Goal: Communication & Community: Answer question/provide support

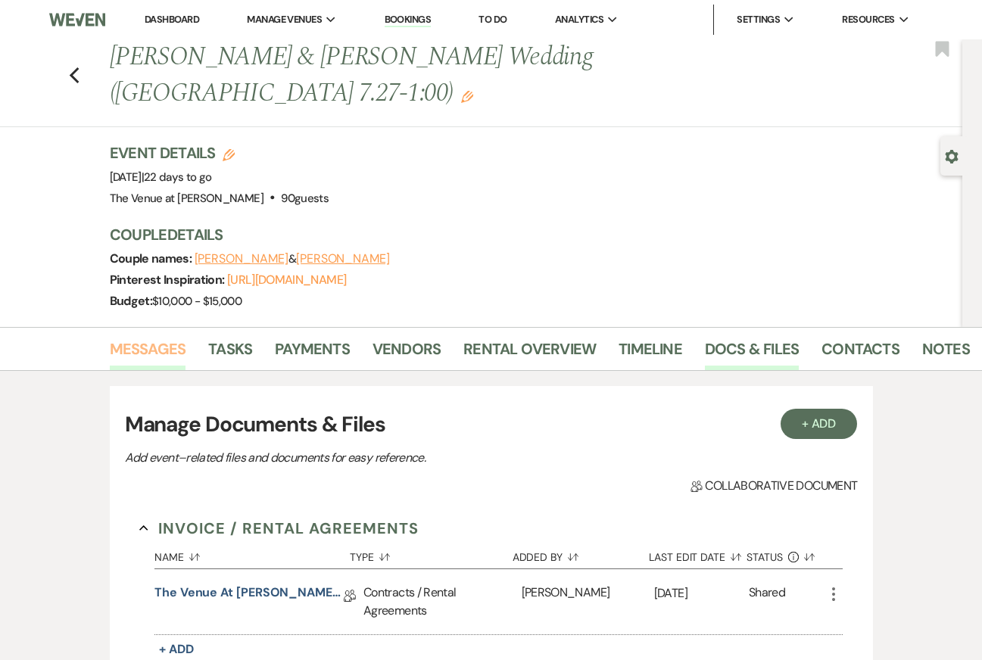
click at [143, 337] on link "Messages" at bounding box center [148, 353] width 76 height 33
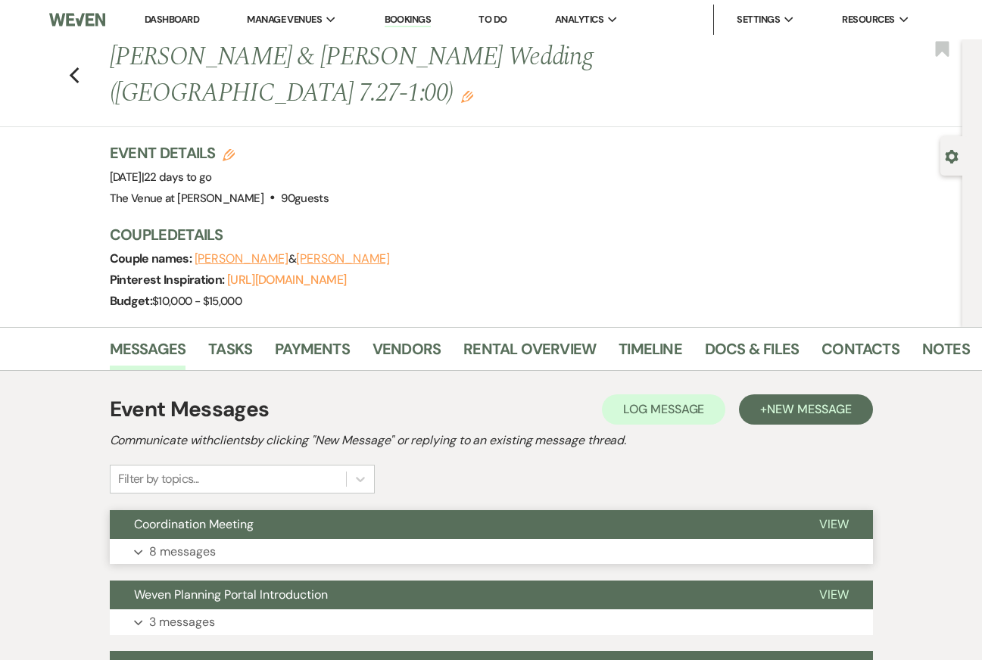
click at [242, 539] on button "Expand 8 messages" at bounding box center [491, 552] width 763 height 26
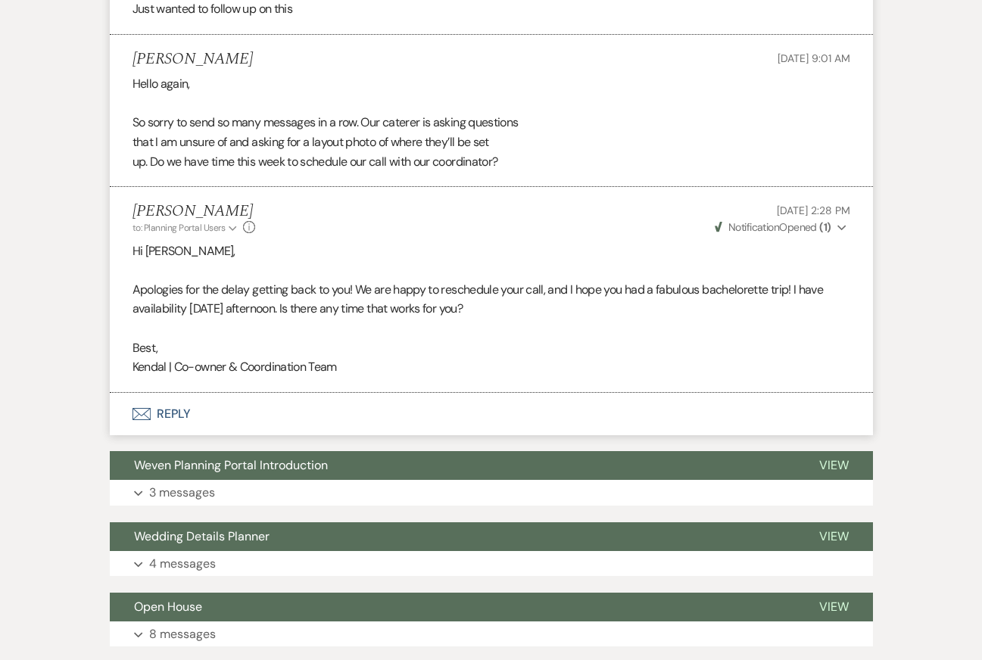
scroll to position [3033, 0]
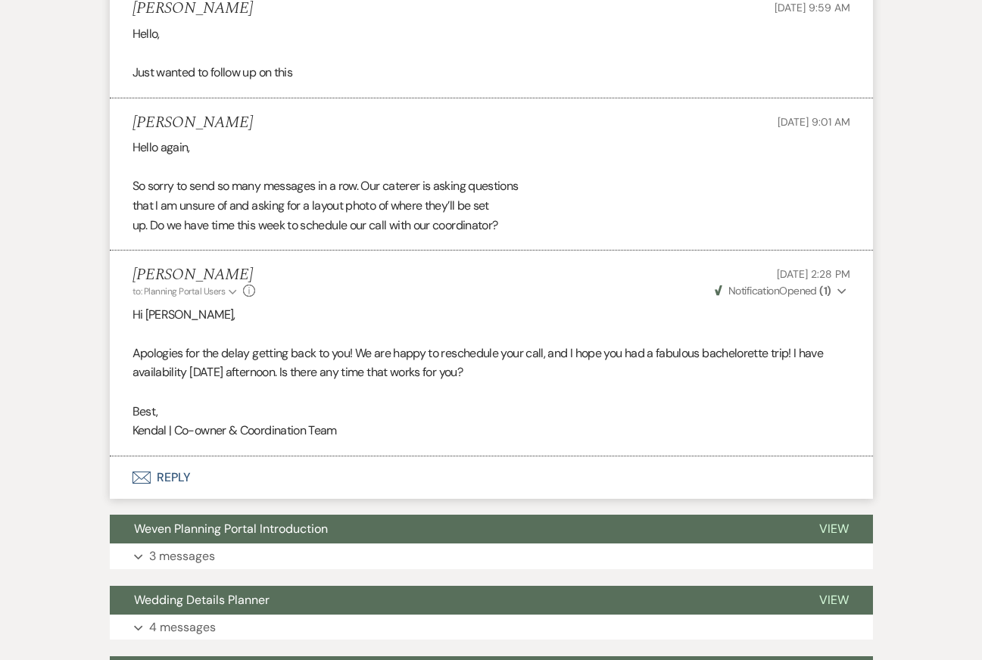
scroll to position [2918, 0]
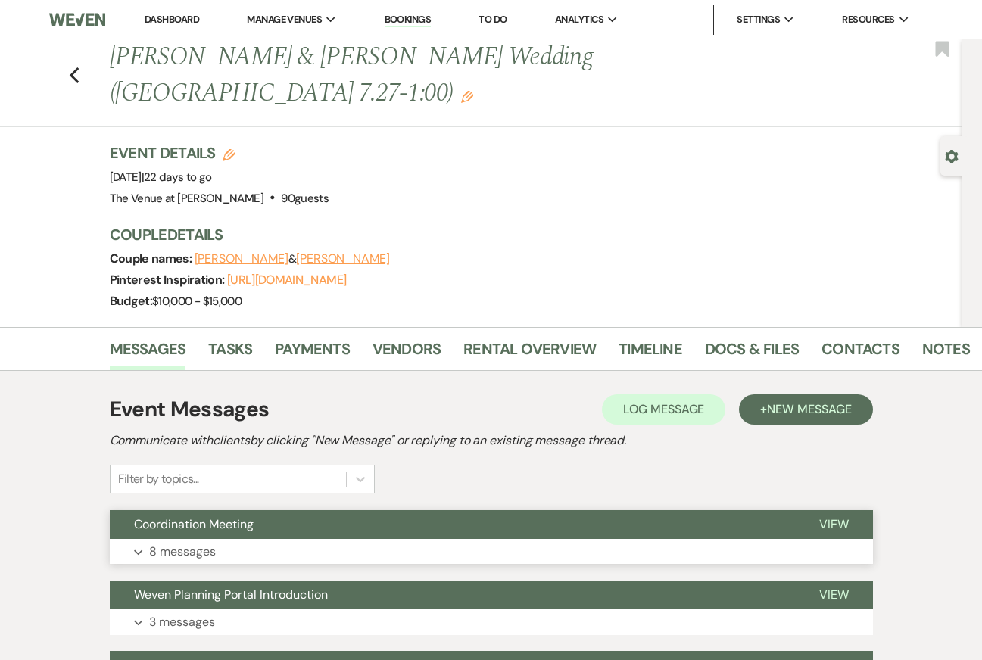
click at [142, 539] on button "Expand 8 messages" at bounding box center [491, 552] width 763 height 26
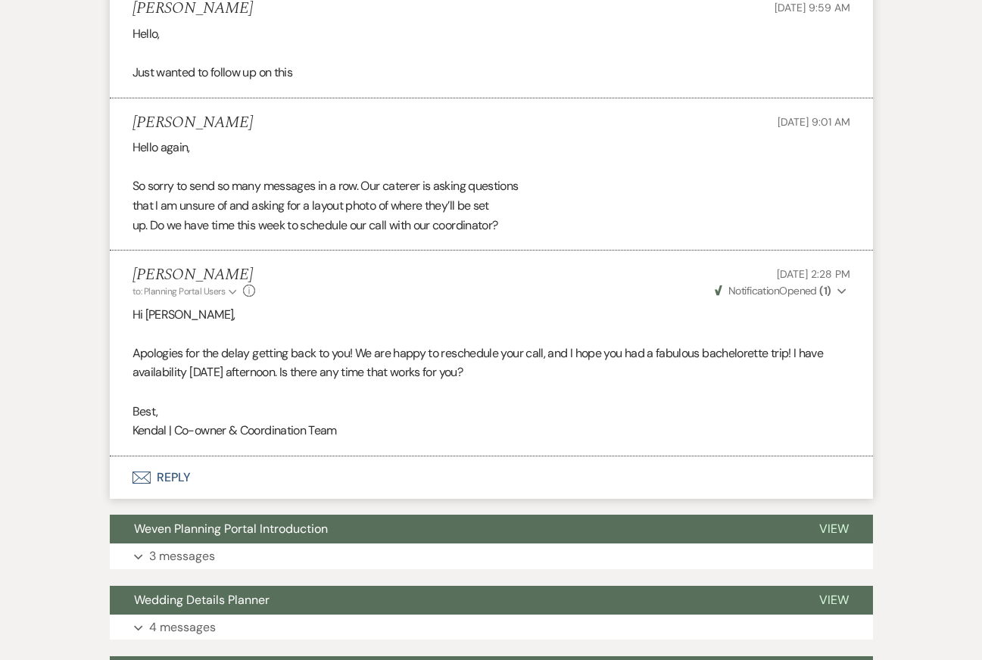
scroll to position [2809, 0]
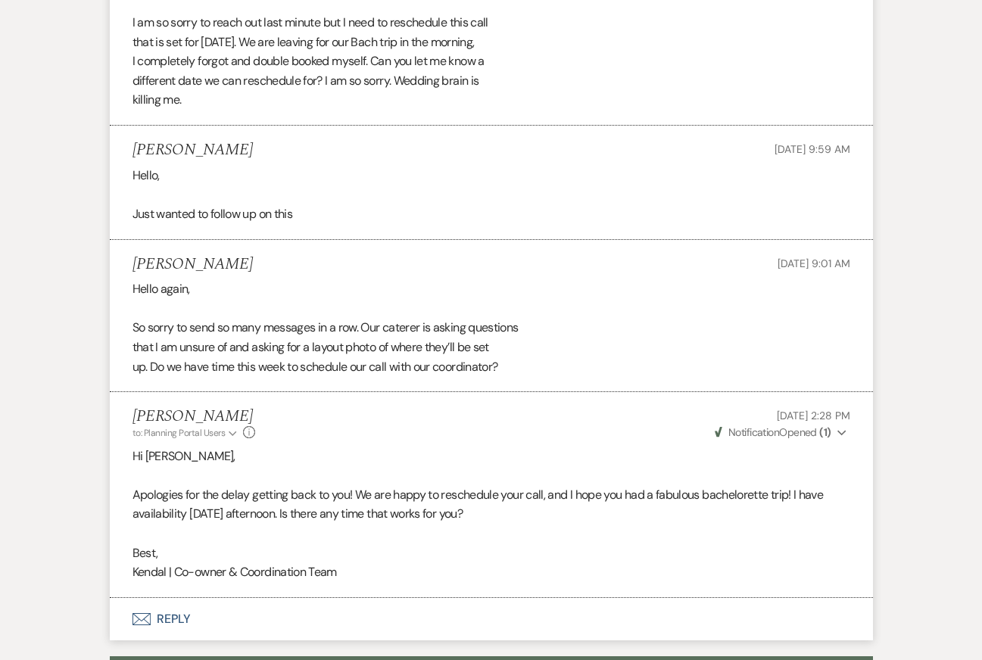
click at [205, 598] on button "Envelope Reply" at bounding box center [491, 619] width 763 height 42
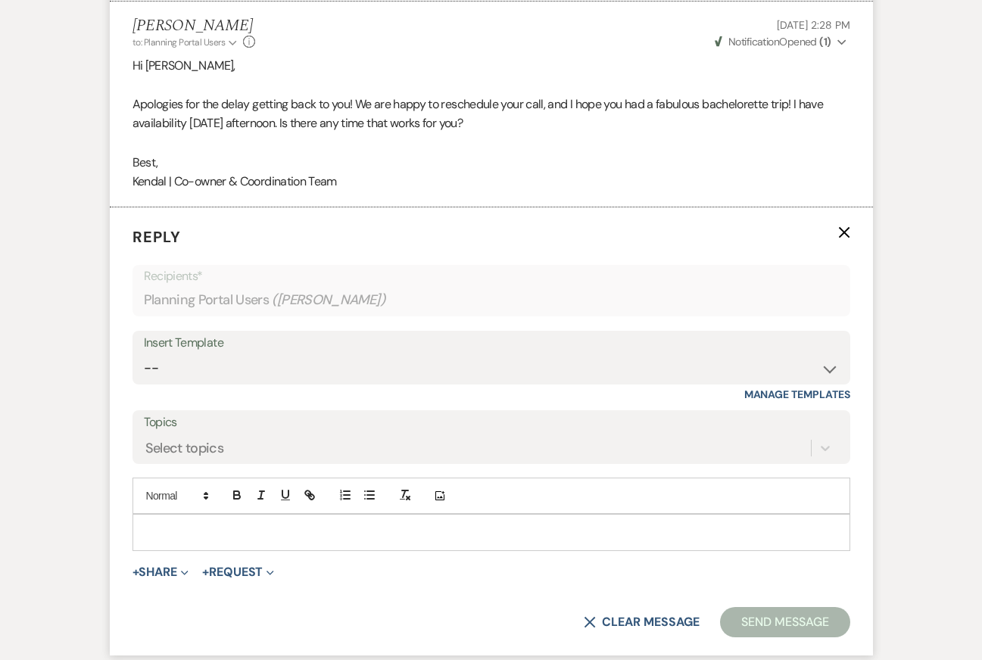
scroll to position [3217, 0]
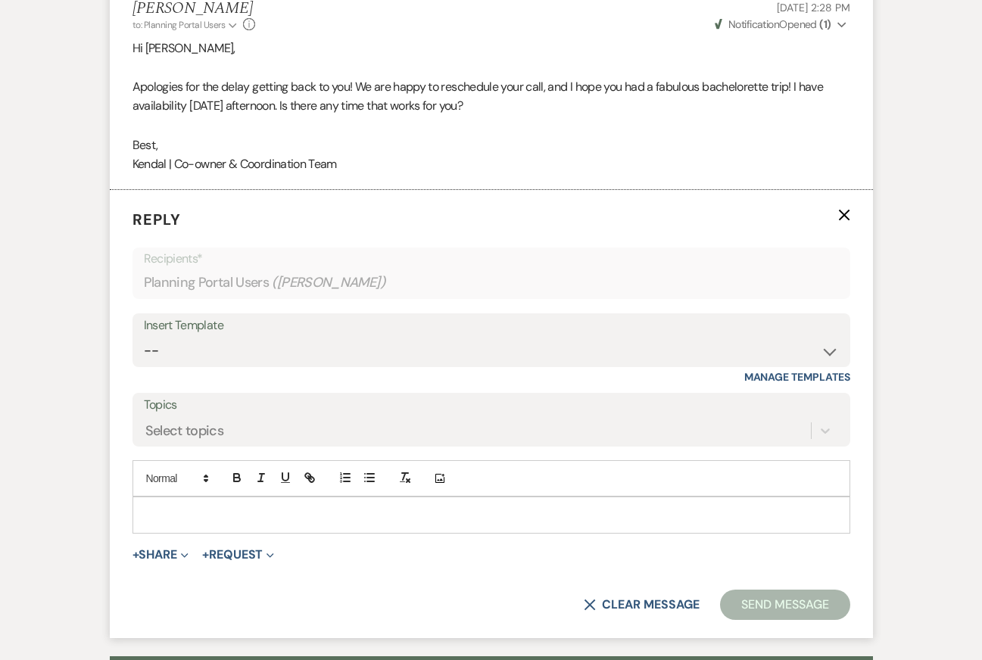
click at [178, 507] on p at bounding box center [492, 515] width 694 height 17
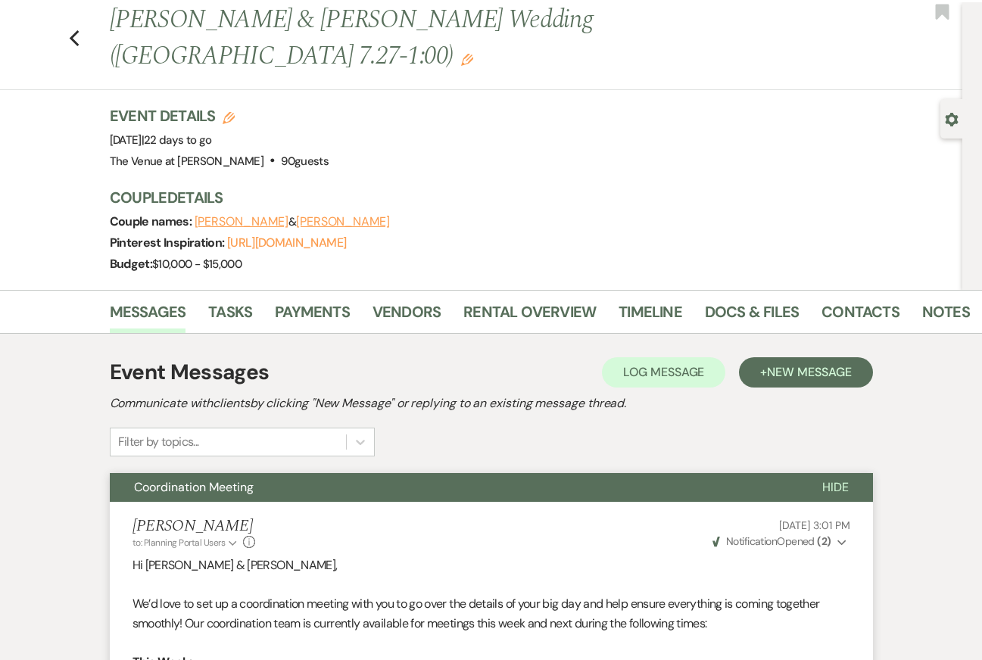
scroll to position [0, 0]
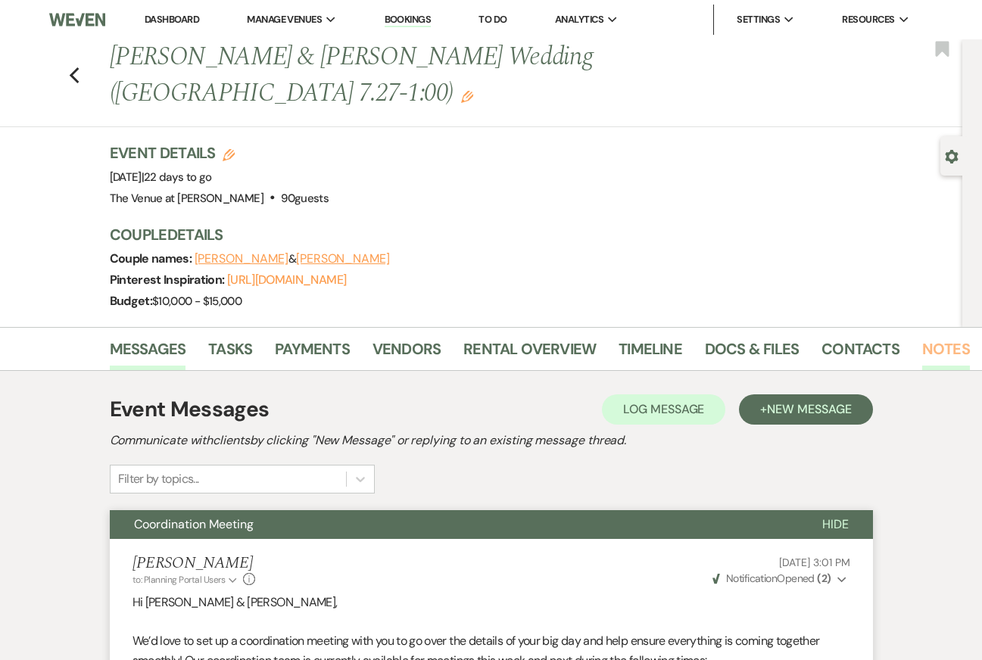
click at [933, 337] on link "Notes" at bounding box center [946, 353] width 48 height 33
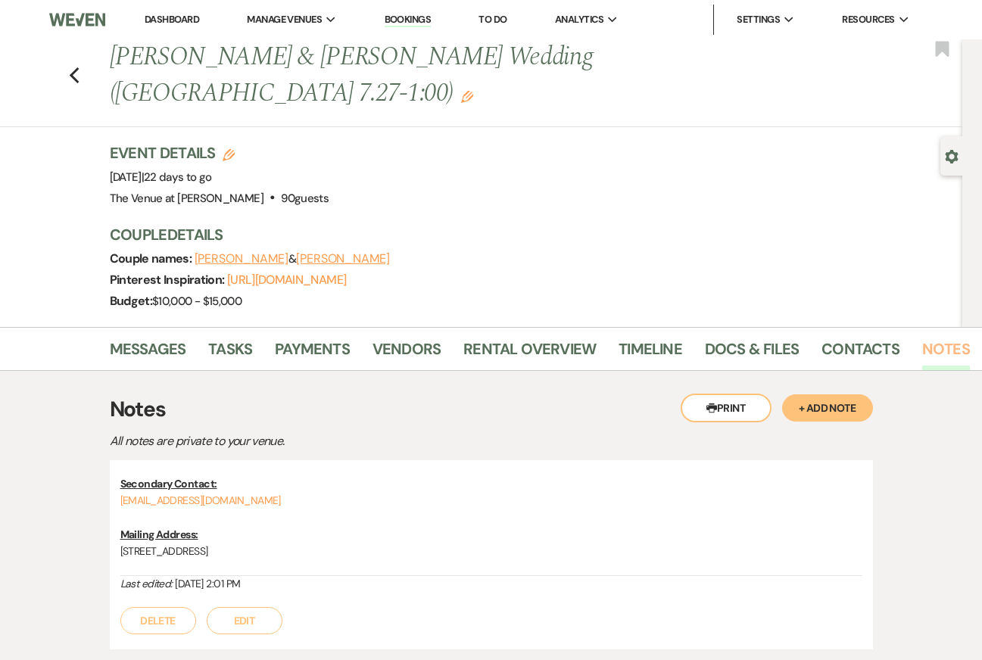
scroll to position [73, 0]
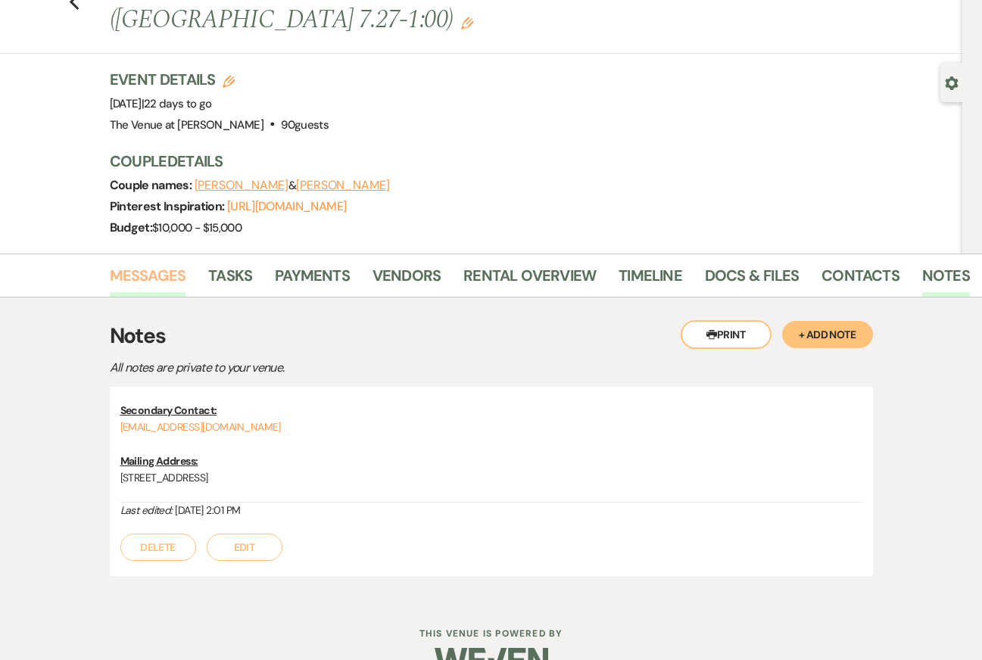
click at [168, 264] on link "Messages" at bounding box center [148, 280] width 76 height 33
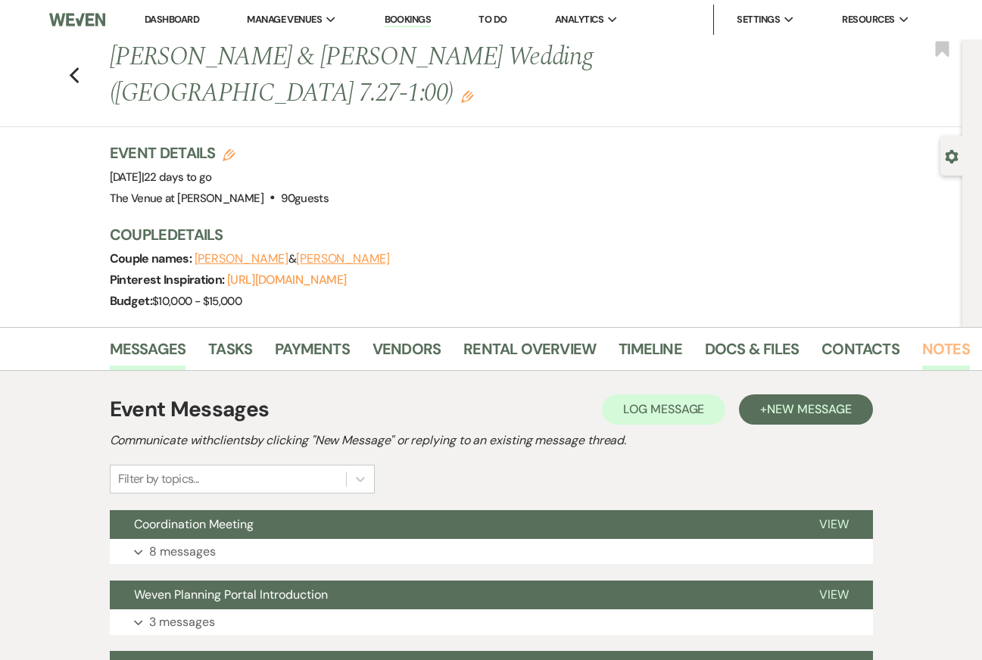
click at [941, 337] on link "Notes" at bounding box center [946, 353] width 48 height 33
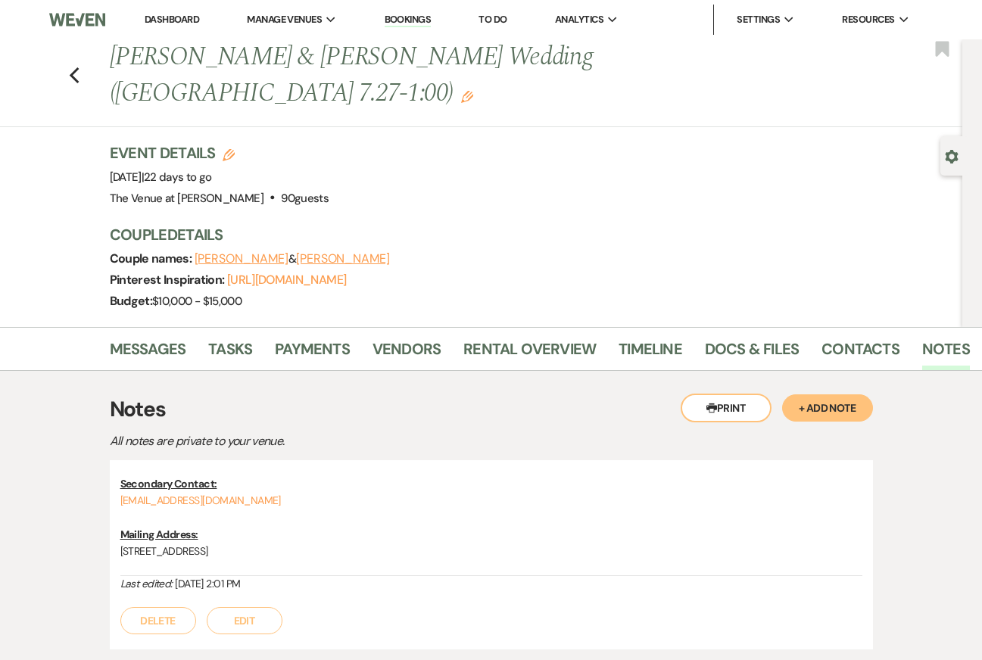
click at [853, 395] on button "+ Add Note" at bounding box center [827, 408] width 91 height 27
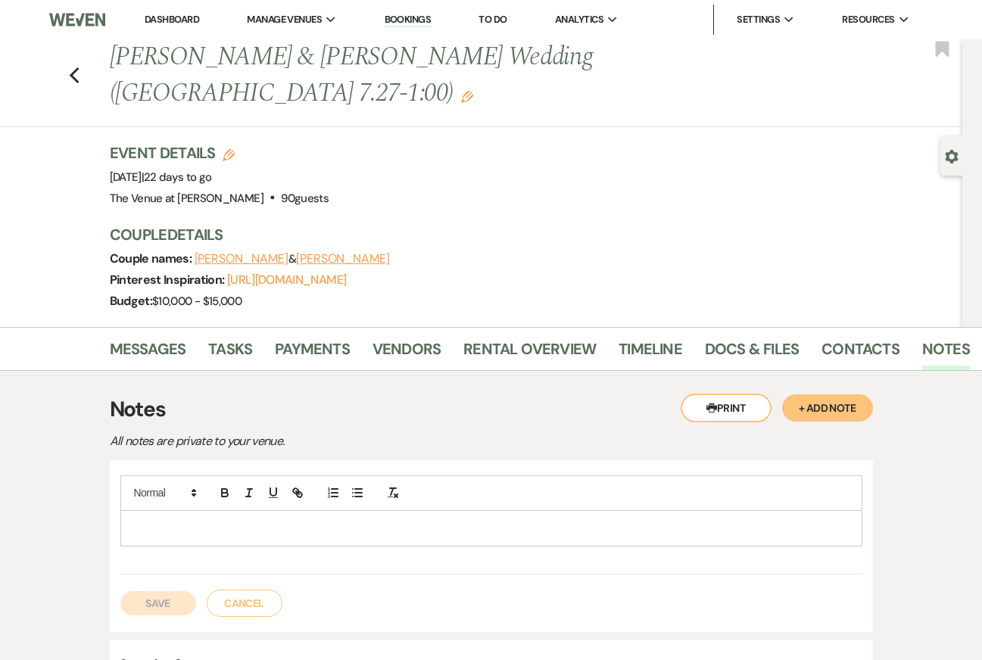
click at [396, 520] on p at bounding box center [492, 528] width 718 height 17
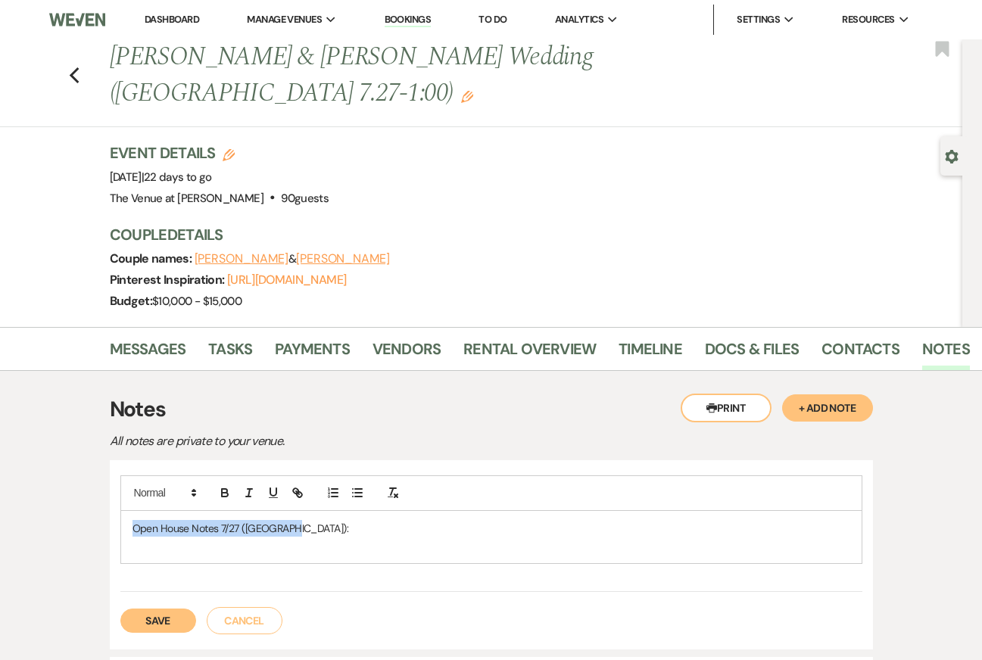
drag, startPoint x: 283, startPoint y: 494, endPoint x: 72, endPoint y: 494, distance: 211.3
click at [73, 494] on div "Printer Print + Add Note Notes All notes are private to your venue. Open House …" at bounding box center [491, 620] width 863 height 498
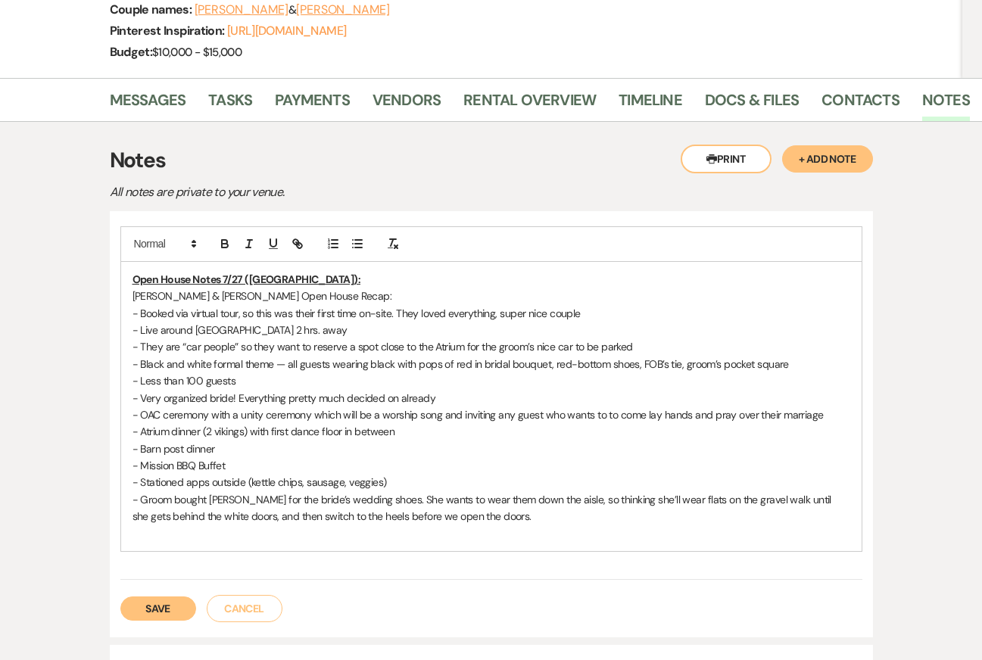
scroll to position [253, 0]
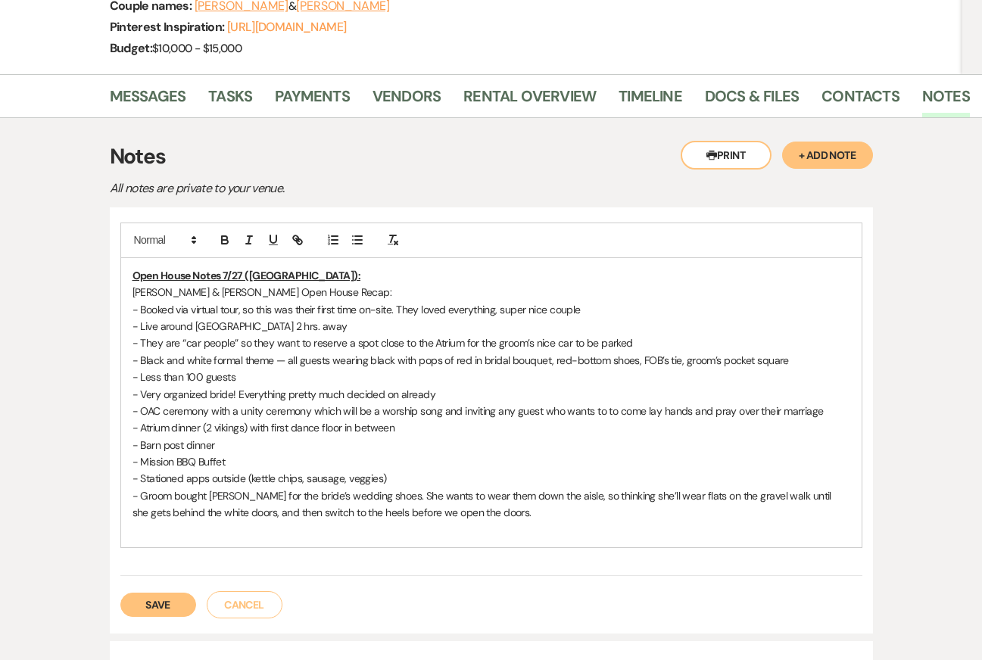
drag, startPoint x: 409, startPoint y: 252, endPoint x: 73, endPoint y: 254, distance: 335.5
click at [78, 254] on div "Printer Print + Add Note Notes All notes are private to your venue. Open House …" at bounding box center [491, 485] width 863 height 735
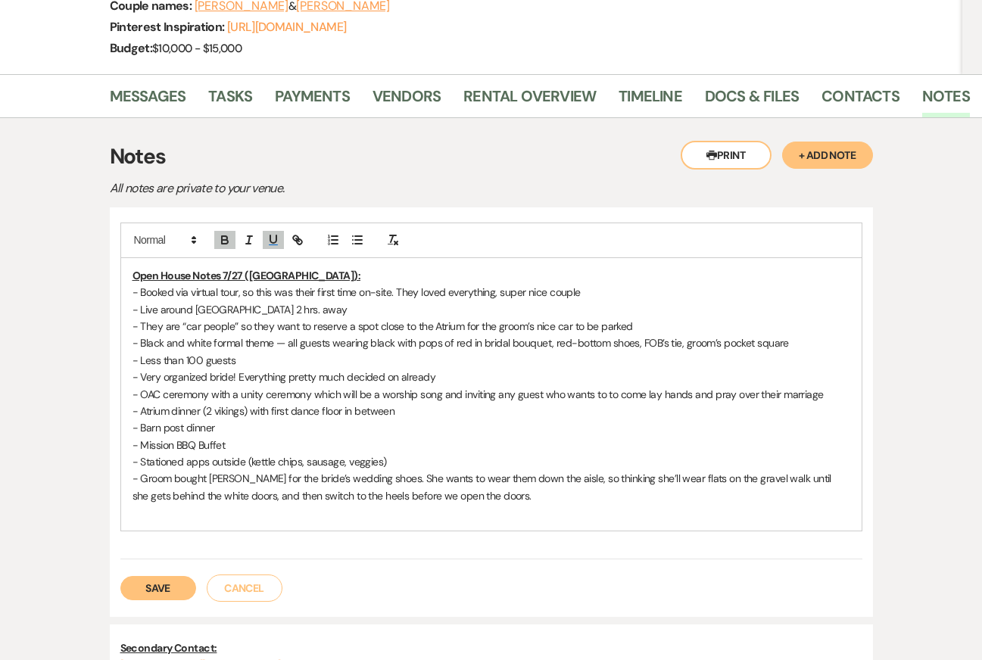
click at [141, 576] on button "Save" at bounding box center [158, 588] width 76 height 24
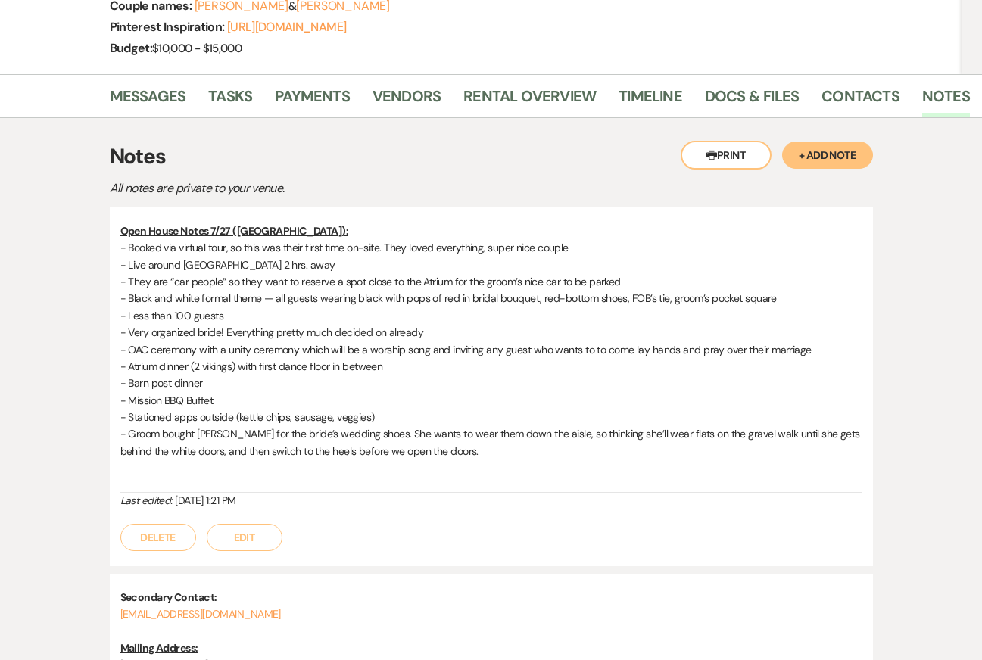
click at [95, 301] on div "Printer Print + Add Note Notes All notes are private to your venue. Open House …" at bounding box center [491, 451] width 863 height 667
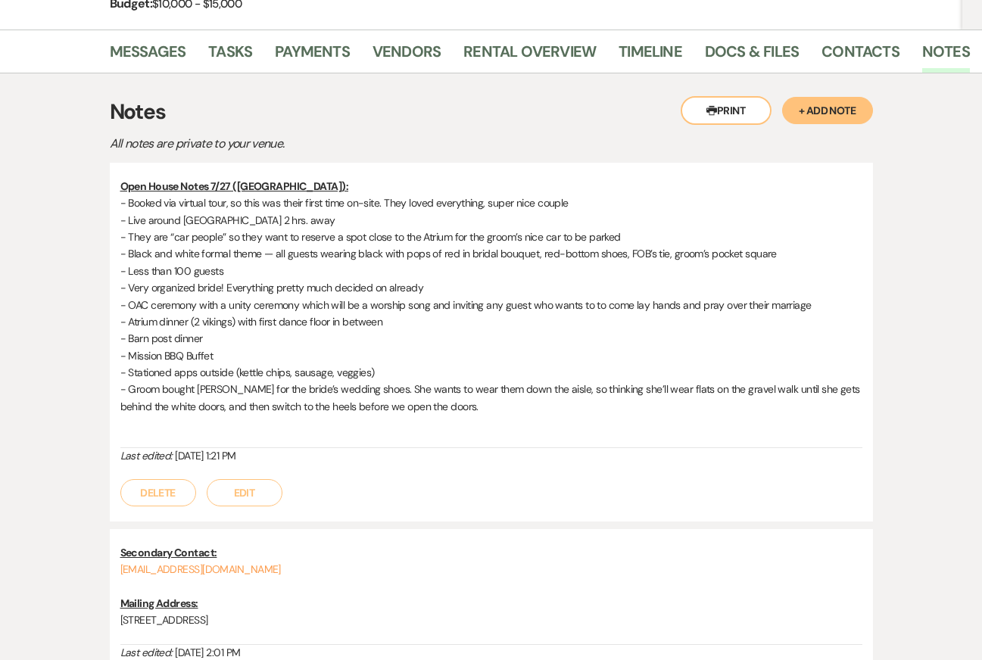
scroll to position [300, 0]
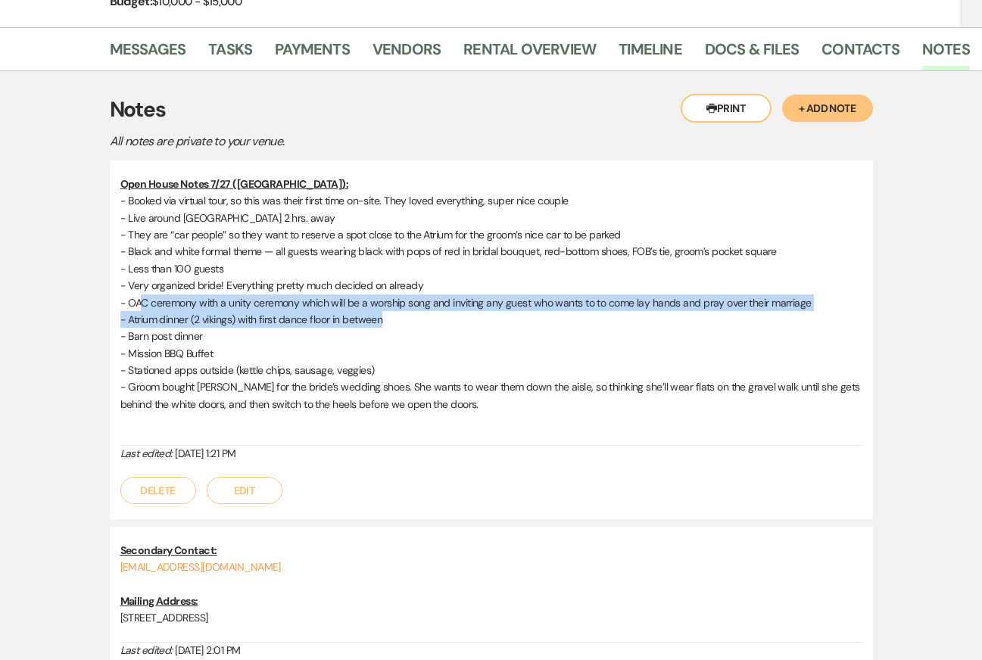
drag, startPoint x: 144, startPoint y: 267, endPoint x: 388, endPoint y: 280, distance: 244.9
click at [388, 280] on div "Open House Notes 7/27 (Kendal): - Booked via virtual tour, so this was their fi…" at bounding box center [491, 311] width 742 height 270
click at [376, 295] on p "- OAC ceremony with a unity ceremony which will be a worship song and inviting …" at bounding box center [491, 303] width 742 height 17
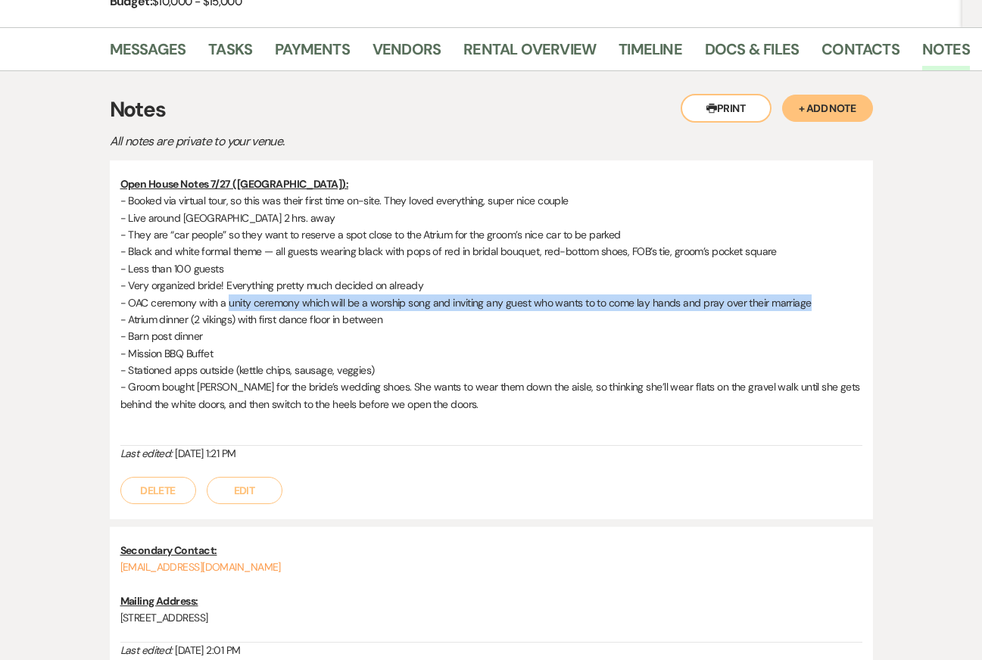
drag, startPoint x: 229, startPoint y: 267, endPoint x: 827, endPoint y: 271, distance: 598.3
click at [827, 295] on p "- OAC ceremony with a unity ceremony which will be a worship song and inviting …" at bounding box center [491, 303] width 742 height 17
copy p "unity ceremony which will be a worship song and inviting any guest who wants to…"
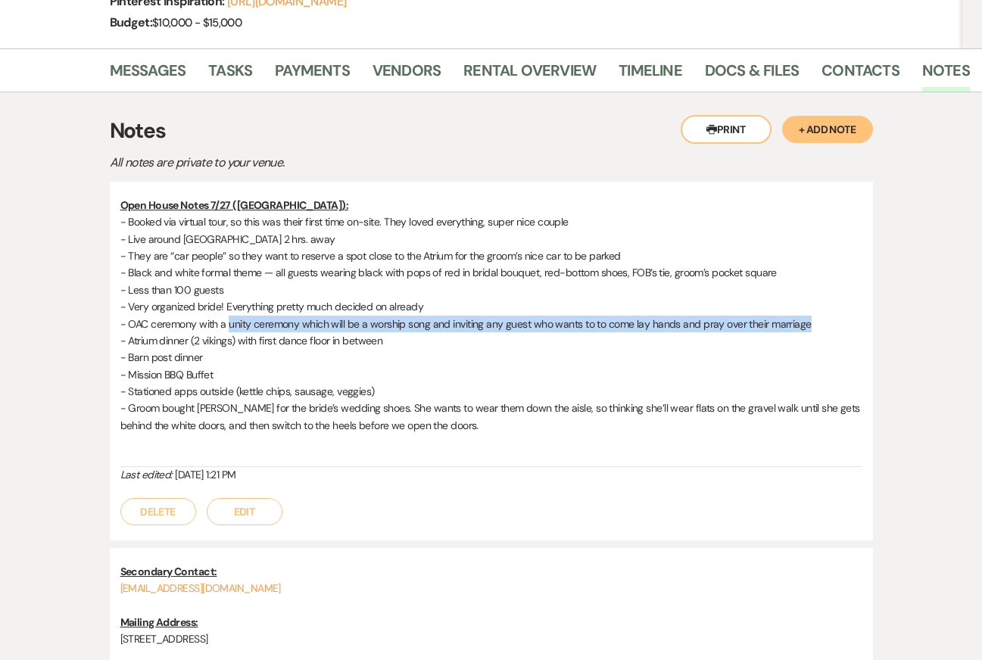
scroll to position [133, 0]
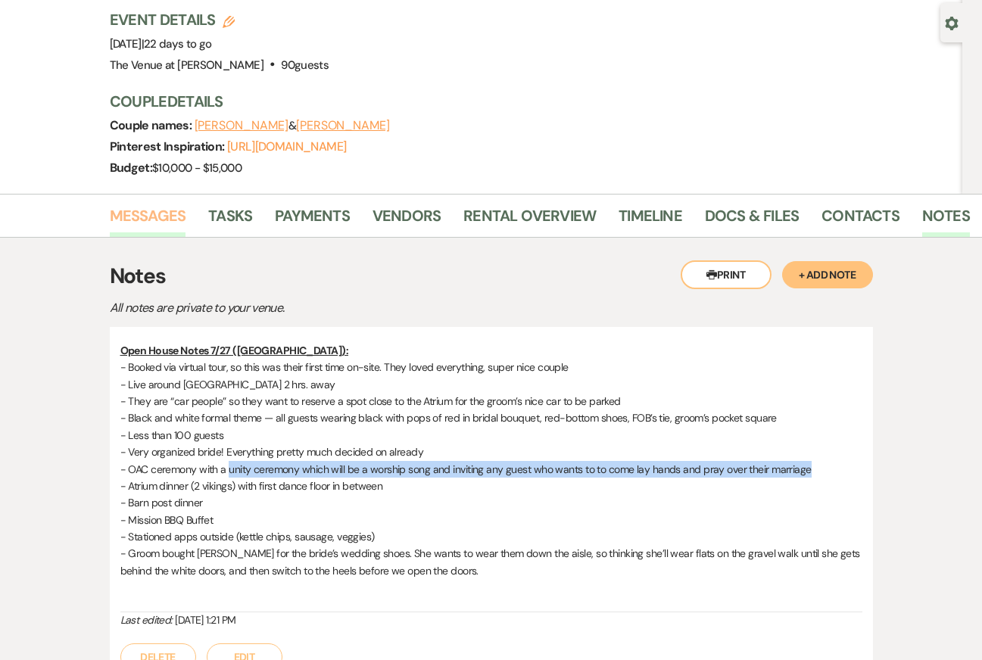
click at [148, 204] on link "Messages" at bounding box center [148, 220] width 76 height 33
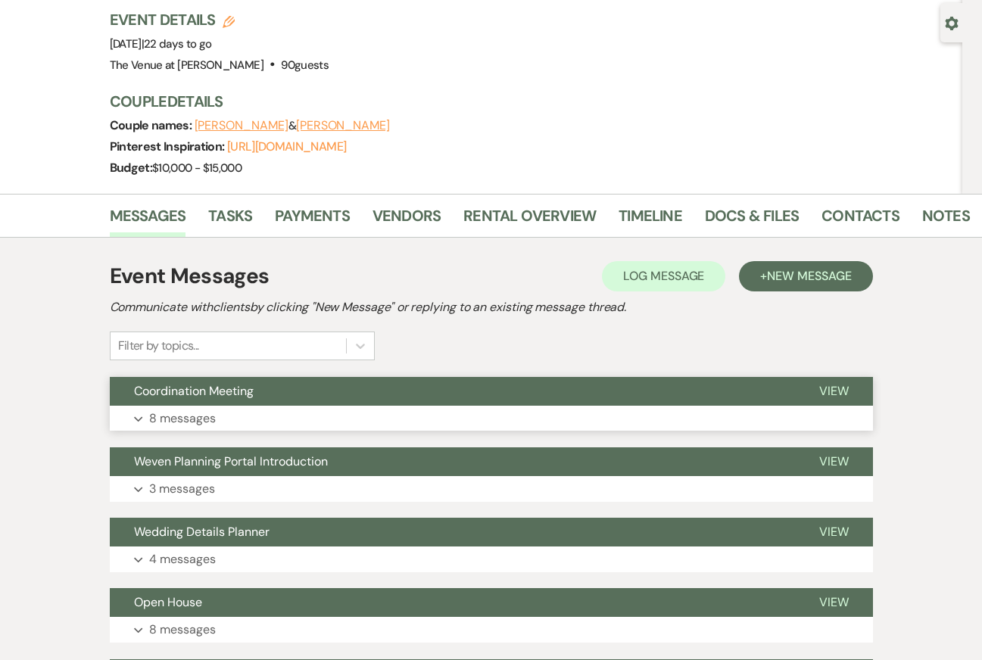
click at [282, 406] on button "Expand 8 messages" at bounding box center [491, 419] width 763 height 26
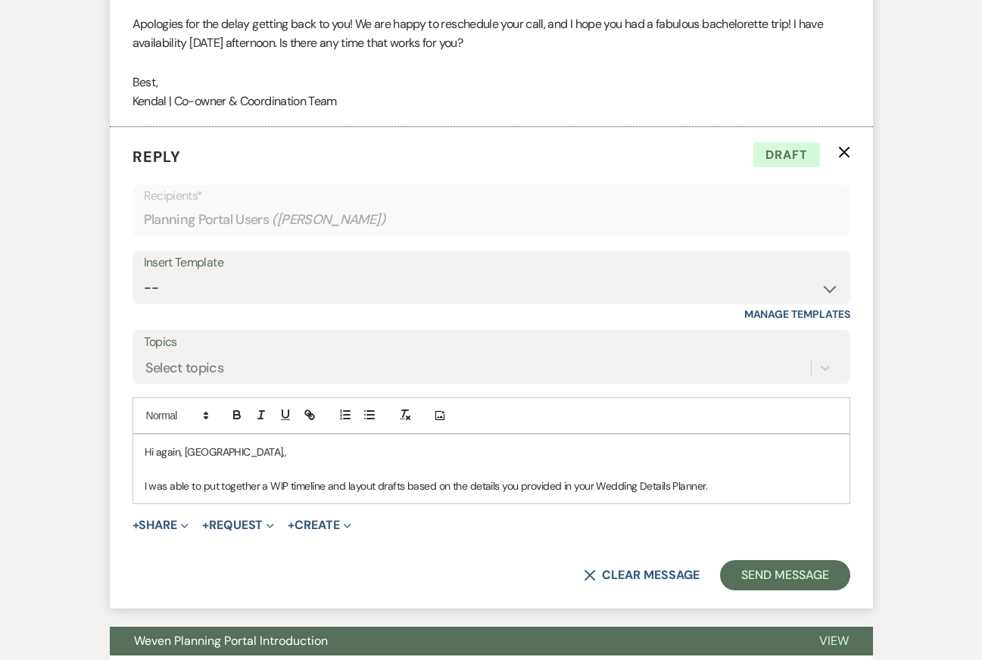
scroll to position [3303, 0]
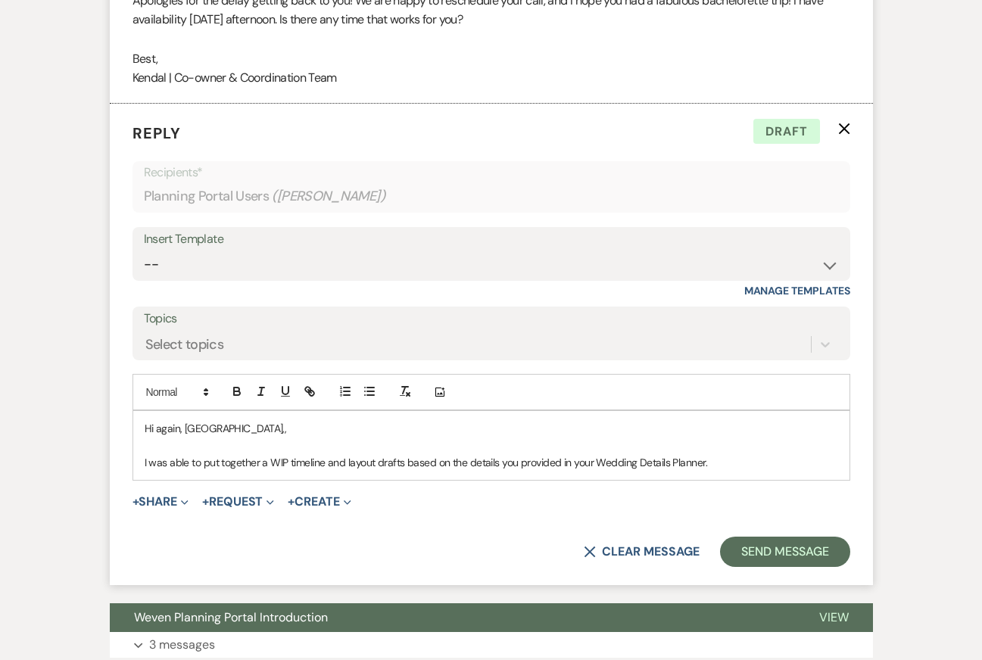
click at [371, 411] on div "Hi again, Jordan,, I was able to put together a WIP timeline and layout drafts …" at bounding box center [491, 445] width 716 height 69
click at [185, 420] on p "Hi again, Jordan,," at bounding box center [492, 428] width 694 height 17
click at [472, 420] on p "Hi again, Jordan,," at bounding box center [492, 428] width 694 height 17
click at [502, 454] on p "I was able to put together a WIP timeline and layout drafts based on the detail…" at bounding box center [492, 462] width 694 height 17
click at [734, 454] on p "I was able to put together a WIP timeline and layout drafts based on the detail…" at bounding box center [492, 462] width 694 height 17
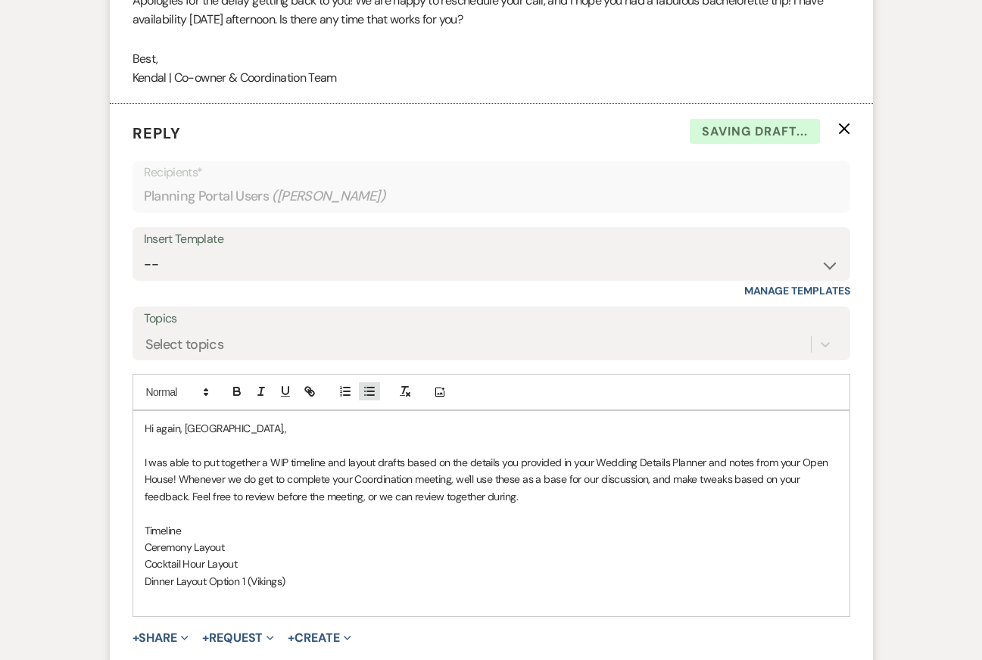
click at [367, 385] on icon "button" at bounding box center [370, 392] width 14 height 14
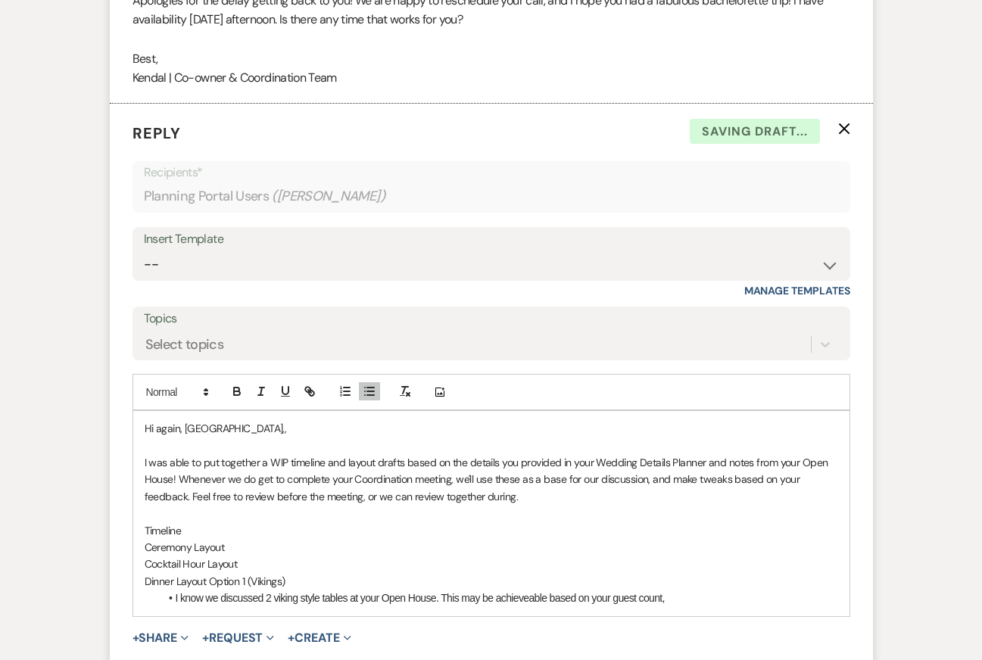
click at [619, 590] on li "I know we discussed 2 viking style tables at your Open House. This may be achie…" at bounding box center [499, 598] width 679 height 17
click at [719, 590] on li "I know we discussed 2 viking style tables at your Open House. This may be achie…" at bounding box center [499, 598] width 679 height 17
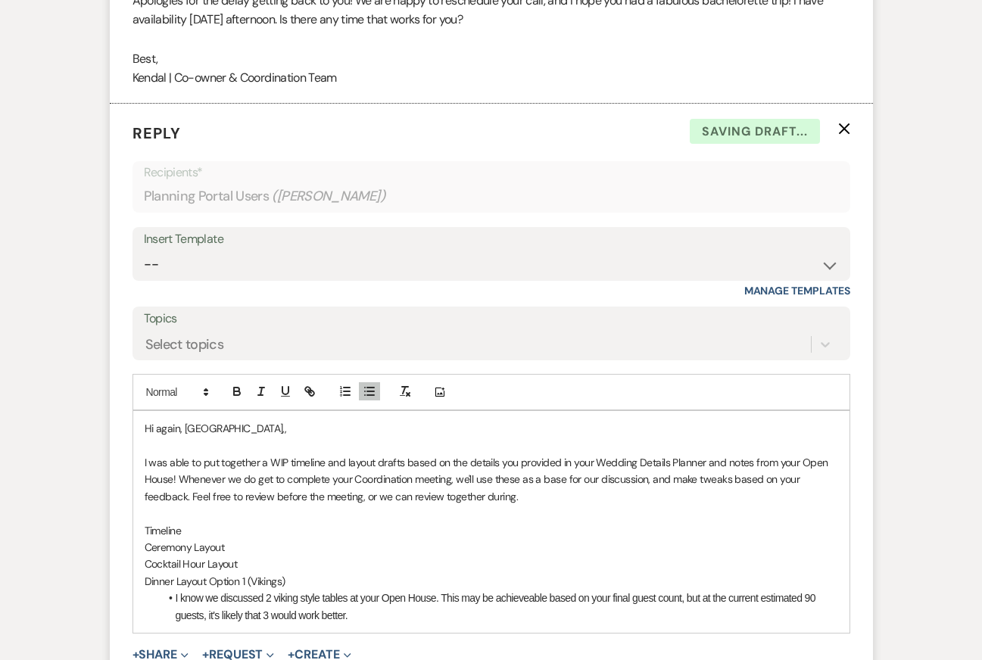
click at [516, 590] on li "I know we discussed 2 viking style tables at your Open House. This may be achie…" at bounding box center [499, 607] width 679 height 34
click at [433, 590] on li "I know we discussed 2 viking style tables at your Open House. This may be achie…" at bounding box center [499, 607] width 679 height 34
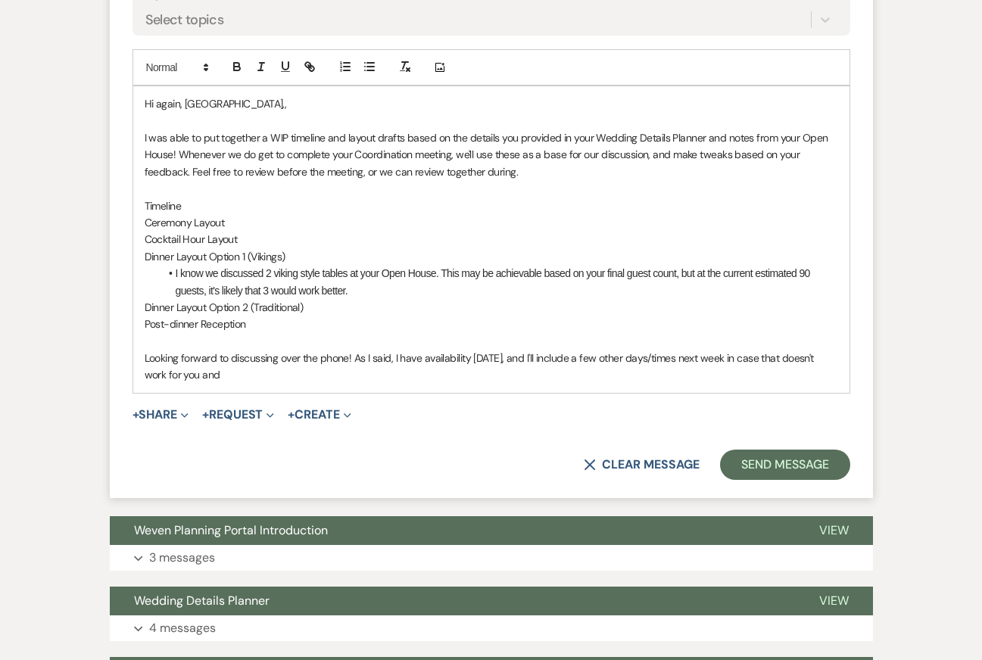
scroll to position [3463, 0]
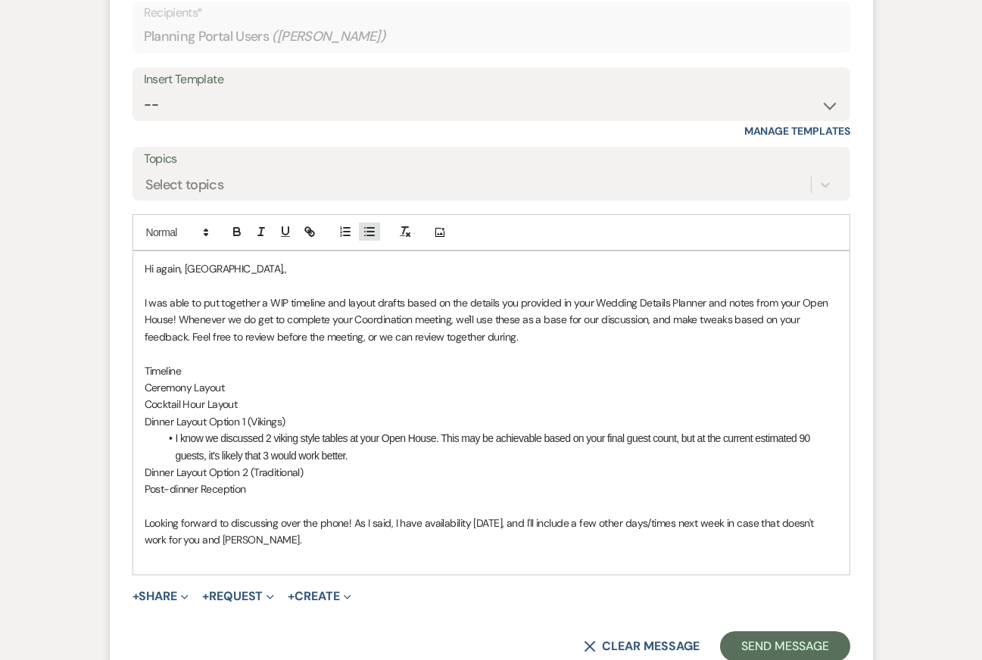
click at [367, 236] on line "button" at bounding box center [370, 236] width 7 height 0
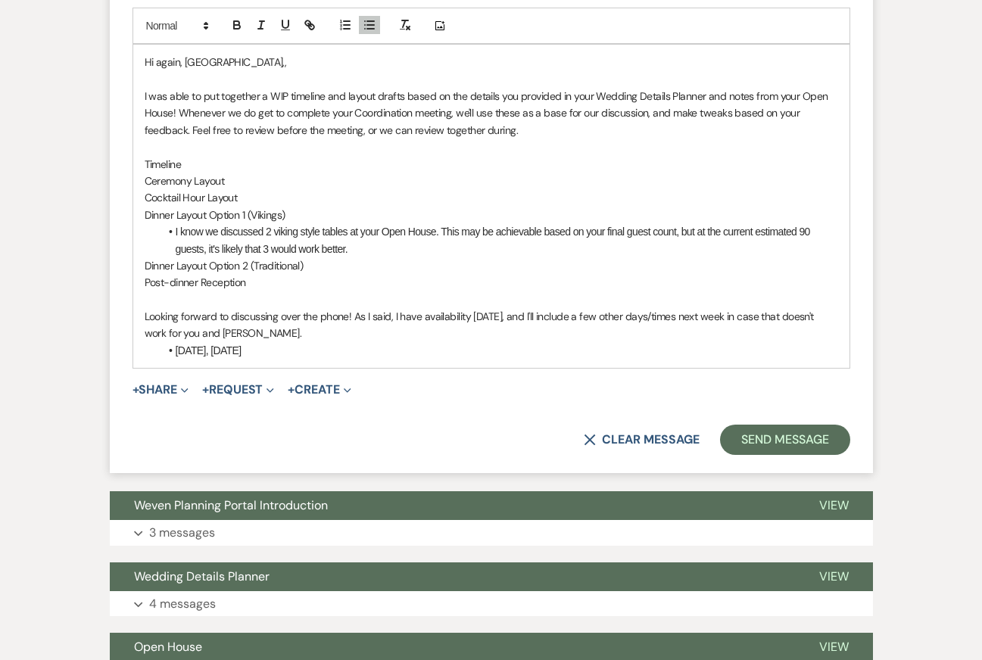
scroll to position [3677, 0]
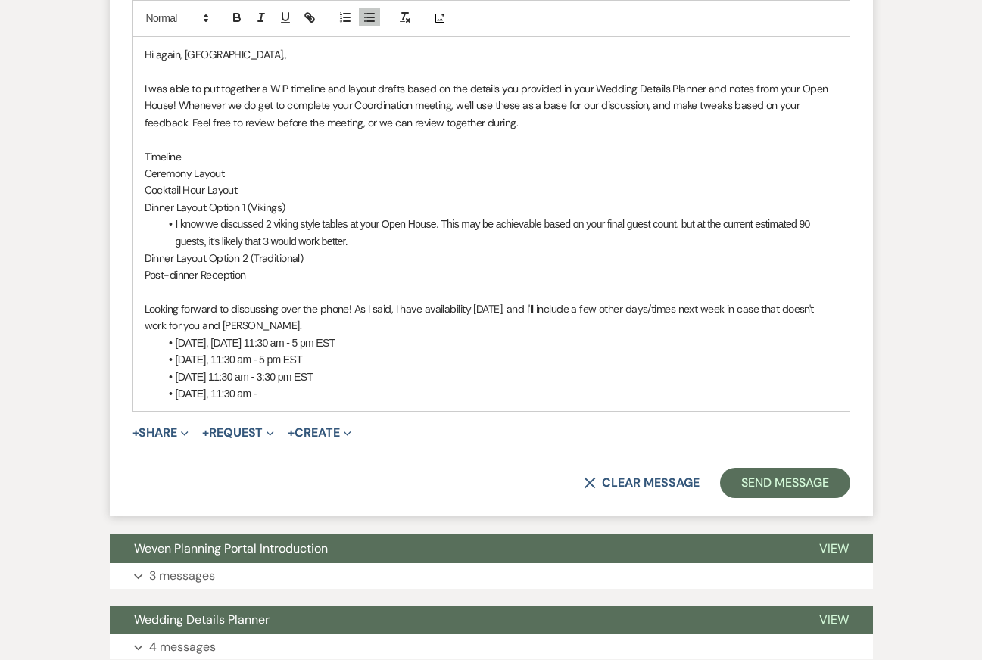
click at [211, 369] on li "Tuesday 11:30 am - 3:30 pm EST" at bounding box center [499, 377] width 679 height 17
drag, startPoint x: 292, startPoint y: 359, endPoint x: 139, endPoint y: 357, distance: 153.7
click at [140, 359] on div "Hi again, Jordan,, I was able to put together a WIP timeline and layout drafts …" at bounding box center [491, 224] width 716 height 374
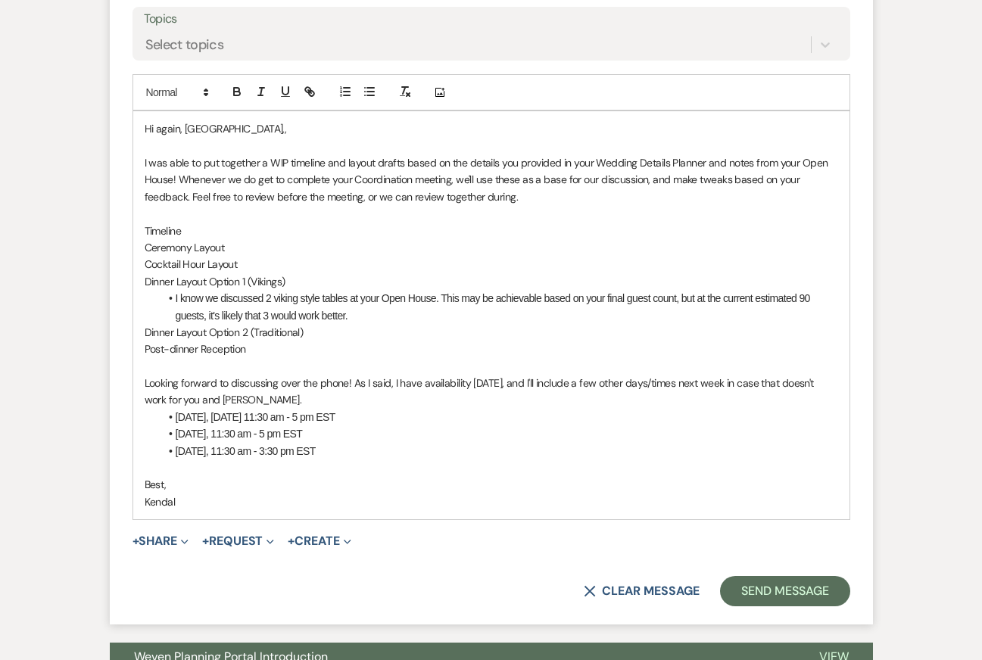
scroll to position [3583, 0]
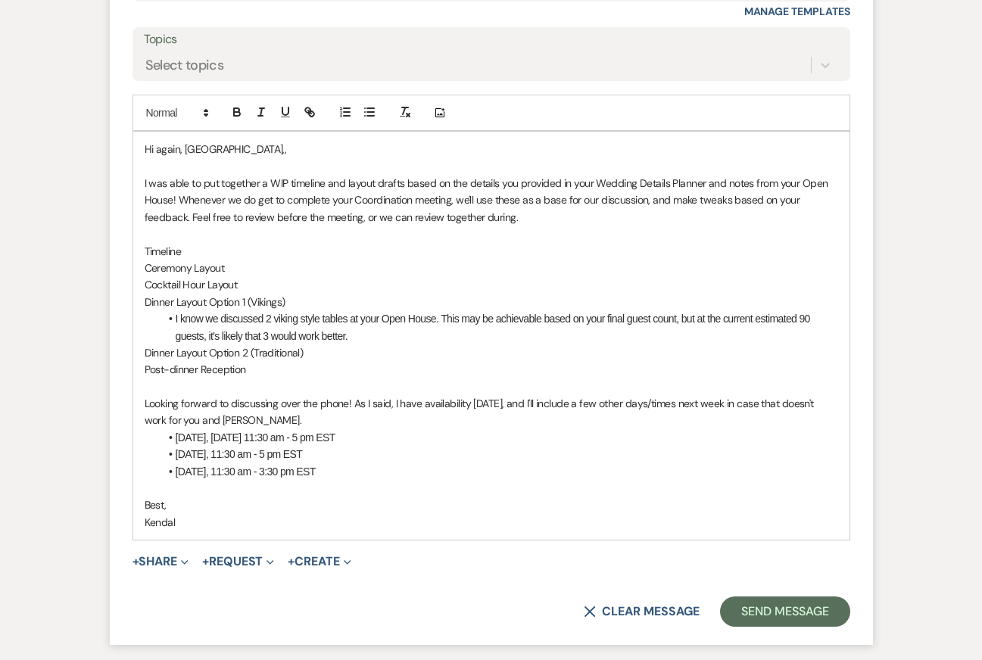
drag, startPoint x: 187, startPoint y: 210, endPoint x: 84, endPoint y: 211, distance: 103.0
click at [308, 105] on icon "button" at bounding box center [310, 112] width 14 height 14
paste input "https://docs.google.com/spreadsheets/d/12dZivrQjz8PSISrkGkLQxD7vM1zYXq11NeWIoZ8…"
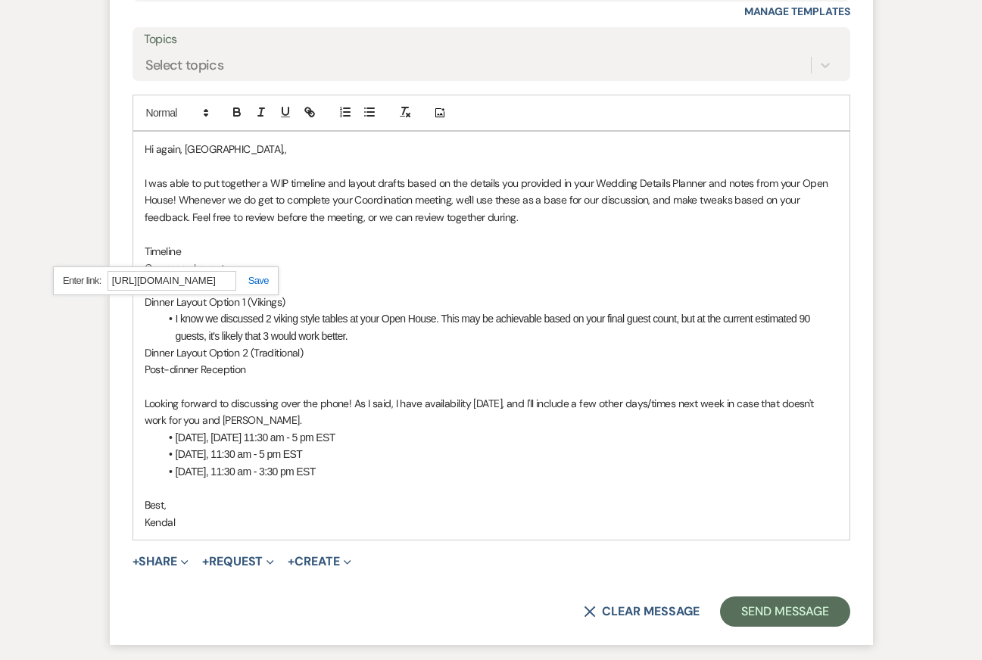
click at [259, 275] on link at bounding box center [252, 280] width 33 height 11
click at [340, 243] on p "Timeline" at bounding box center [492, 251] width 694 height 17
drag, startPoint x: 225, startPoint y: 232, endPoint x: 95, endPoint y: 230, distance: 129.5
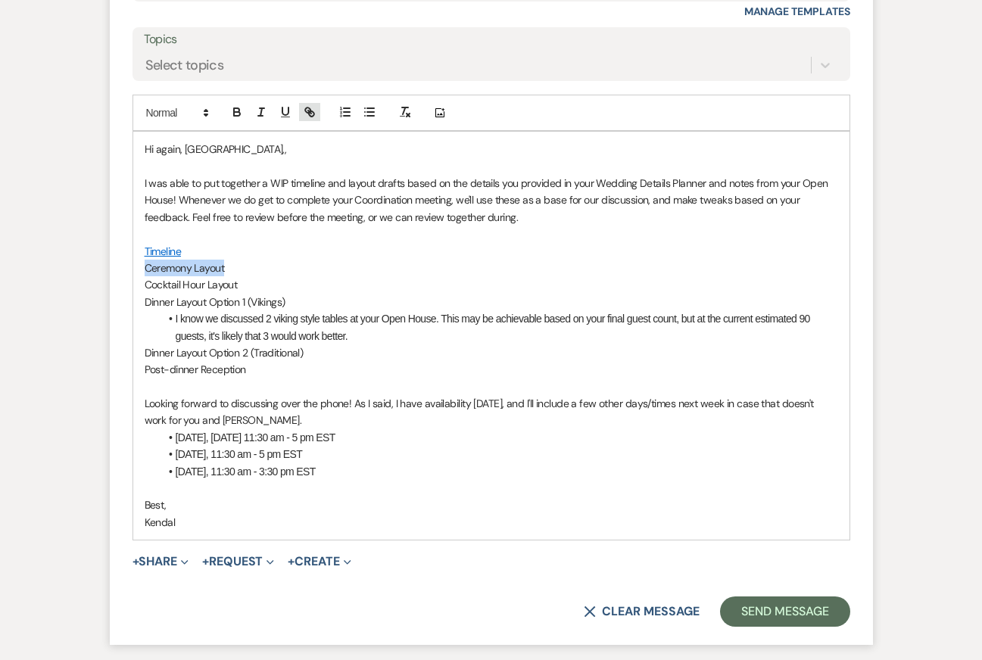
click at [311, 105] on icon "button" at bounding box center [310, 112] width 14 height 14
paste input "https://docs.google.com/drawings/d/1Me8uNxaCDupMBH3qdjrti9gRbEczoctEzGyaMg7xlNo…"
click at [275, 292] on link at bounding box center [272, 297] width 33 height 11
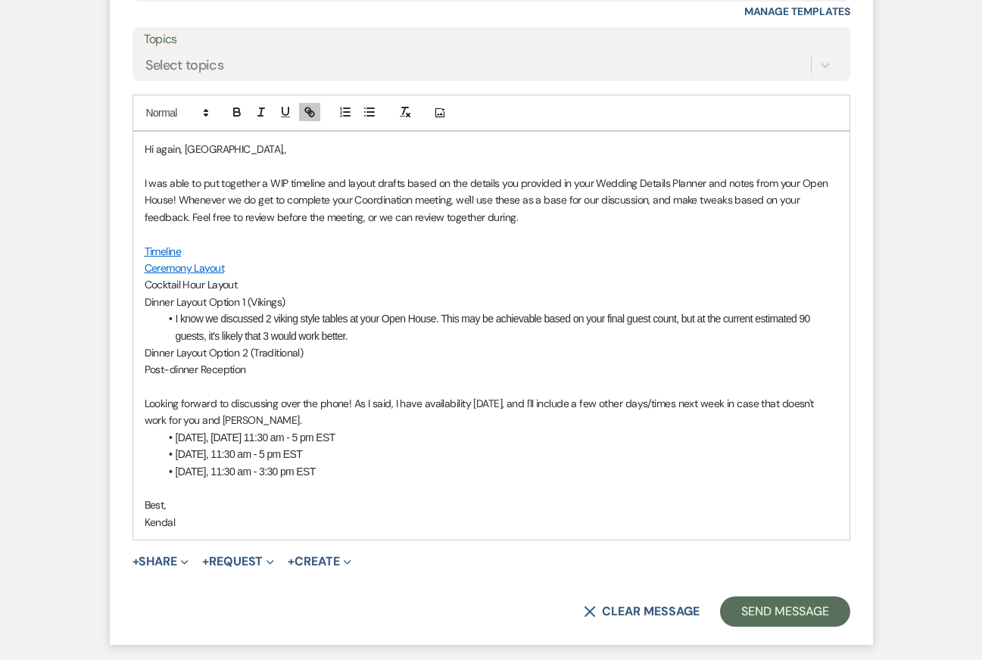
click at [382, 226] on p at bounding box center [492, 234] width 694 height 17
click at [265, 276] on p "Cocktail Hour Layout" at bounding box center [492, 284] width 694 height 17
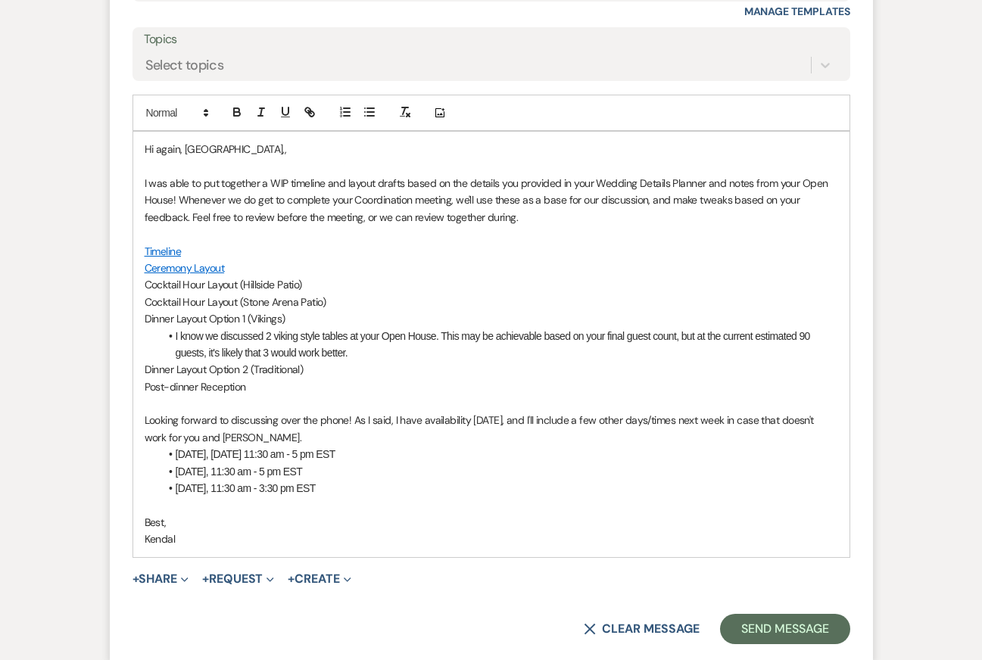
drag, startPoint x: 298, startPoint y: 247, endPoint x: 15, endPoint y: 250, distance: 282.5
click at [306, 105] on icon "button" at bounding box center [310, 112] width 14 height 14
paste input "https://docs.google.com/drawings/d/1l77-Q4qN53T3Zrczita2UlLZBfBcNTVyx4648QLPORw…"
click at [322, 309] on link at bounding box center [313, 314] width 33 height 11
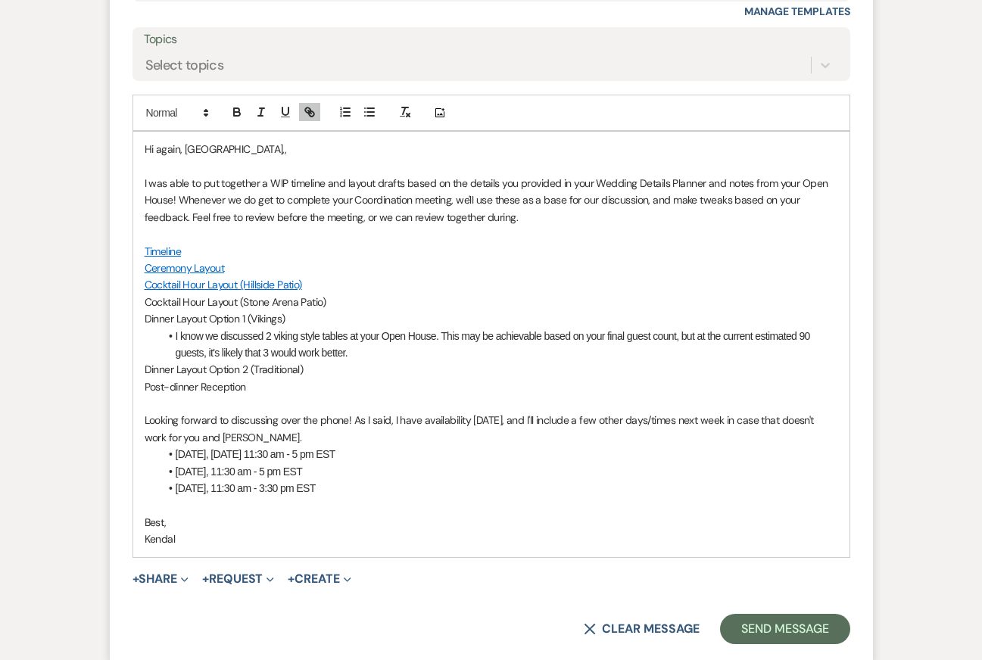
click at [334, 276] on p "Cocktail Hour Layout (Hillside Patio)" at bounding box center [492, 284] width 694 height 17
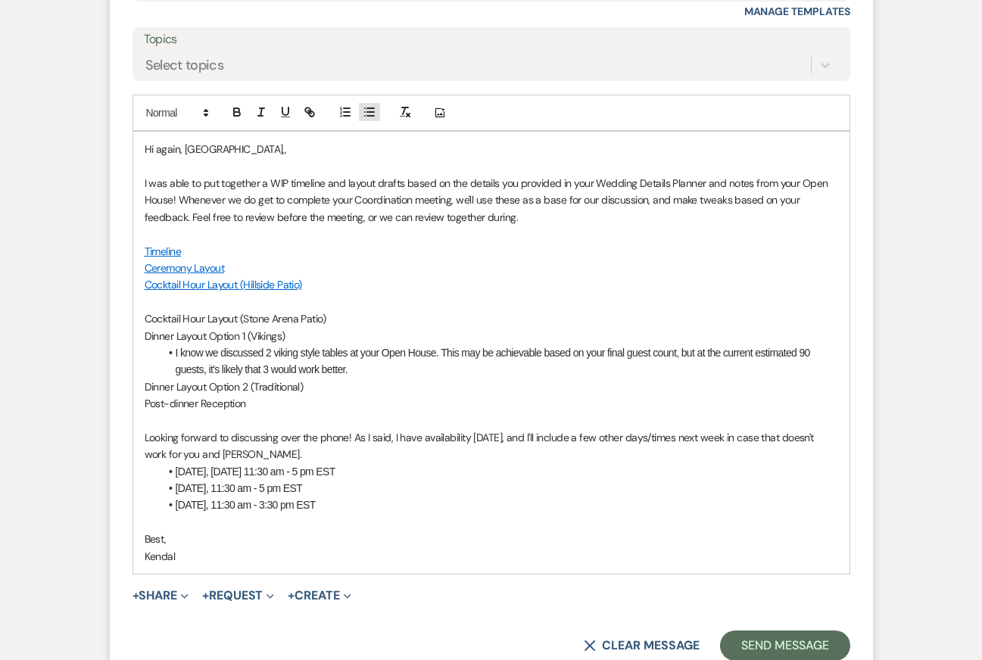
click at [369, 112] on line "button" at bounding box center [370, 112] width 7 height 0
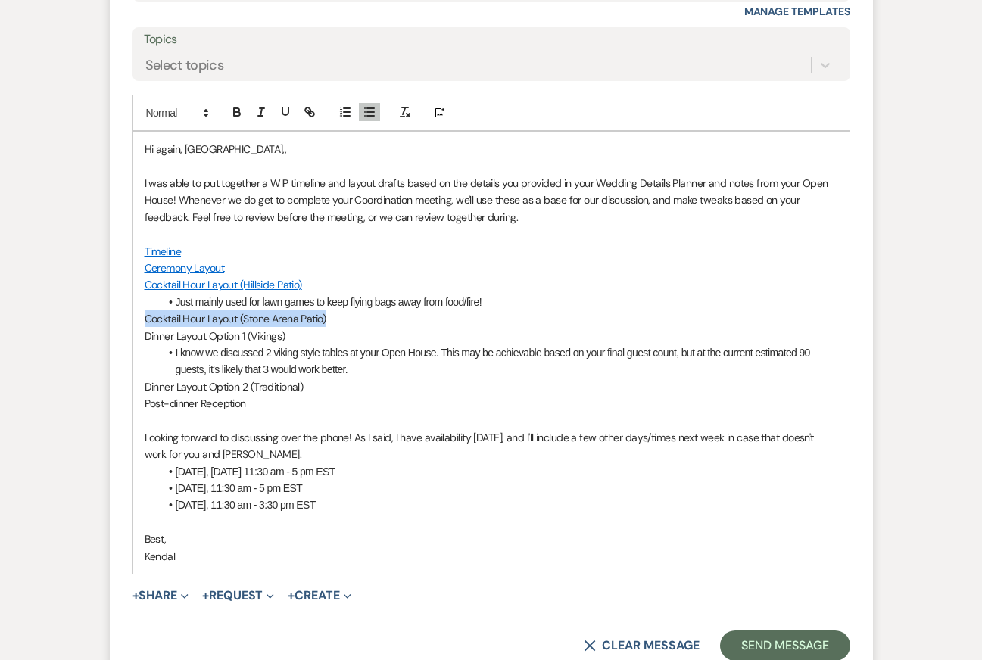
drag, startPoint x: 329, startPoint y: 282, endPoint x: 128, endPoint y: 279, distance: 200.7
click at [129, 279] on form "Reply X Draft saved! Recipients* Planning Portal Users ( Jordyn Henderson ) Ins…" at bounding box center [491, 251] width 763 height 855
click at [307, 105] on icon "button" at bounding box center [310, 112] width 14 height 14
paste input "https://docs.google.com/drawings/d/1PineU41XB-sivKSjKpeySiG9BlNqWI4vzwewtQ4qvkI…"
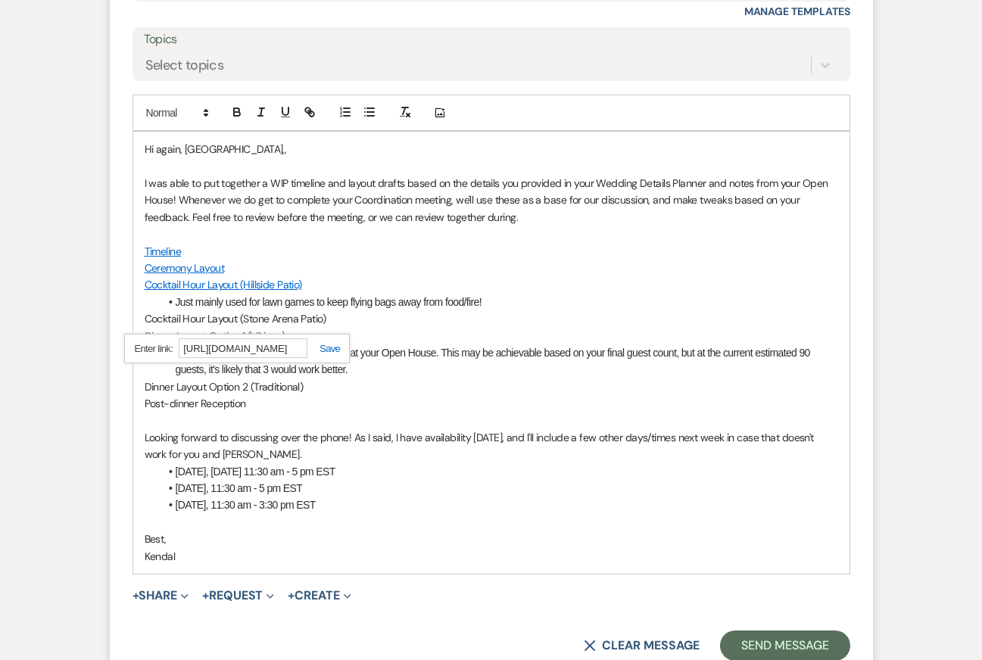
click at [331, 343] on link at bounding box center [323, 348] width 33 height 11
click at [367, 328] on p "Dinner Layout Option 1 (Vikings)" at bounding box center [492, 336] width 694 height 17
drag, startPoint x: 292, startPoint y: 301, endPoint x: 101, endPoint y: 302, distance: 190.8
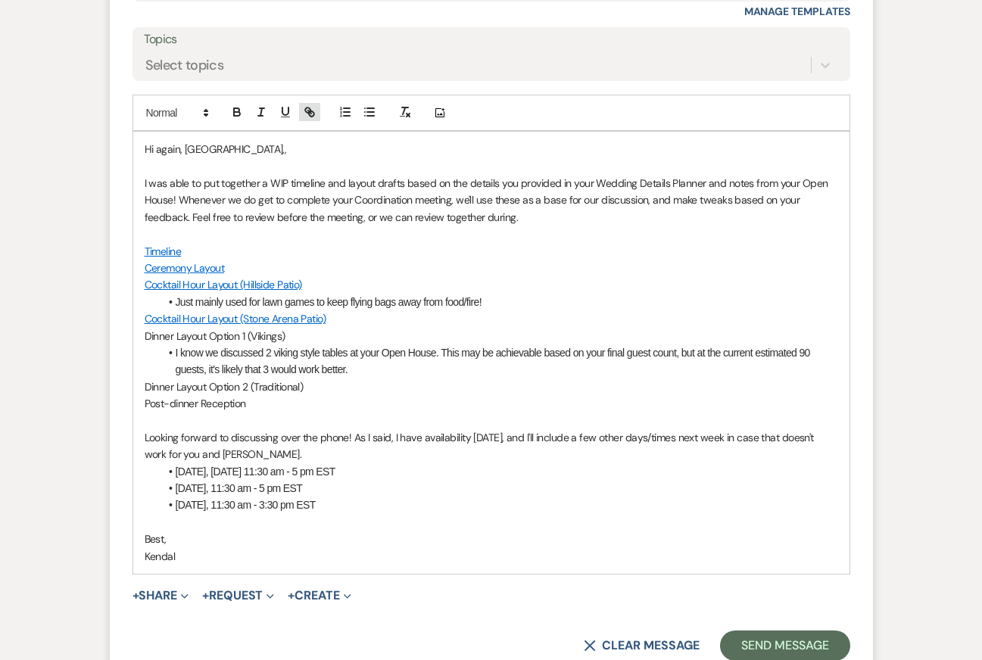
click at [301, 103] on button "button" at bounding box center [309, 112] width 21 height 18
paste input "https://docs.google.com/drawings/d/1o_lL4V9k_vf5SJg2GMhHFocJ-6ZXjTll8Ek44zHvqSU…"
click at [310, 360] on link at bounding box center [305, 365] width 33 height 11
drag, startPoint x: 294, startPoint y: 352, endPoint x: 98, endPoint y: 352, distance: 195.4
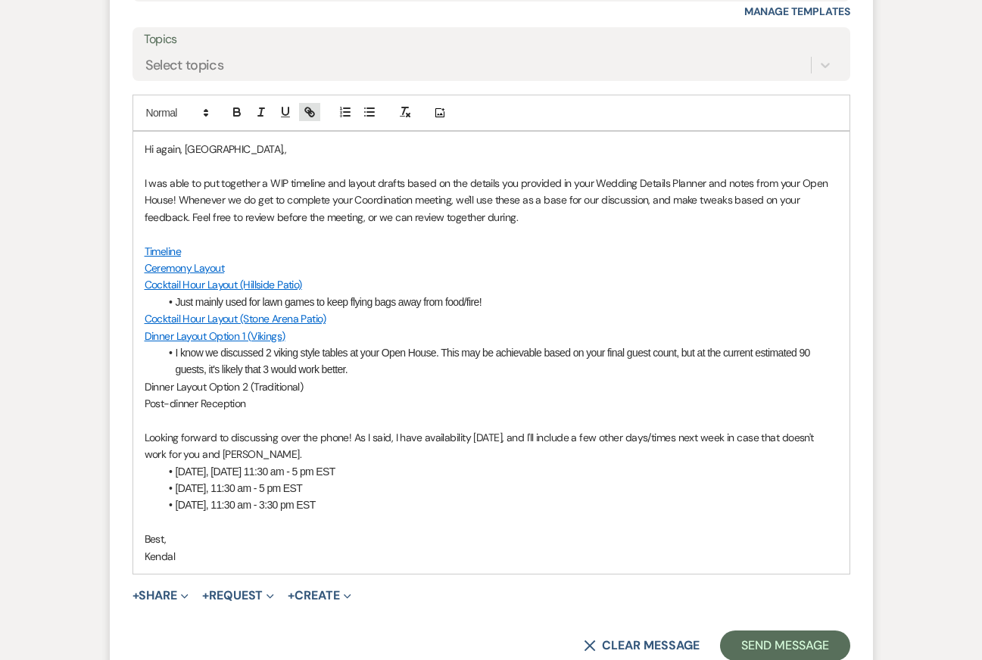
click at [311, 105] on icon "button" at bounding box center [310, 112] width 14 height 14
paste input "https://docs.google.com/drawings/d/1RrkYkb3lOG88iVFwOi3NizVbFQp5Pub1P_AhpsIpVvE…"
click at [320, 410] on link at bounding box center [314, 415] width 33 height 11
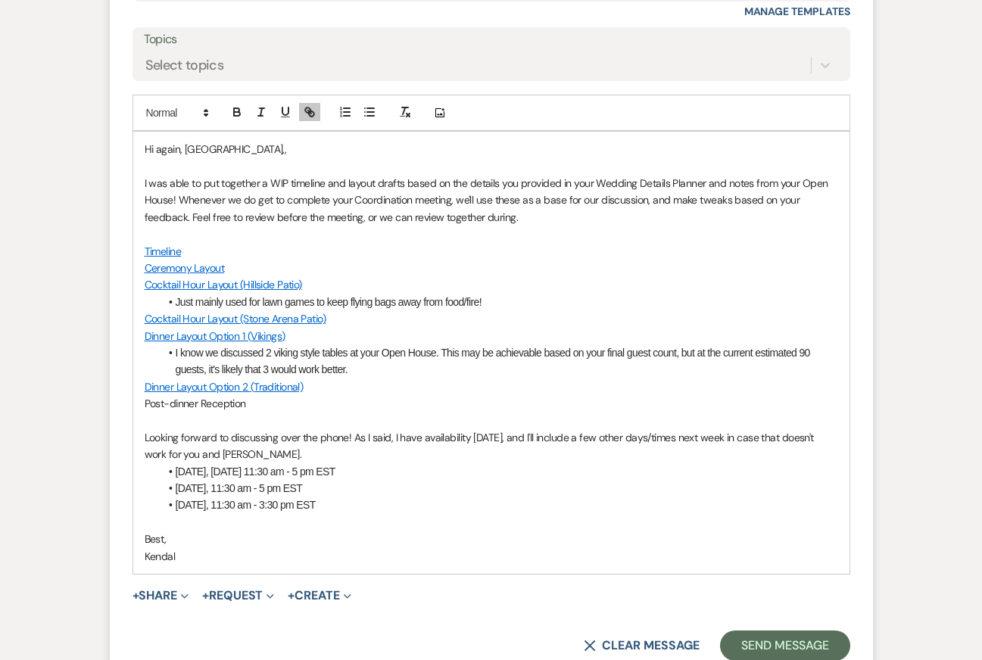
drag, startPoint x: 229, startPoint y: 368, endPoint x: 97, endPoint y: 367, distance: 132.5
click at [311, 105] on icon "button" at bounding box center [310, 112] width 14 height 14
paste input "https://docs.google.com/drawings/d/1JSb5pVT2_4INR2W5l0tBNfGAkntVo5GeTGE9vdA3HzM…"
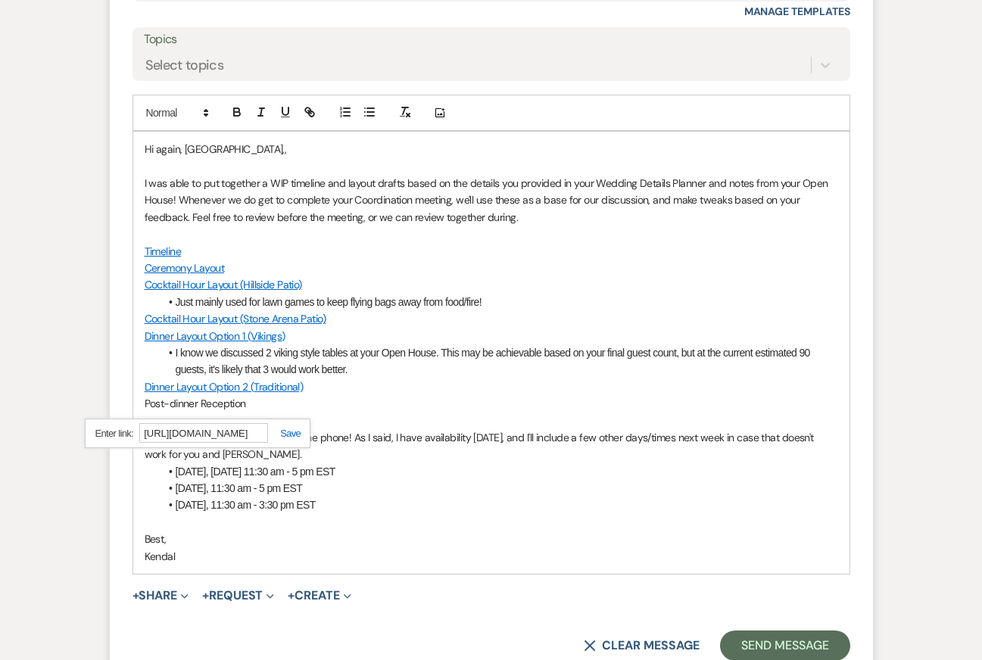
type input "https://docs.google.com/drawings/d/1JSb5pVT2_4INR2W5l0tBNfGAkntVo5GeTGE9vdA3HzM…"
click at [291, 428] on link at bounding box center [284, 433] width 33 height 11
click at [450, 226] on p at bounding box center [492, 234] width 694 height 17
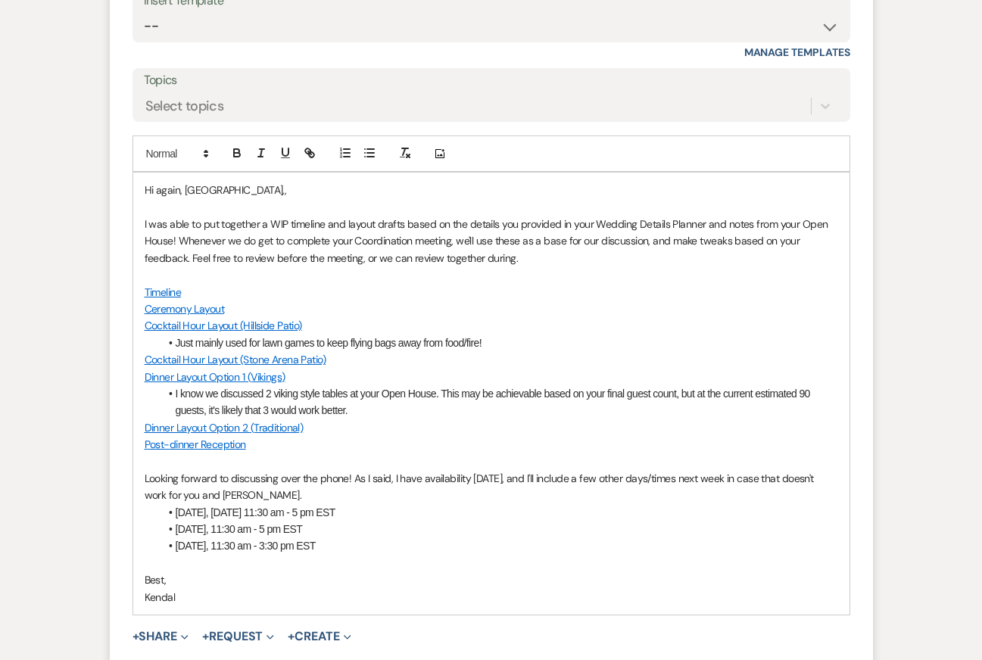
scroll to position [3540, 0]
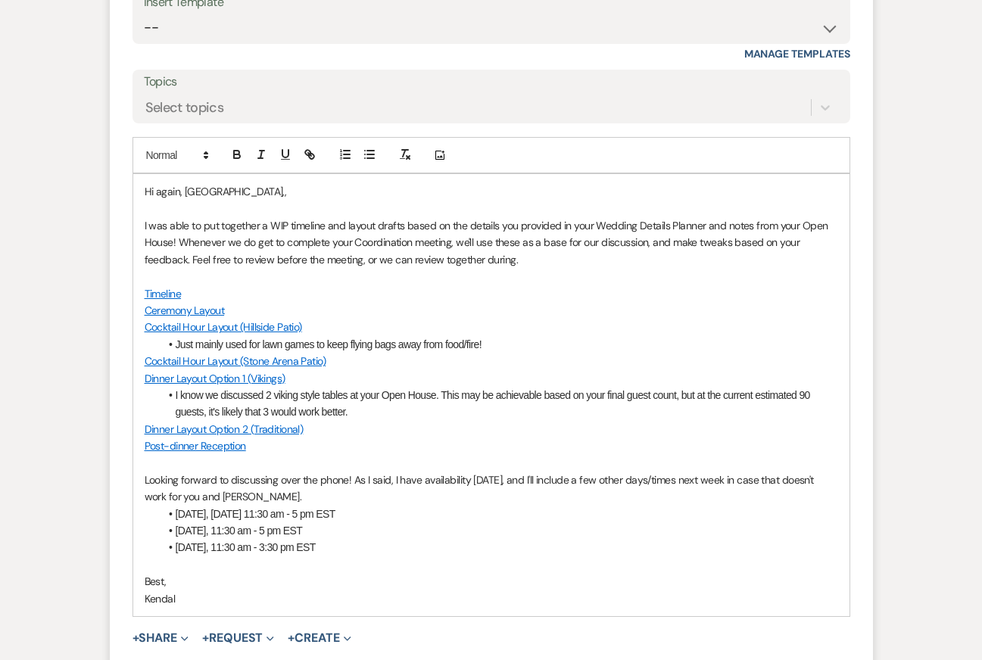
click at [478, 523] on li "Monday, 11:30 am - 5 pm EST" at bounding box center [499, 531] width 679 height 17
click at [392, 201] on p at bounding box center [492, 209] width 694 height 17
click at [422, 217] on p "I was able to put together a WIP timeline and layout drafts based on the detail…" at bounding box center [492, 242] width 694 height 51
click at [485, 319] on p "Cocktail Hour Layout (Hillside Patio)" at bounding box center [492, 327] width 694 height 17
click at [505, 217] on p "I was able to put together a WIP timeline and layout drafts based on the detail…" at bounding box center [492, 242] width 694 height 51
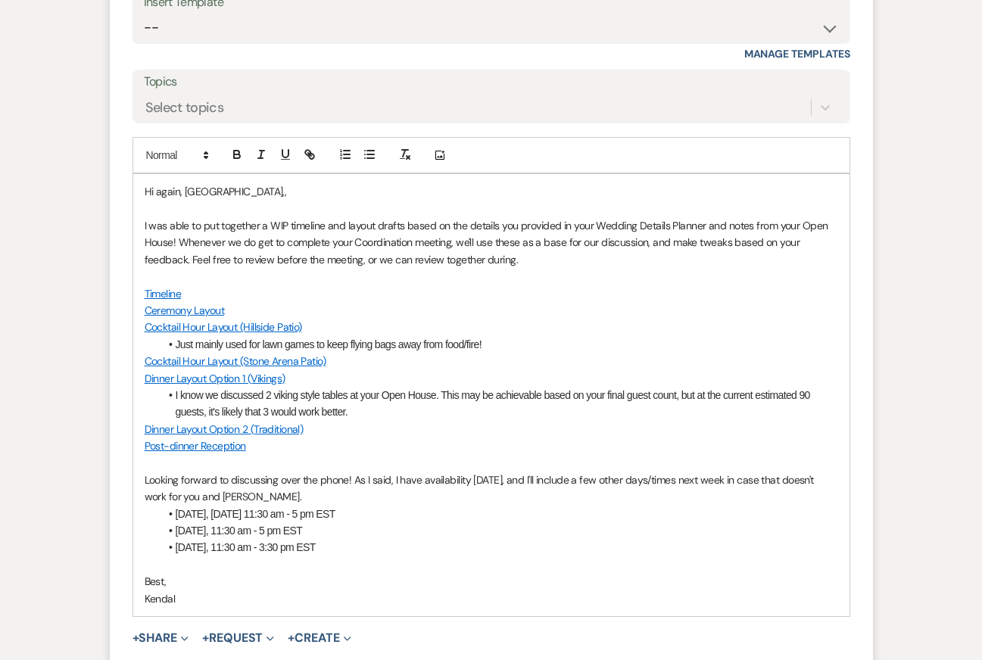
click at [510, 370] on p "Dinner Layout Option 1 (Vikings)" at bounding box center [492, 378] width 694 height 17
click at [529, 218] on p "I was able to put together a WIP timeline and layout drafts based on the detail…" at bounding box center [492, 242] width 694 height 51
click at [510, 227] on p "I was able to put together a WIP timeline and layout drafts based on the detail…" at bounding box center [492, 242] width 694 height 51
click at [507, 387] on li "I know we discussed 2 viking style tables at your Open House. This may be achie…" at bounding box center [499, 404] width 679 height 34
click at [507, 472] on p "Looking forward to discussing over the phone! As I said, I have availability to…" at bounding box center [492, 489] width 694 height 34
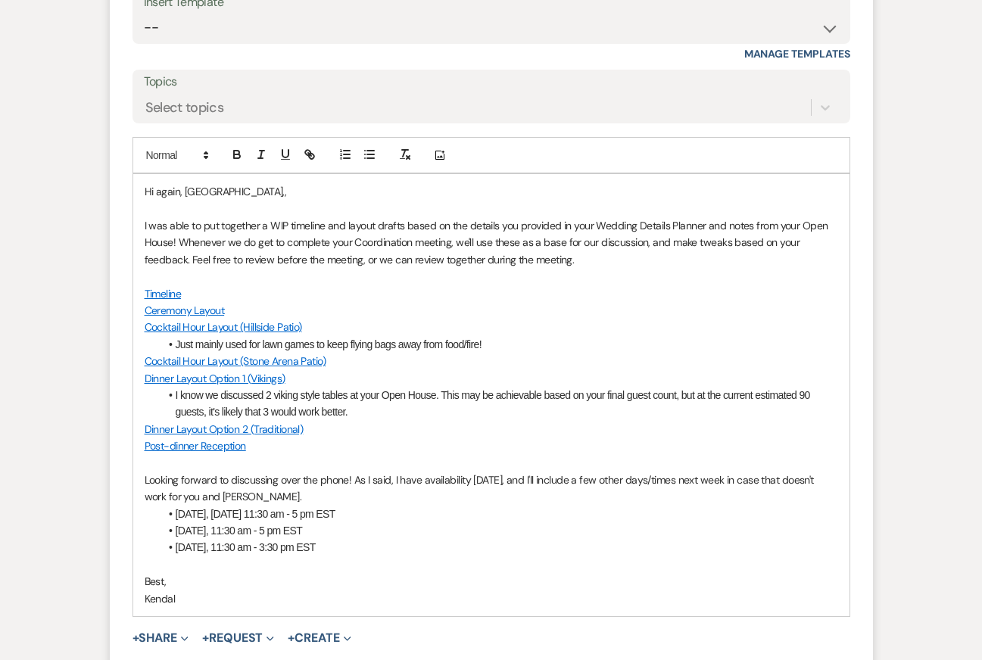
scroll to position [3555, 0]
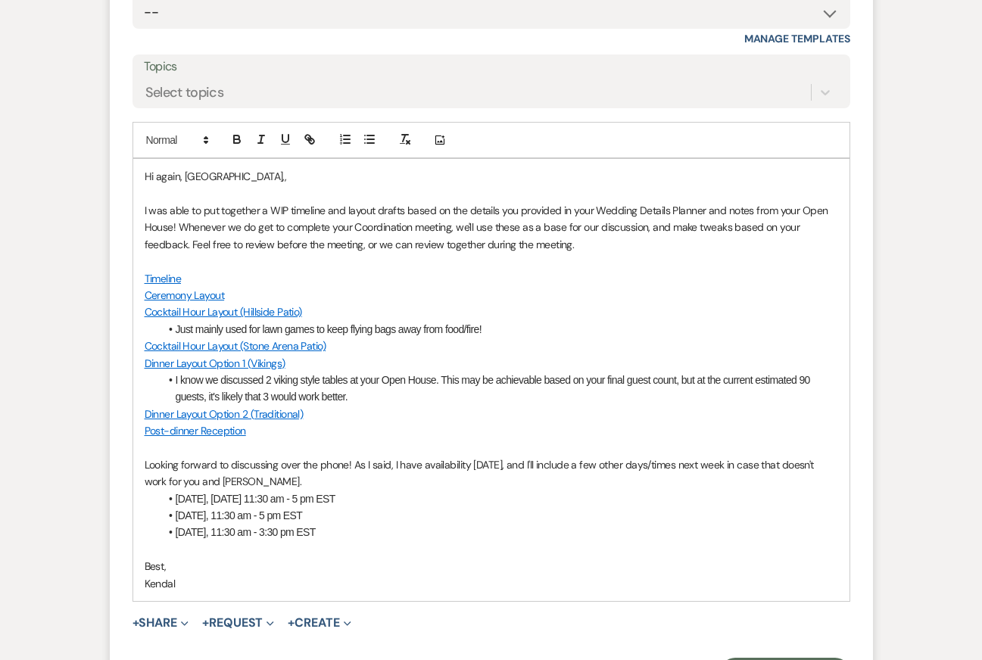
click at [539, 541] on p at bounding box center [492, 549] width 694 height 17
click at [526, 338] on p "Cocktail Hour Layout (Stone Arena Patio)" at bounding box center [492, 346] width 694 height 17
click at [527, 372] on li "I know we discussed 2 viking style tables at your Open House. This may be achie…" at bounding box center [499, 389] width 679 height 34
click at [519, 372] on li "I know we discussed 2 viking style tables at your Open House. This may be achie…" at bounding box center [499, 389] width 679 height 34
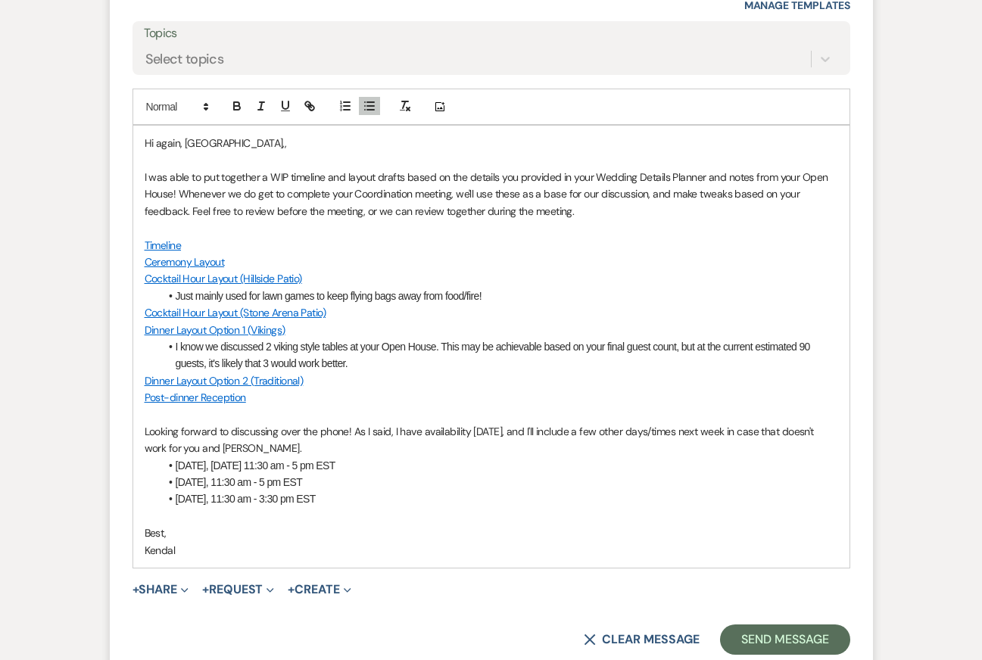
scroll to position [3590, 0]
click at [503, 388] on p "Post-dinner Reception" at bounding box center [492, 396] width 694 height 17
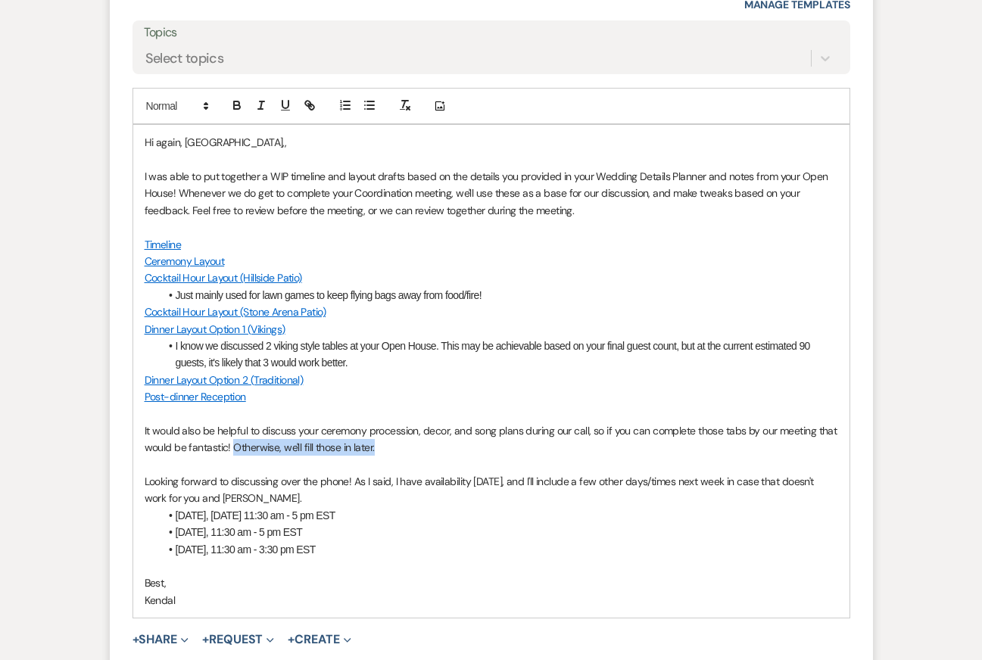
drag, startPoint x: 235, startPoint y: 413, endPoint x: 373, endPoint y: 414, distance: 137.8
click at [373, 423] on p "It would also be helpful to discuss your ceremony procession, decor, and song p…" at bounding box center [492, 440] width 694 height 34
click at [485, 388] on p "Post-dinner Reception" at bounding box center [492, 396] width 694 height 17
click at [495, 558] on p at bounding box center [492, 566] width 694 height 17
click at [415, 423] on p "It would also be helpful to discuss your ceremony procession, decor, and song p…" at bounding box center [492, 440] width 694 height 34
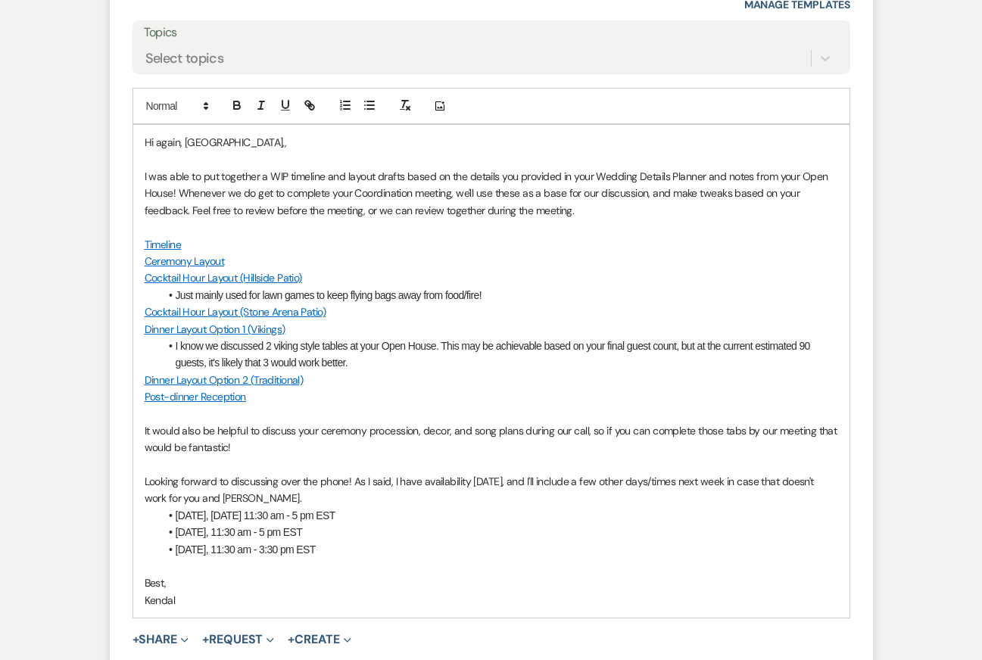
click at [448, 575] on p "Best," at bounding box center [492, 583] width 694 height 17
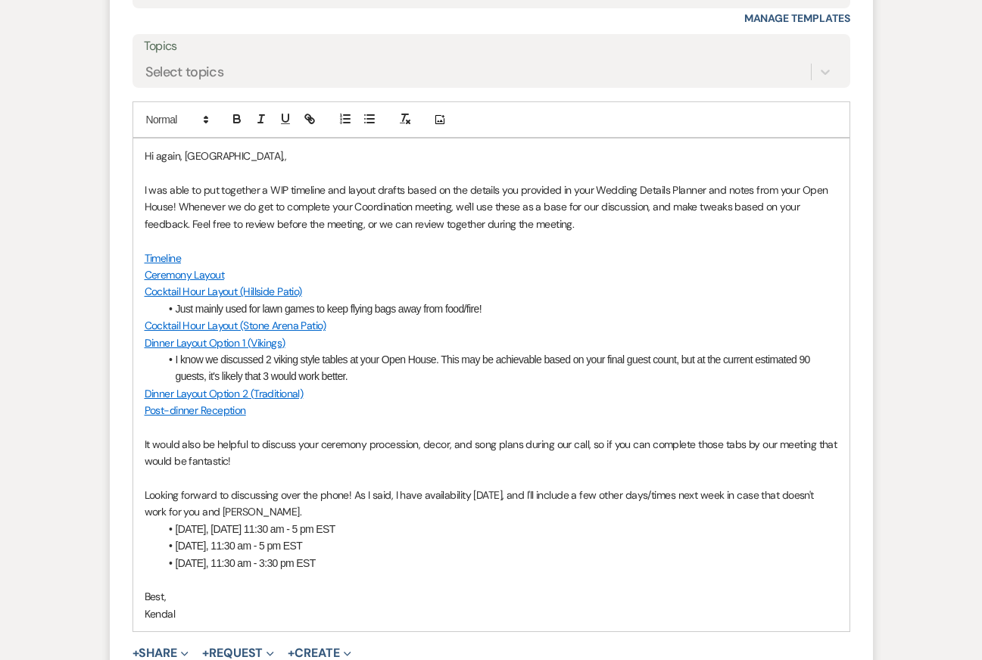
click at [290, 148] on p "Hi again, Jordan,," at bounding box center [492, 156] width 694 height 17
click at [394, 301] on li "Just mainly used for lawn games to keep flying bags away from food/fire!" at bounding box center [499, 309] width 679 height 17
click at [433, 436] on p "It would also be helpful to discuss your ceremony procession, decor, and song p…" at bounding box center [492, 453] width 694 height 34
click at [482, 521] on li "Tomorrow, Friday 11:30 am - 5 pm EST" at bounding box center [499, 529] width 679 height 17
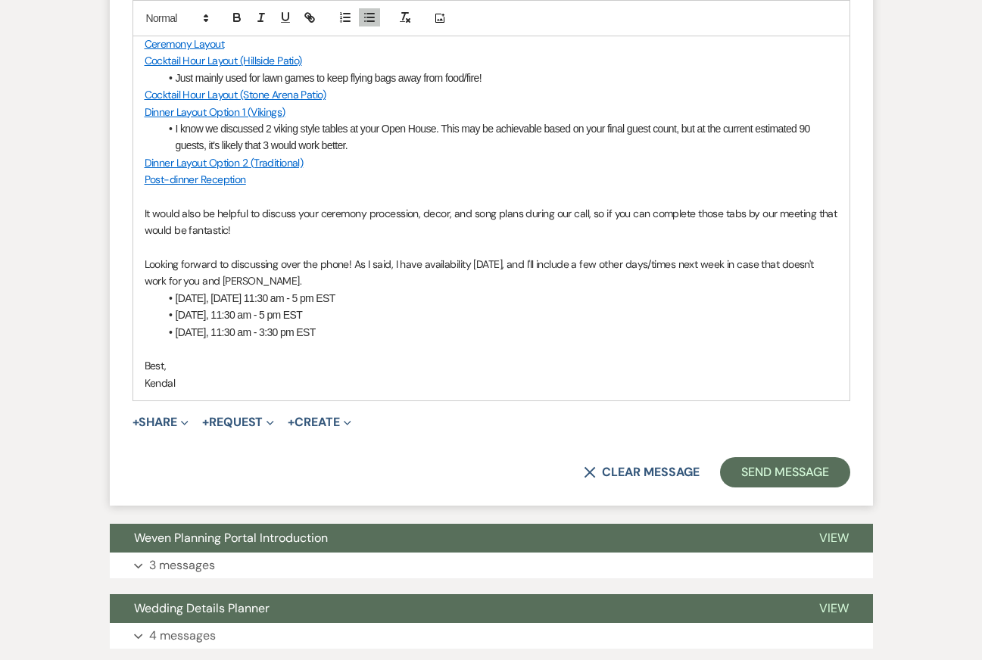
scroll to position [3920, 0]
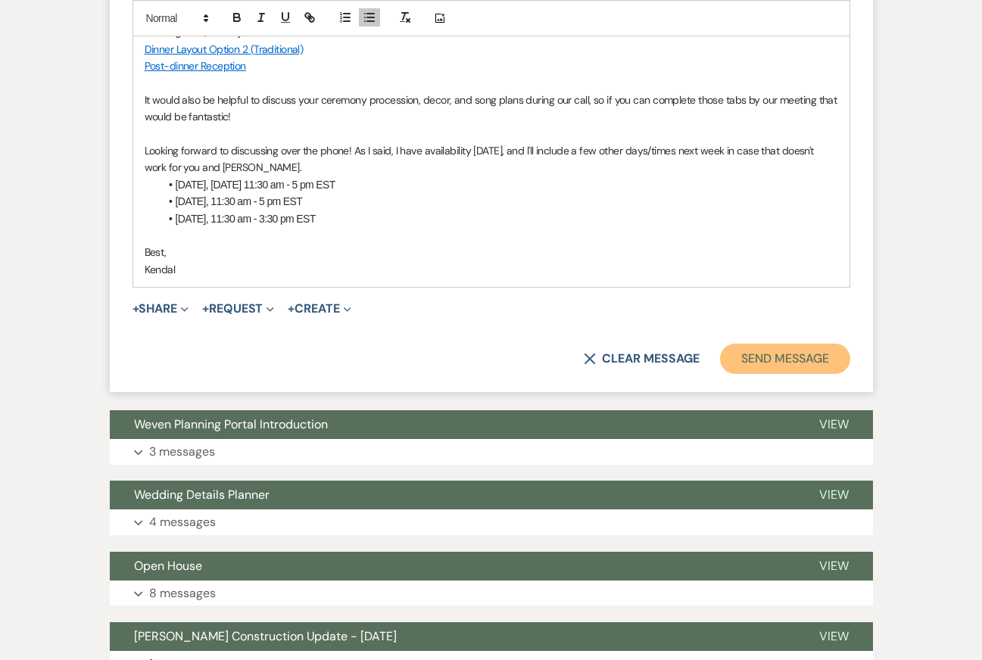
click at [780, 344] on button "Send Message" at bounding box center [784, 359] width 129 height 30
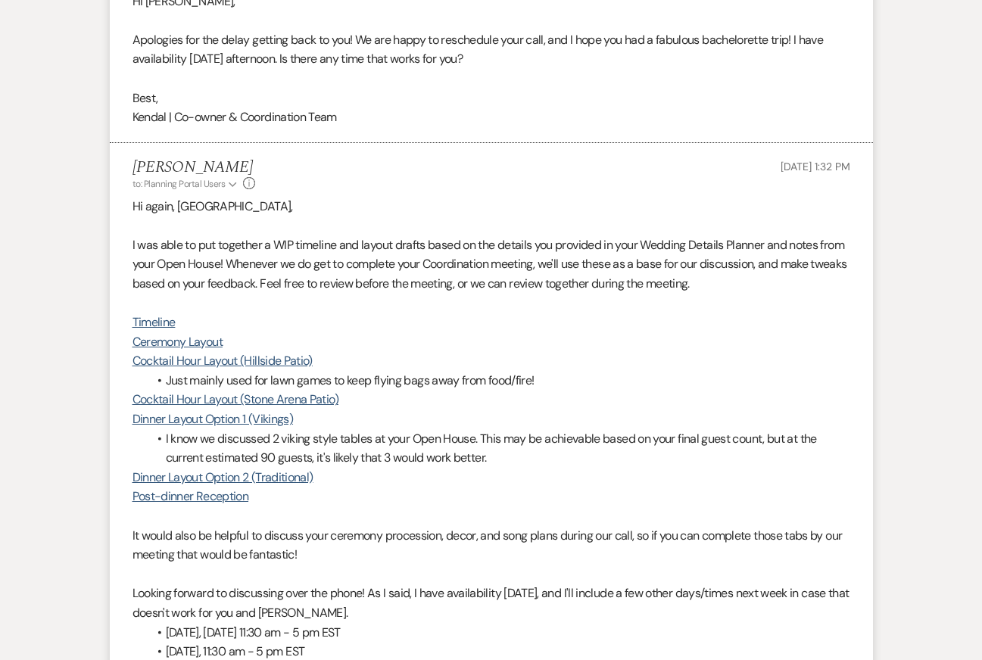
scroll to position [3262, 0]
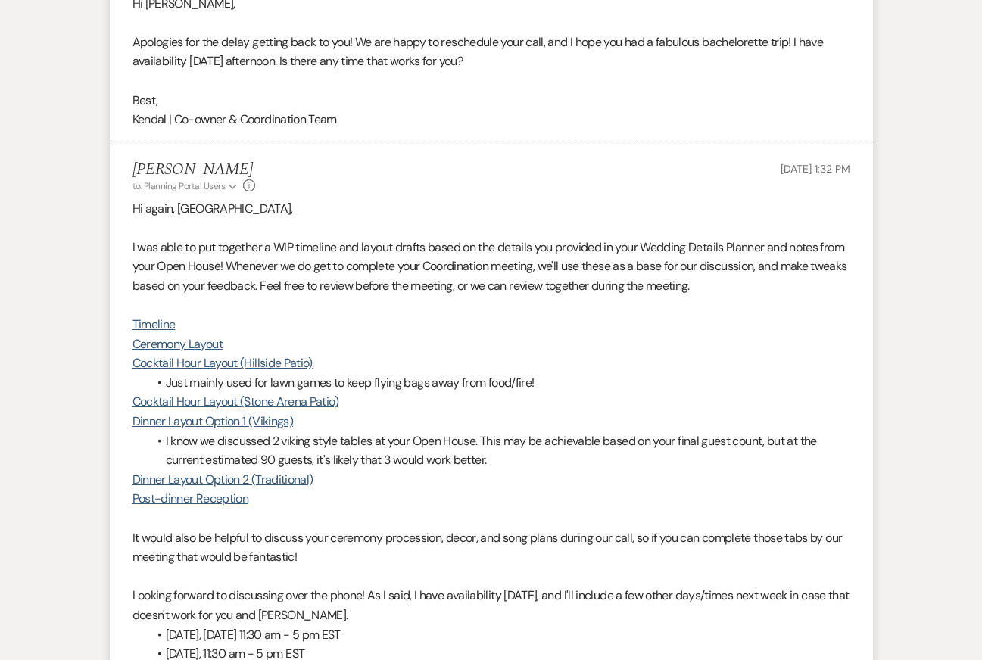
click at [859, 286] on li "Kendal Steffen to: Planning Portal Users Expand Info Sep 18, 2025, 1:32 PM Hi a…" at bounding box center [491, 451] width 763 height 612
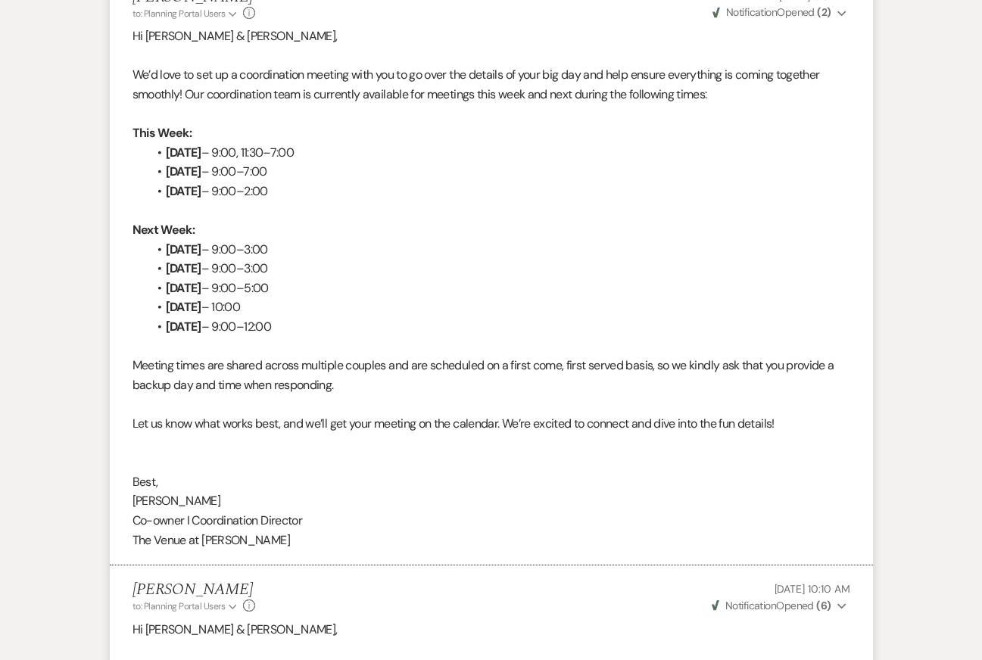
scroll to position [0, 0]
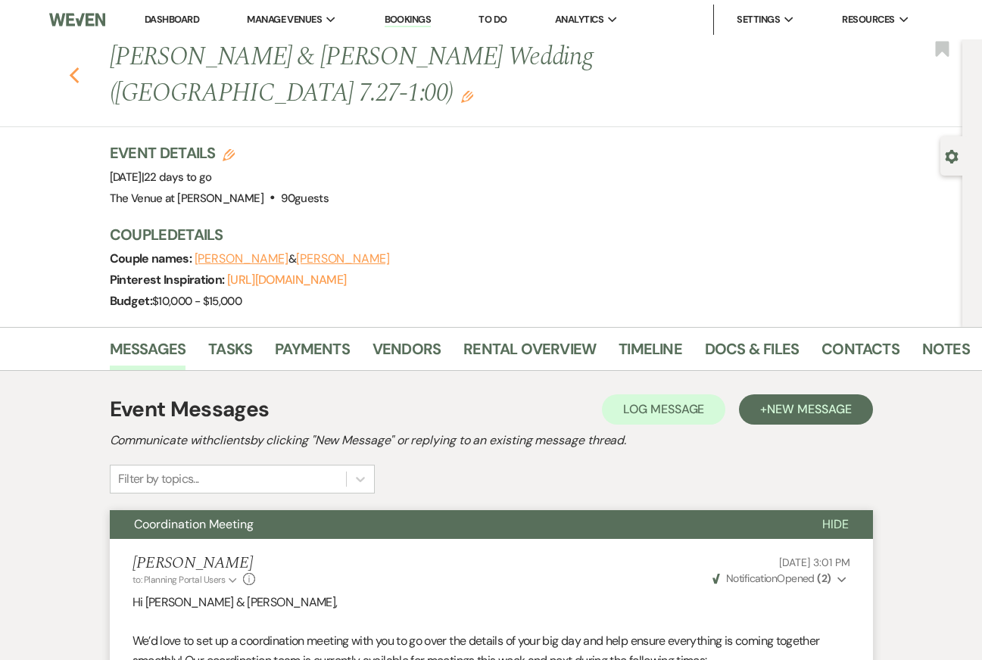
click at [75, 64] on button "Previous" at bounding box center [74, 74] width 11 height 21
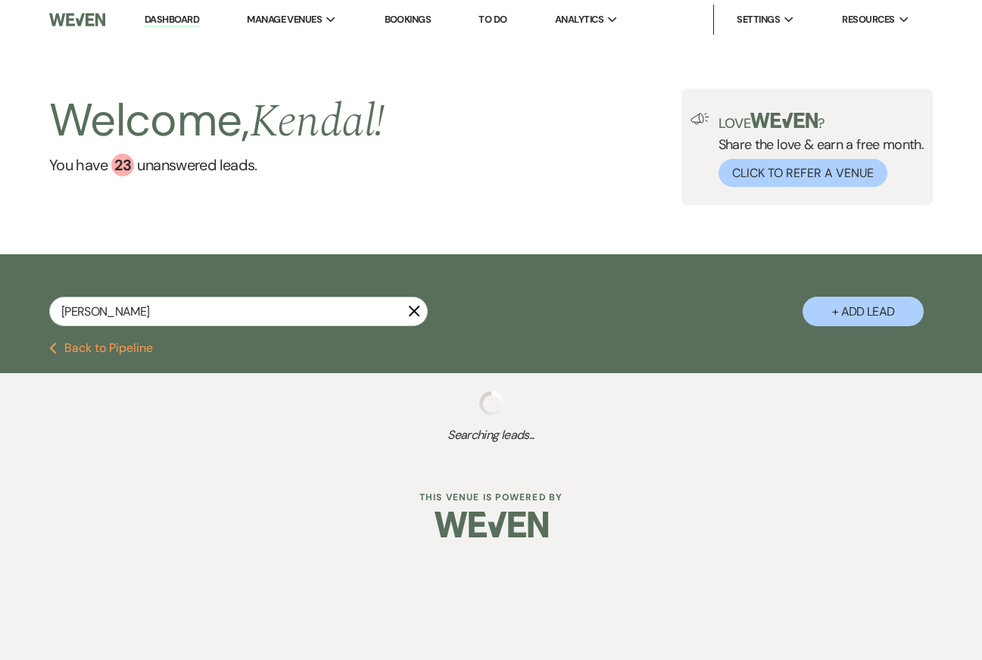
select select "8"
select select "4"
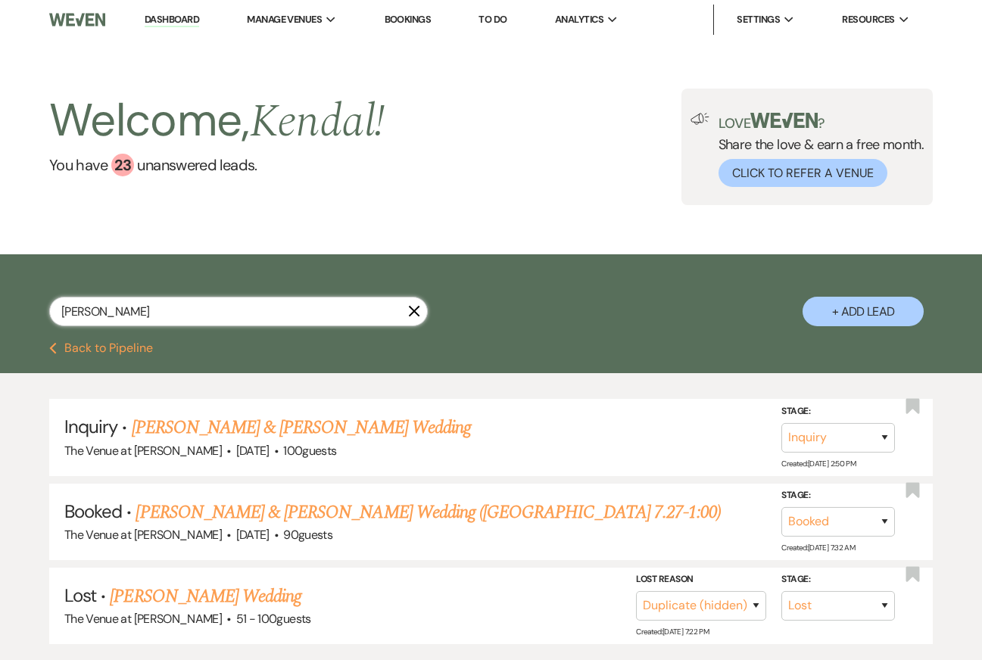
click at [140, 312] on input "henderson" at bounding box center [238, 312] width 379 height 30
type input "bobby"
select select "8"
select select "5"
select select "8"
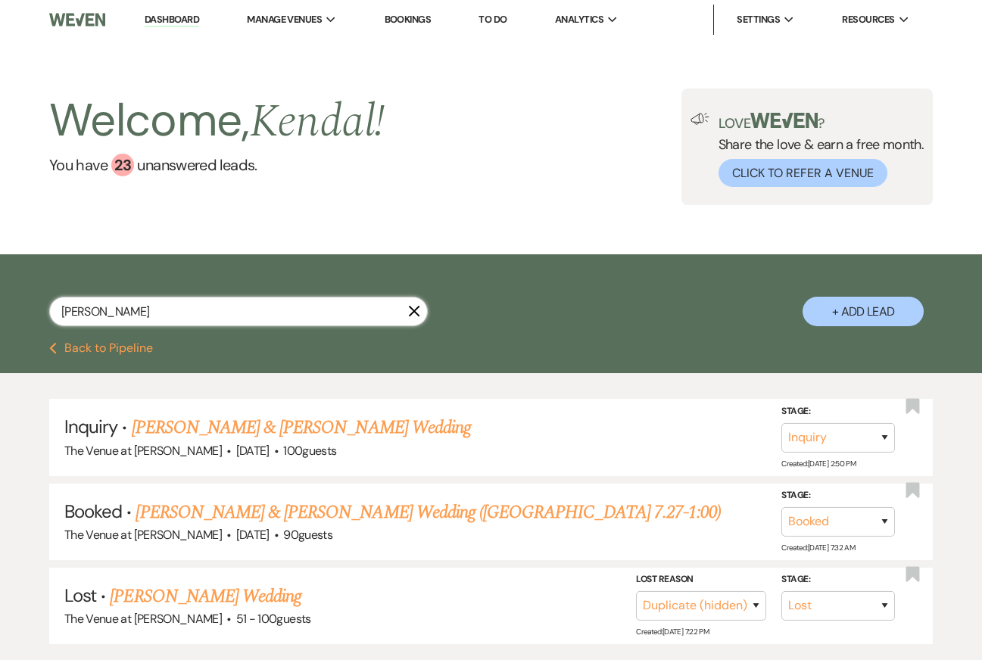
select select "5"
select select "8"
select select "5"
select select "8"
select select "5"
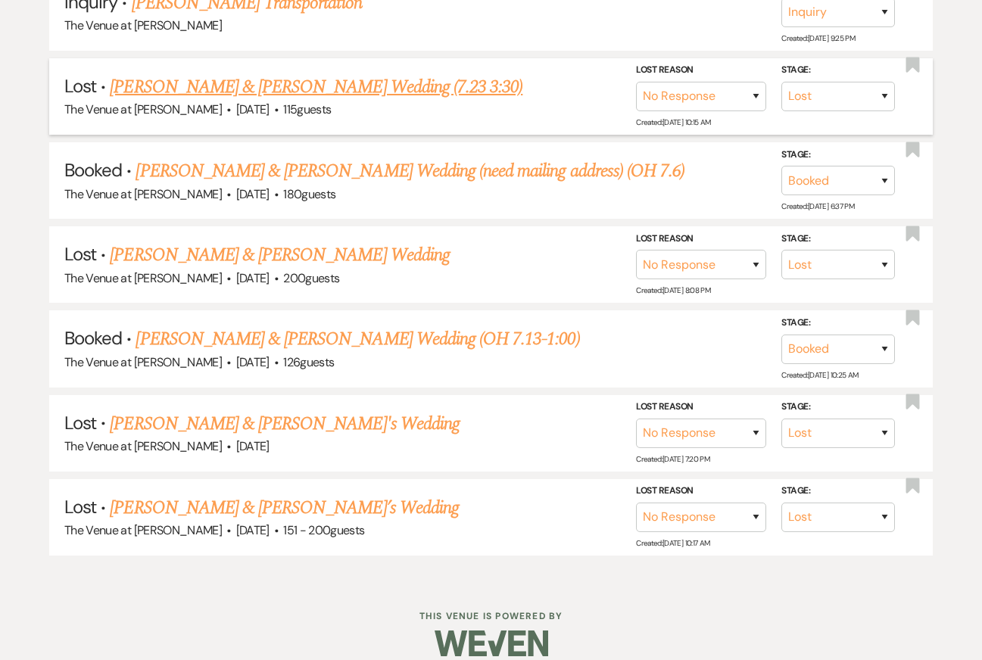
scroll to position [515, 0]
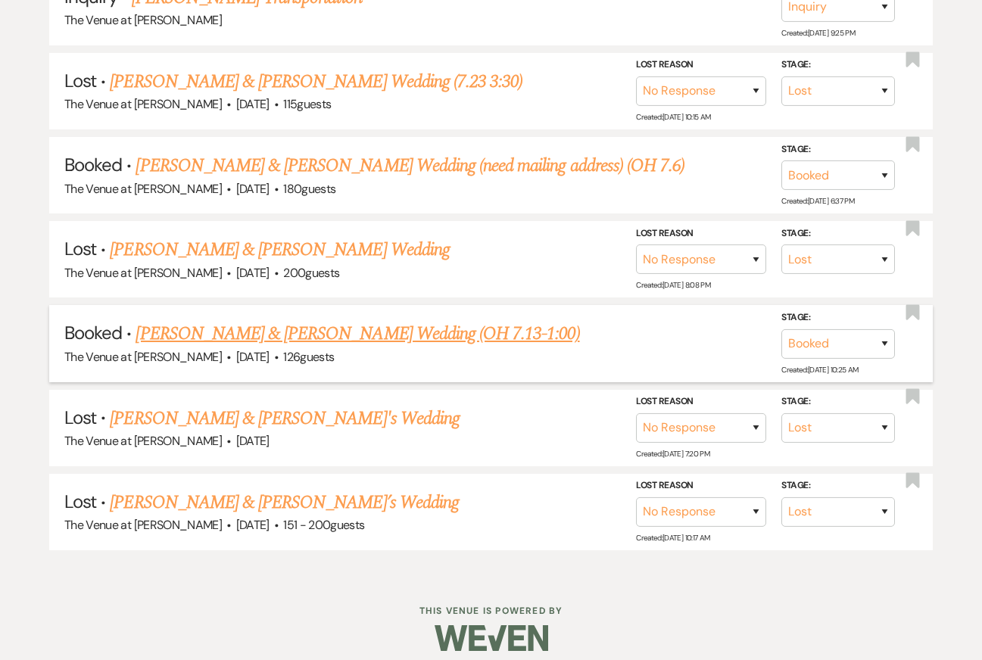
click at [278, 339] on link "Bobby Bendersky & Shawn Smith's Wedding (OH 7.13-1:00)" at bounding box center [358, 333] width 444 height 27
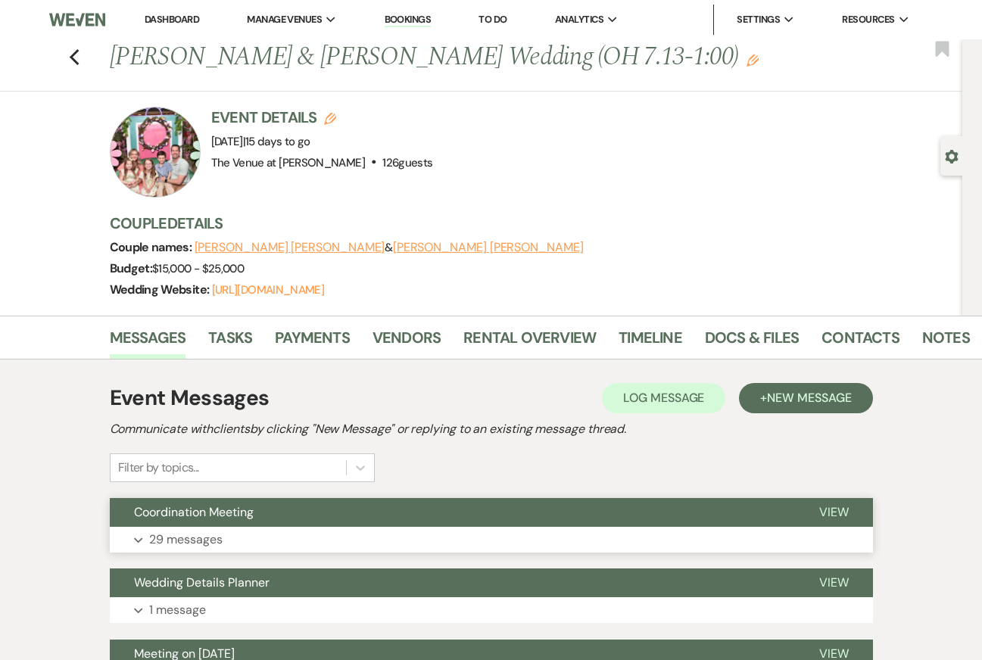
click at [310, 545] on button "Expand 29 messages" at bounding box center [491, 540] width 763 height 26
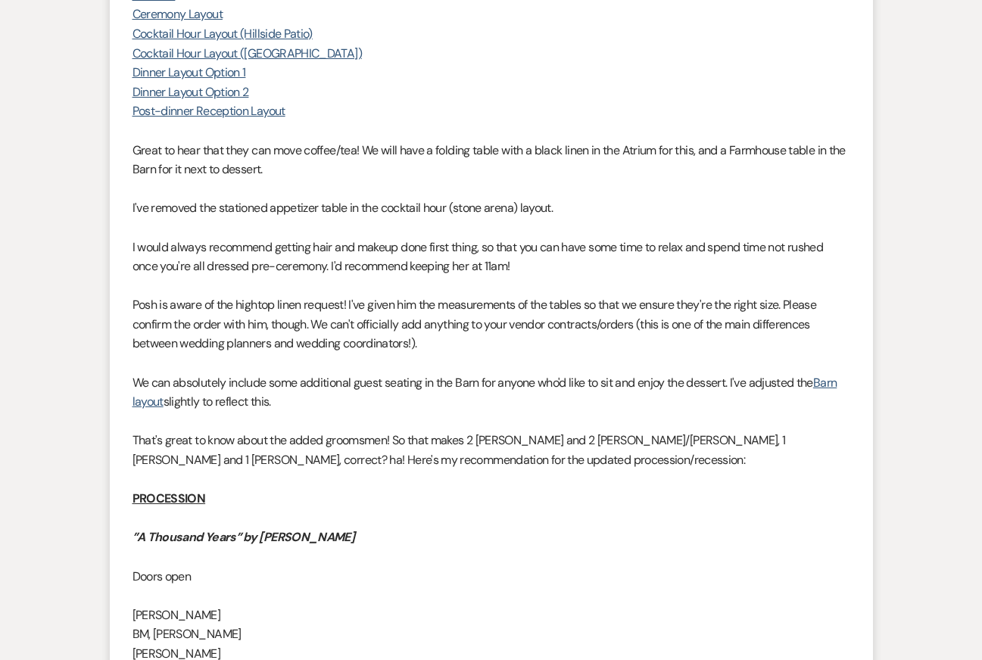
scroll to position [9591, 0]
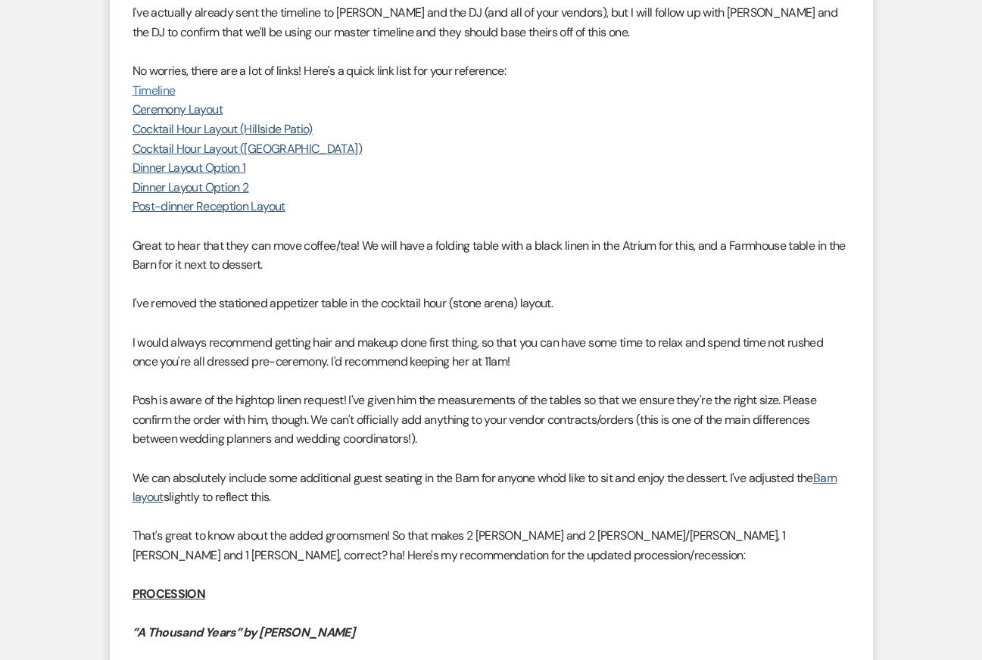
click at [156, 98] on link "Timeline" at bounding box center [154, 91] width 43 height 16
click at [579, 314] on p "I've removed the stationed appetizer table in the cocktail hour (stone arena) l…" at bounding box center [492, 304] width 718 height 20
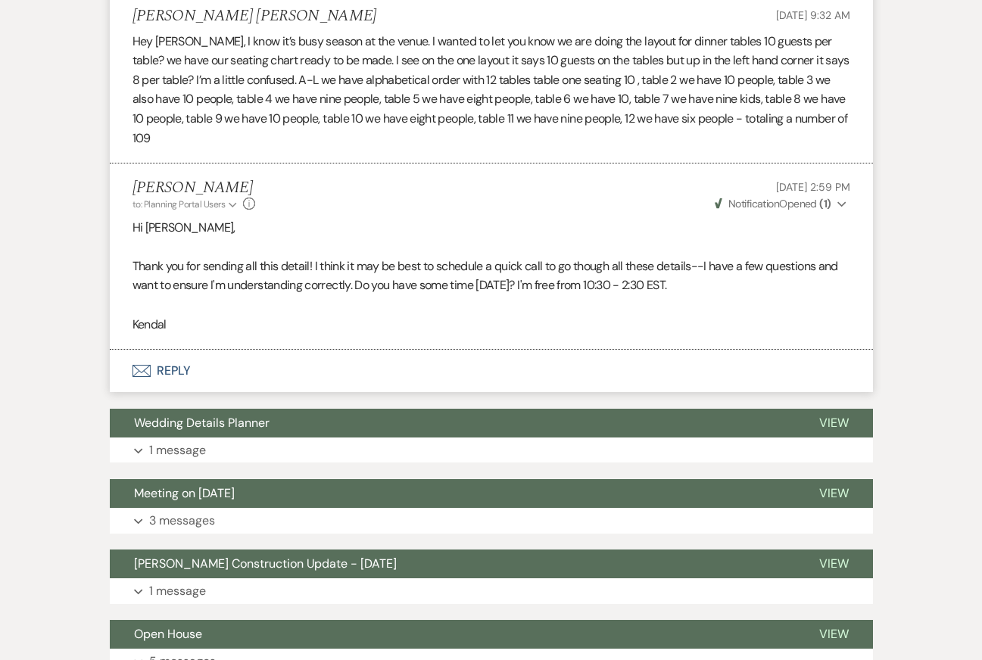
click at [579, 132] on p "Hey Kendal, I know it’s busy season at the venue. I wanted to let you know we a…" at bounding box center [492, 90] width 718 height 117
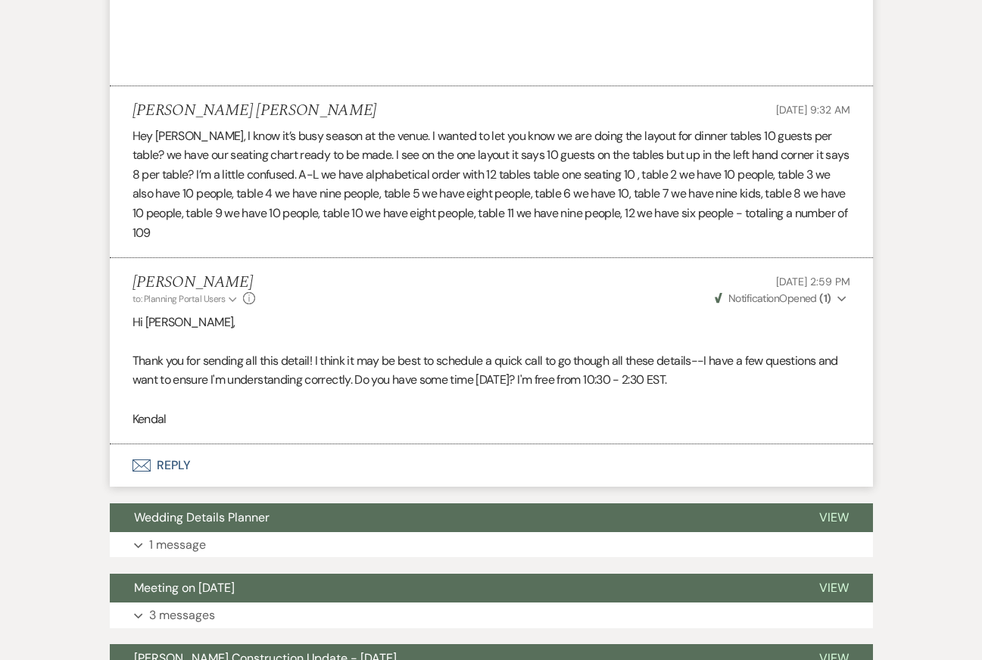
scroll to position [12899, 0]
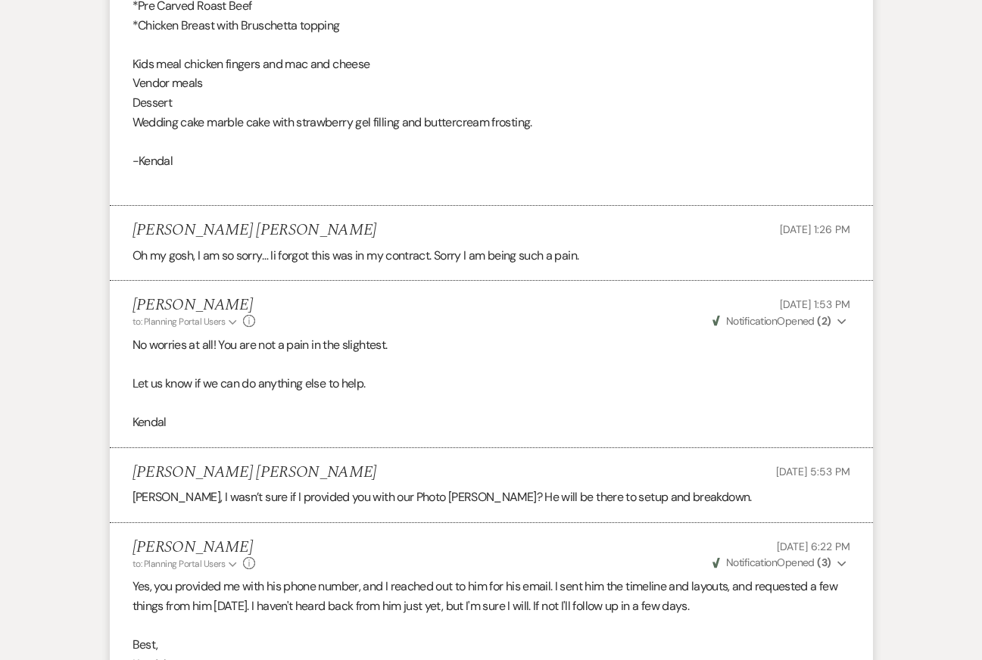
select select "8"
select select "5"
select select "8"
select select "5"
select select "8"
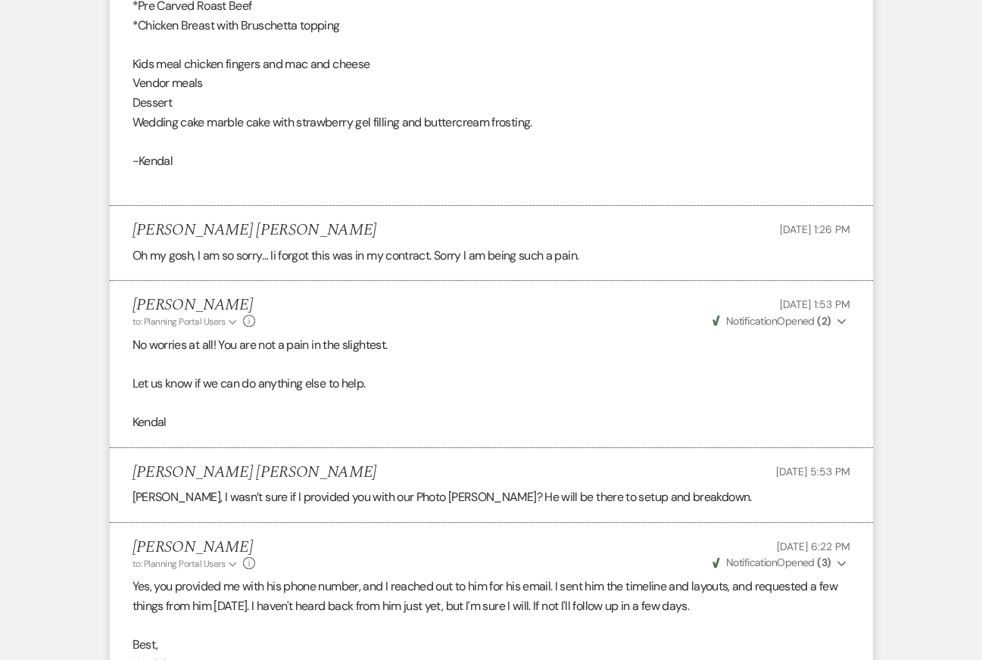
select select "5"
select select "8"
select select "5"
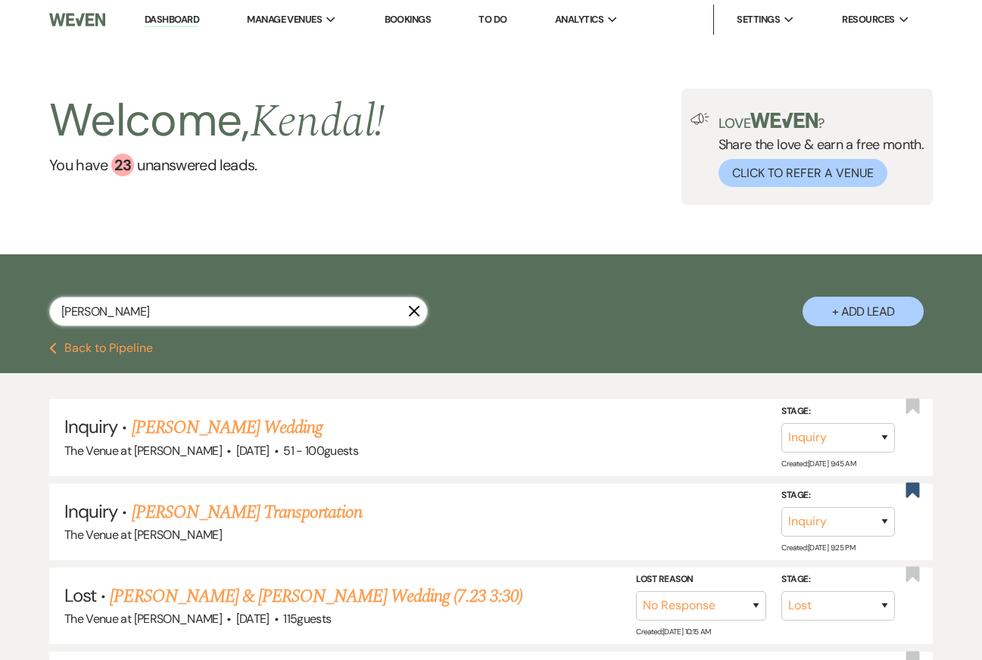
click at [125, 310] on input "bobby" at bounding box center [238, 312] width 379 height 30
type input "henderson"
select select "8"
select select "4"
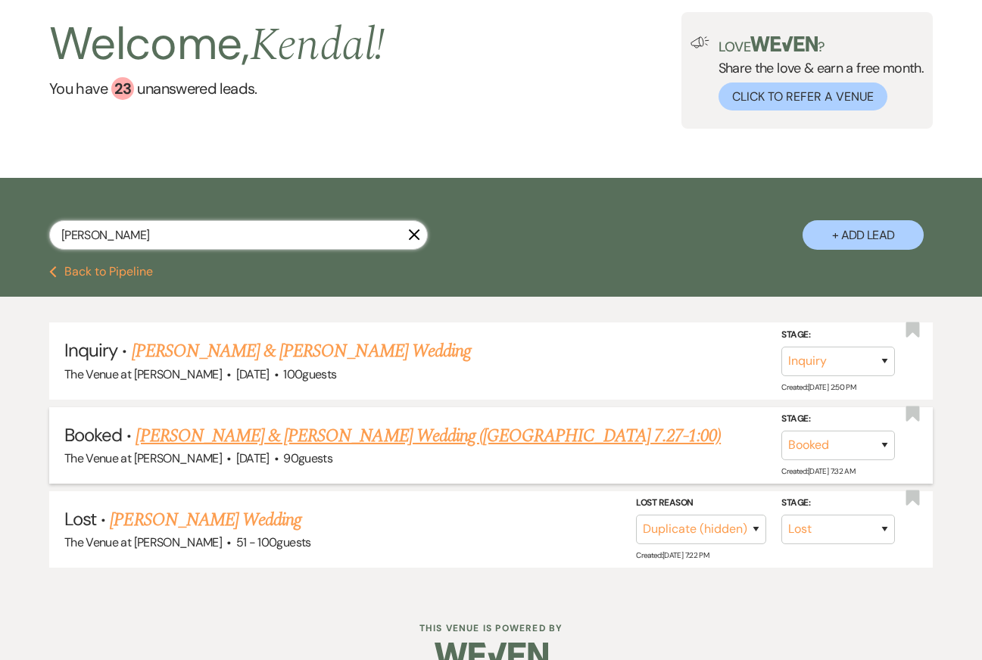
scroll to position [105, 0]
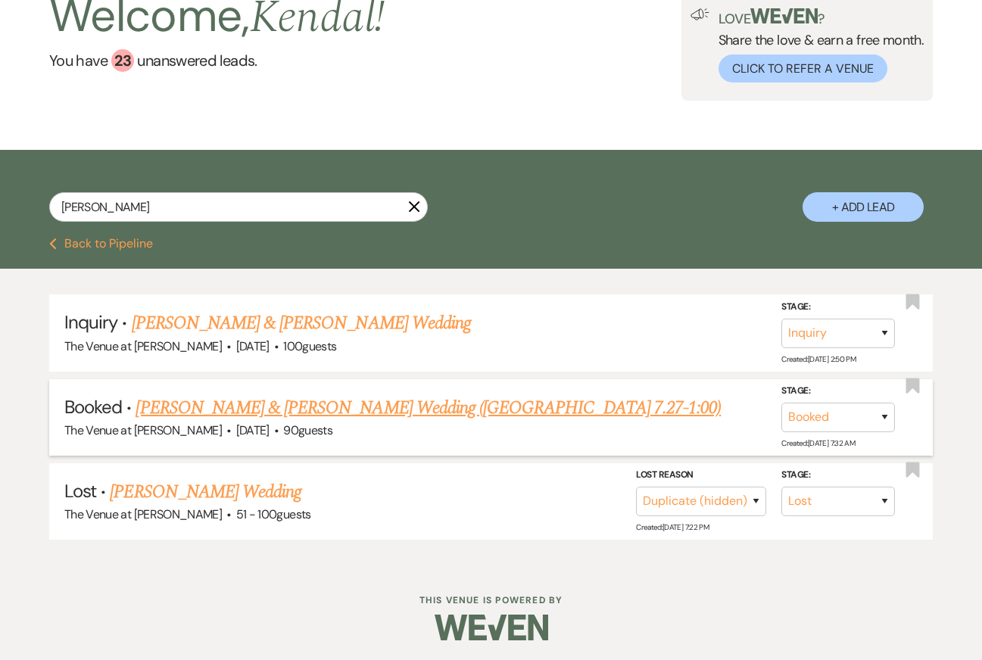
click at [279, 405] on link "Jordyn Henderson & Thomas Morgan's Wedding (OH 7.27-1:00)" at bounding box center [428, 408] width 585 height 27
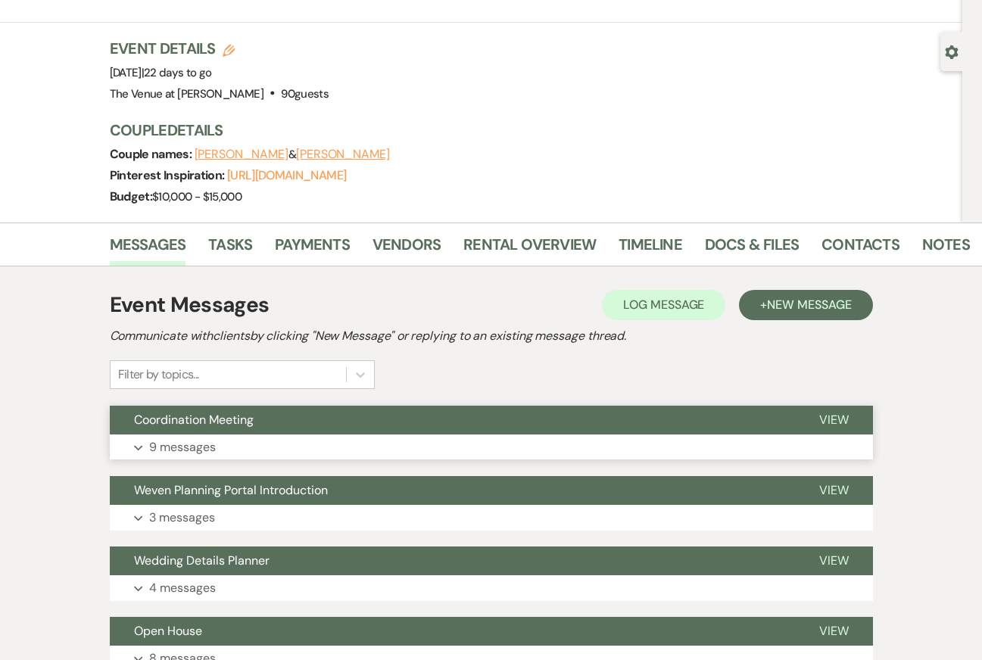
click at [243, 435] on button "Expand 9 messages" at bounding box center [491, 448] width 763 height 26
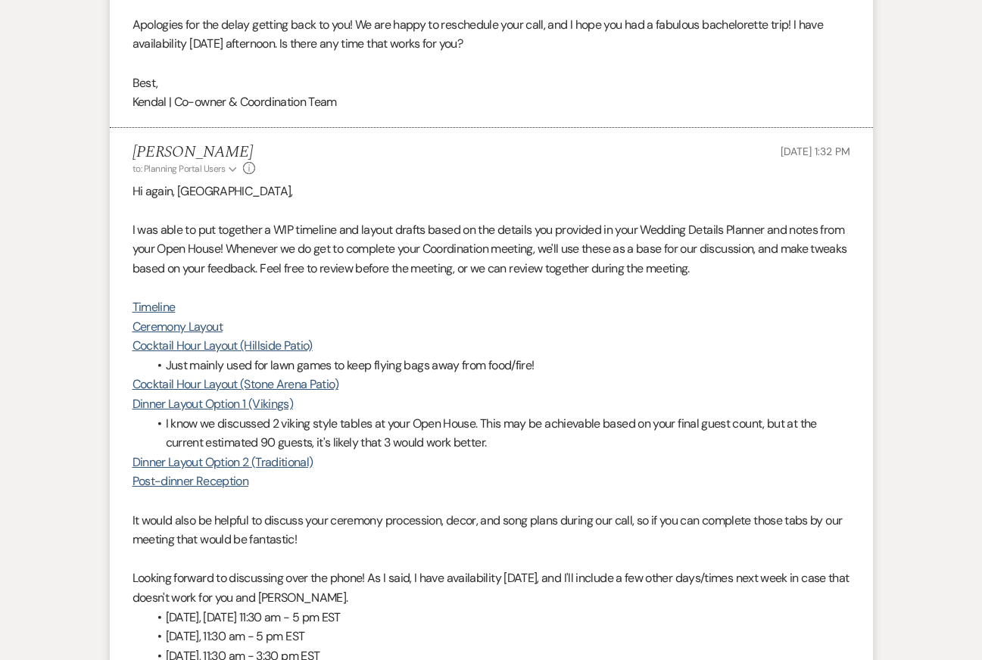
scroll to position [3277, 0]
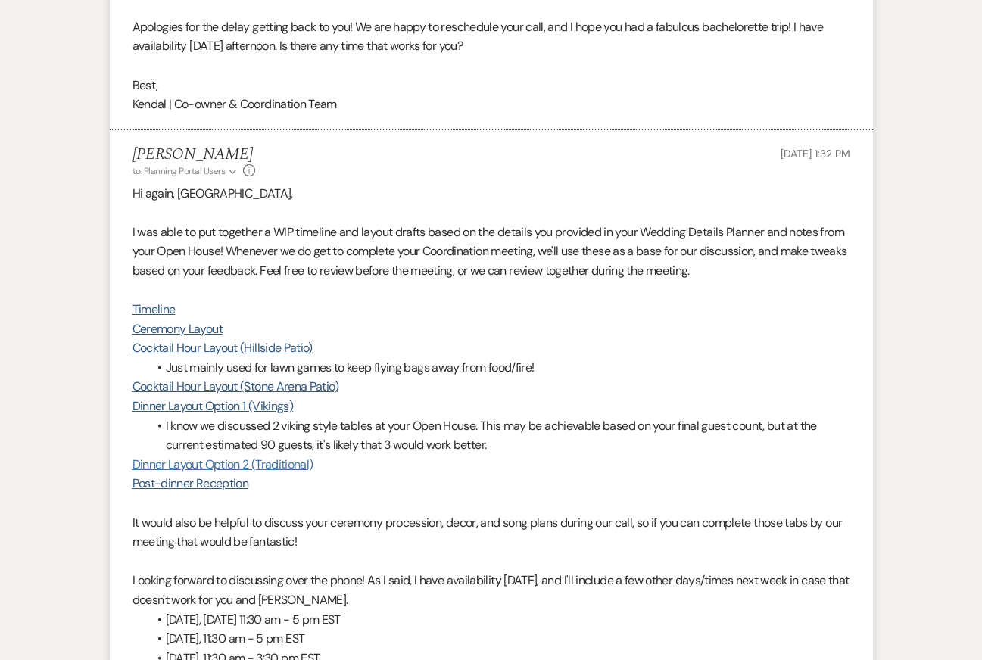
click at [170, 457] on link "Dinner Layout Option 2 (Traditional)" at bounding box center [223, 465] width 181 height 16
click at [267, 457] on link "Dinner Layout Option 2 (Traditional)" at bounding box center [223, 465] width 181 height 16
click at [267, 398] on link "Dinner Layout Option 1 (Vikings)" at bounding box center [213, 406] width 161 height 16
click at [212, 476] on link "Post-dinner Reception" at bounding box center [191, 484] width 117 height 16
click at [220, 340] on link "Cocktail Hour Layout (Hillside Patio)" at bounding box center [223, 348] width 180 height 16
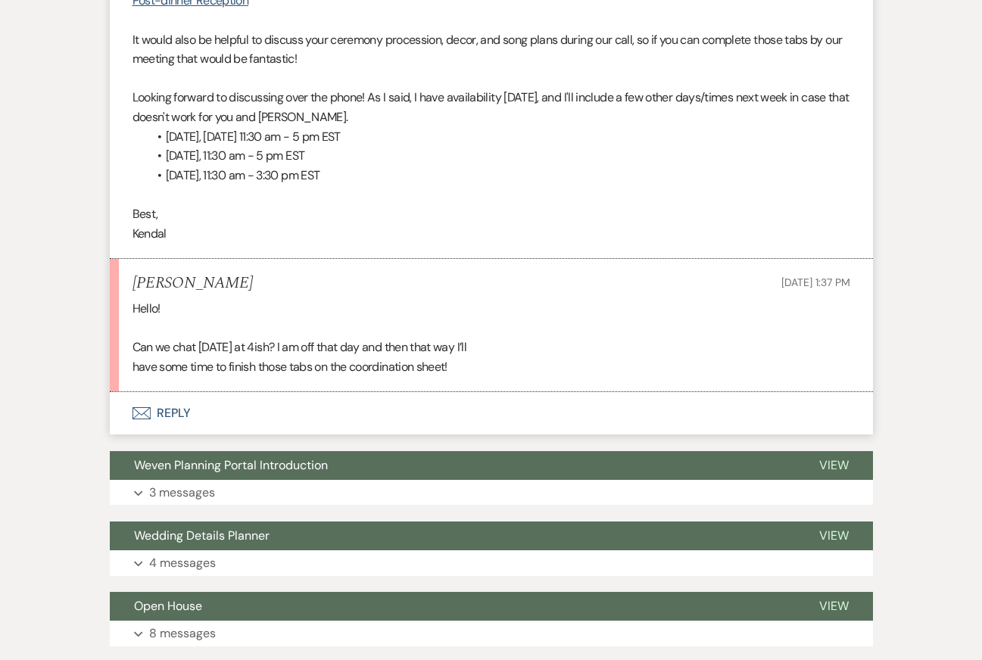
click at [187, 392] on button "Envelope Reply" at bounding box center [491, 413] width 763 height 42
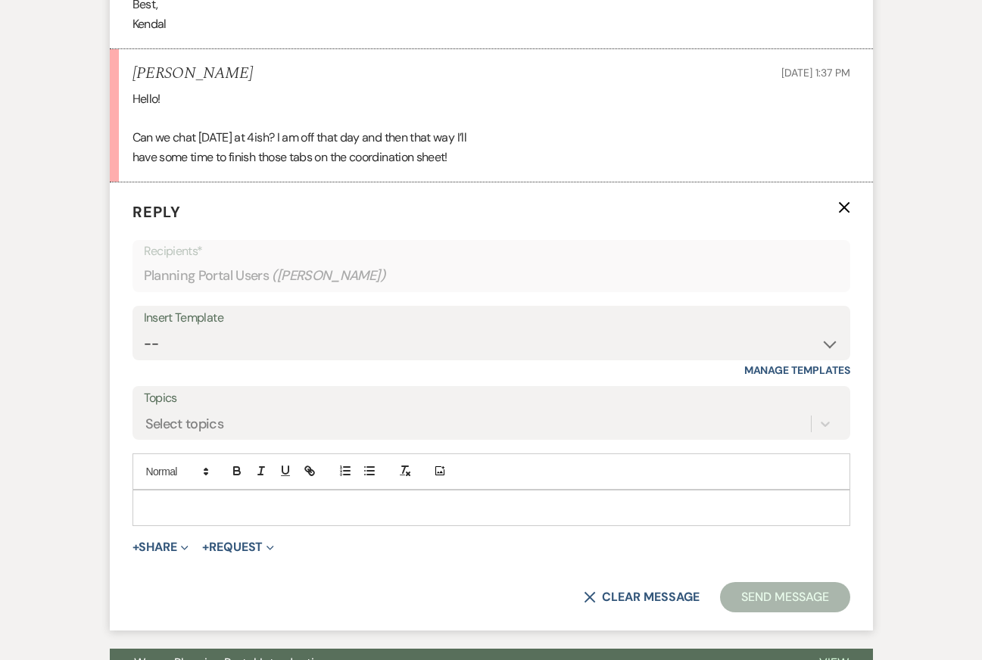
scroll to position [4011, 0]
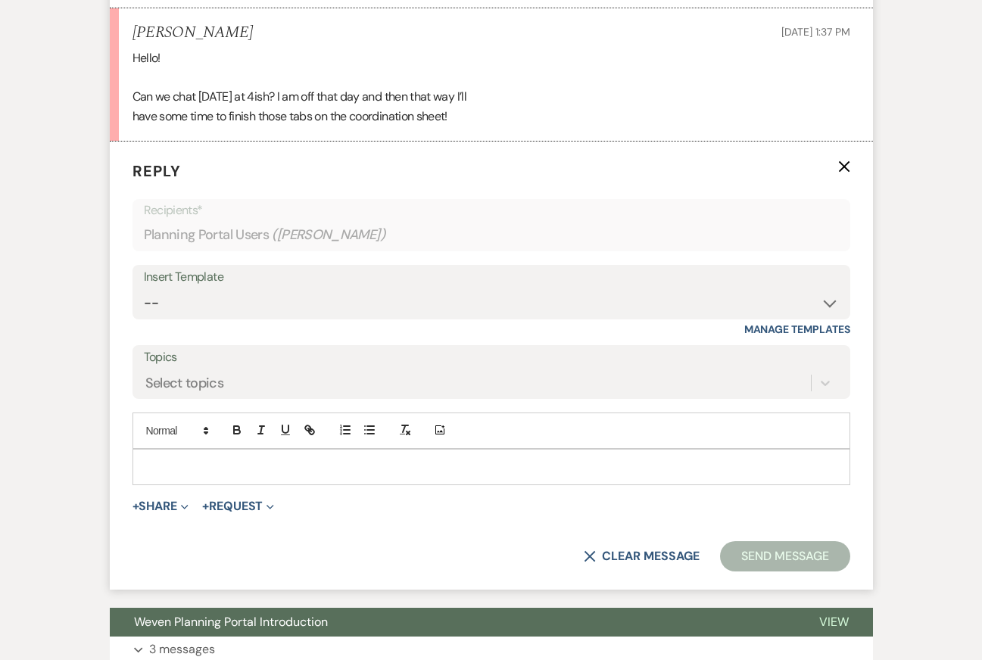
click at [225, 449] on div at bounding box center [492, 467] width 718 height 36
click at [204, 459] on p at bounding box center [492, 467] width 694 height 17
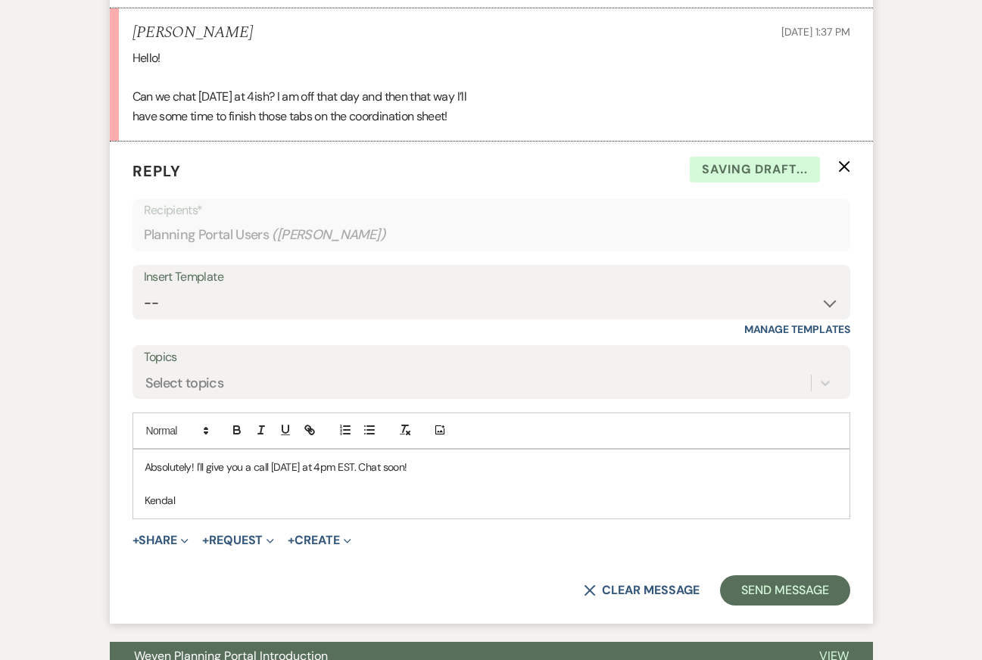
click at [449, 476] on p at bounding box center [492, 484] width 694 height 17
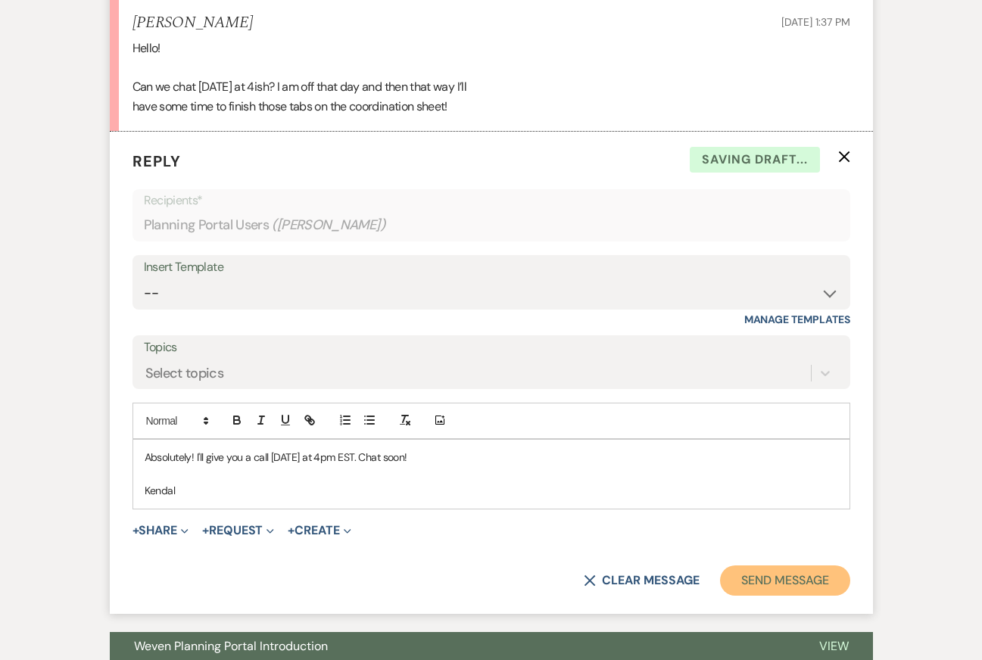
click at [764, 566] on button "Send Message" at bounding box center [784, 581] width 129 height 30
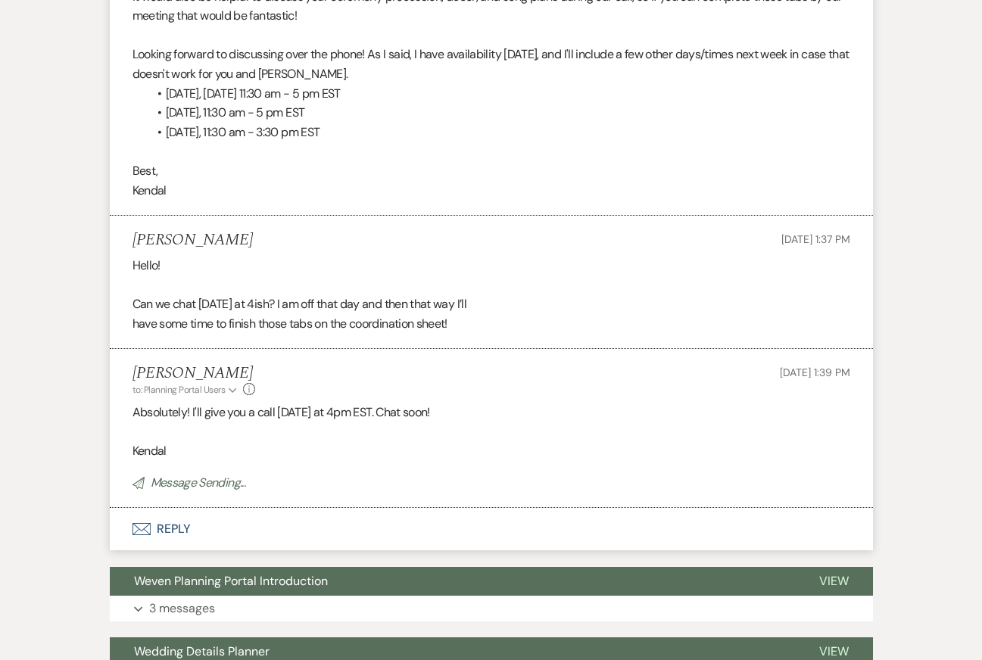
scroll to position [3789, 0]
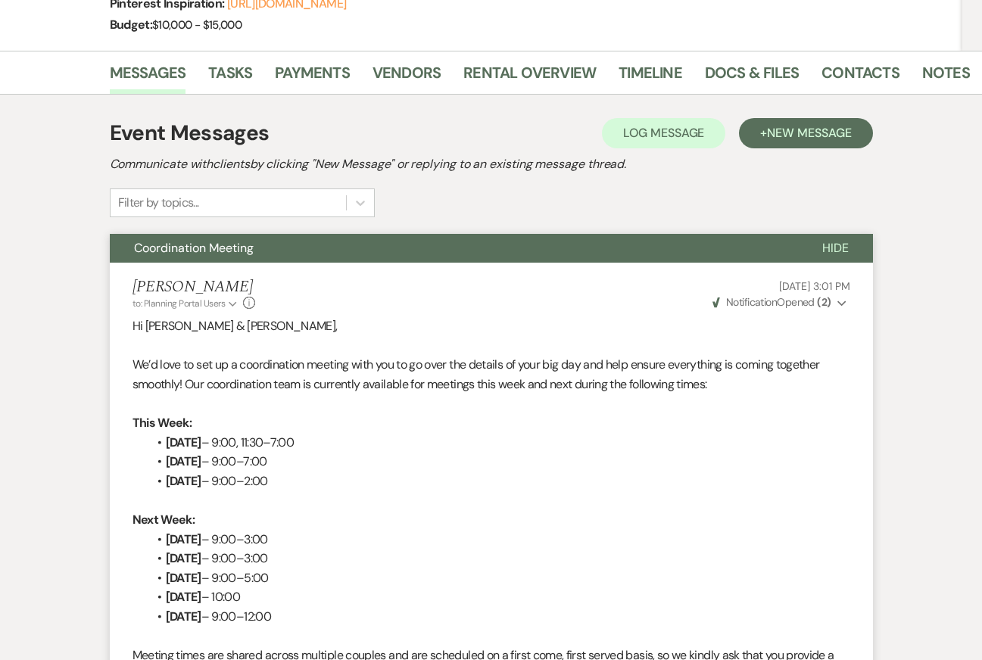
scroll to position [0, 0]
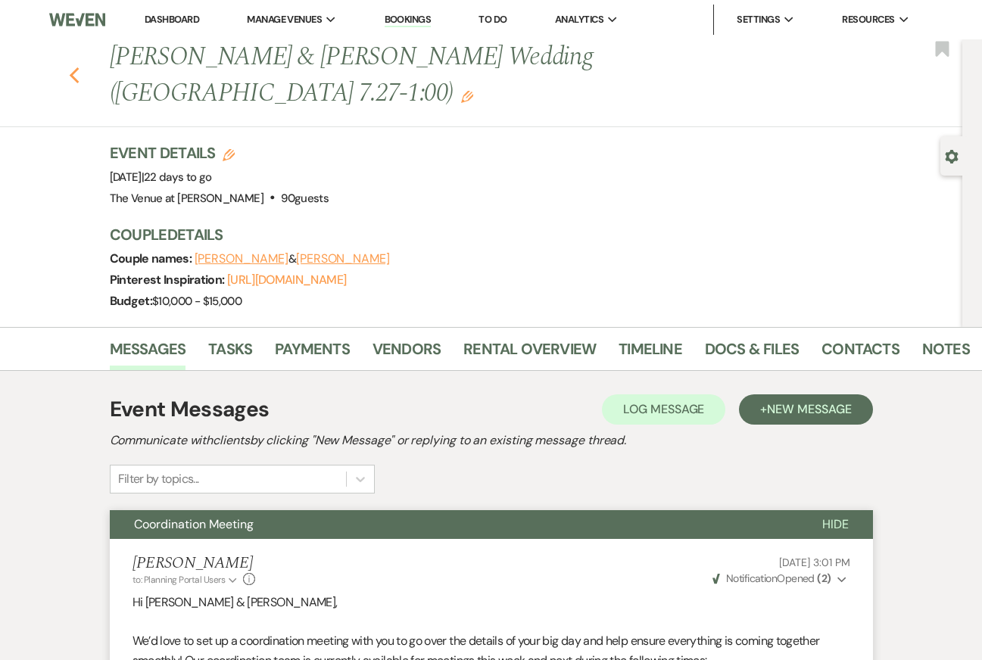
click at [77, 67] on icon "Previous" at bounding box center [74, 76] width 11 height 18
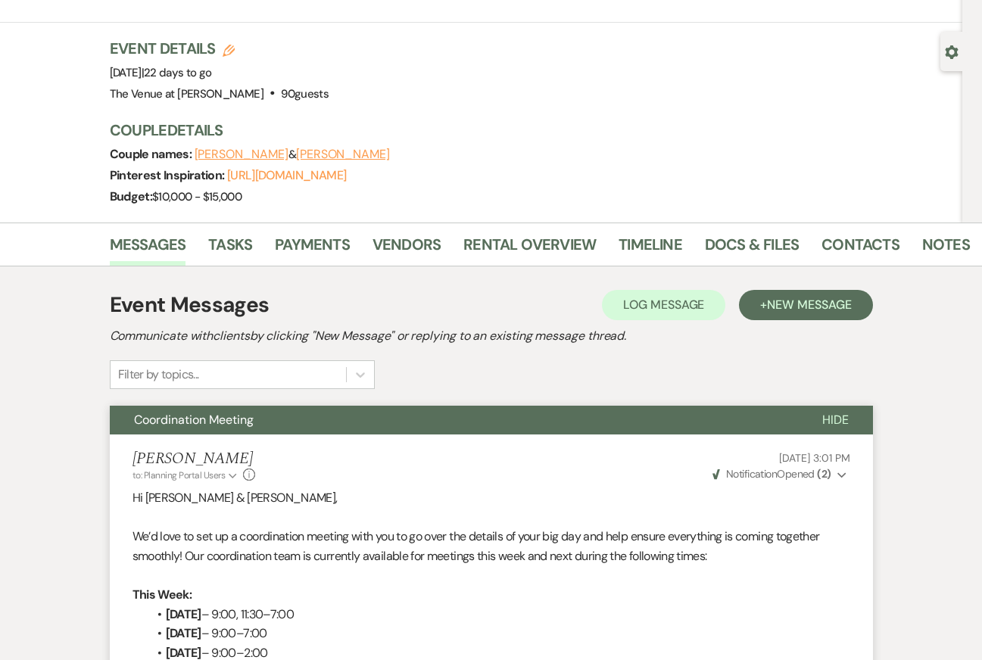
select select "8"
select select "4"
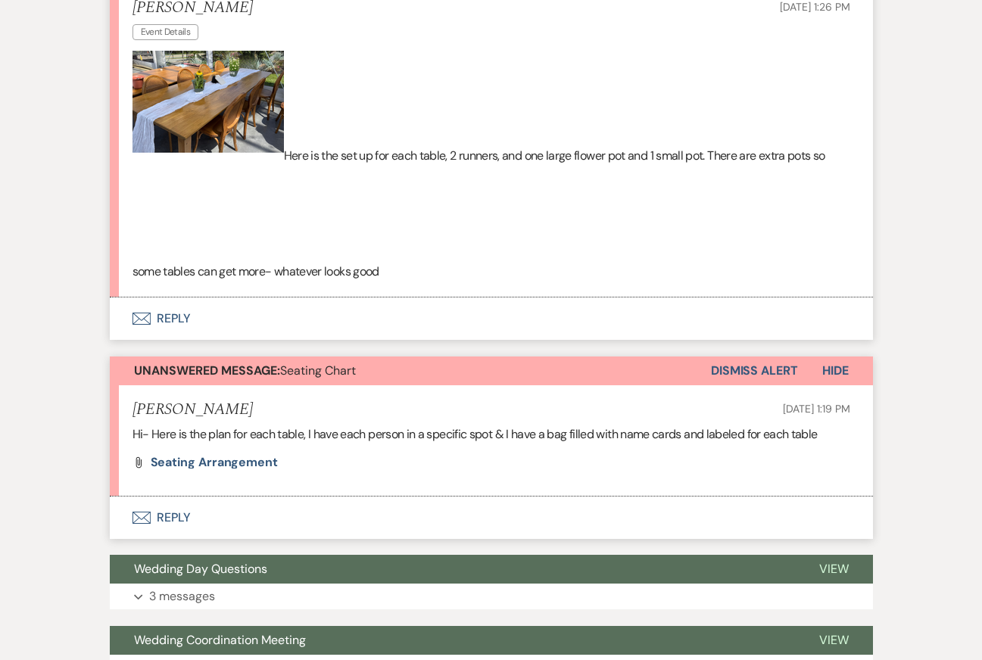
scroll to position [364, 0]
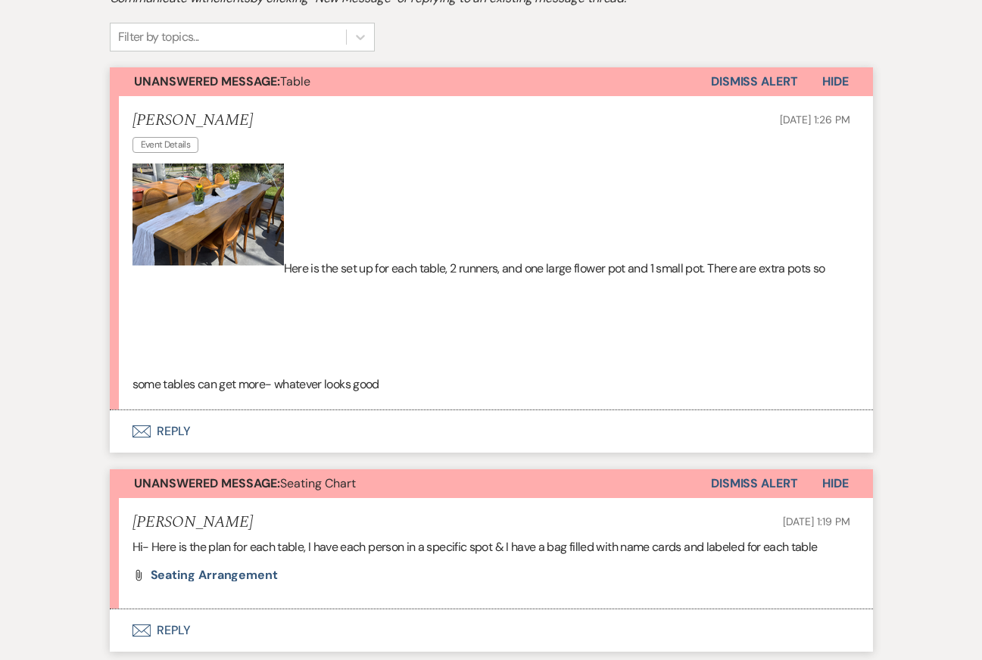
click at [229, 219] on img at bounding box center [208, 269] width 151 height 211
click at [196, 197] on img at bounding box center [208, 269] width 151 height 211
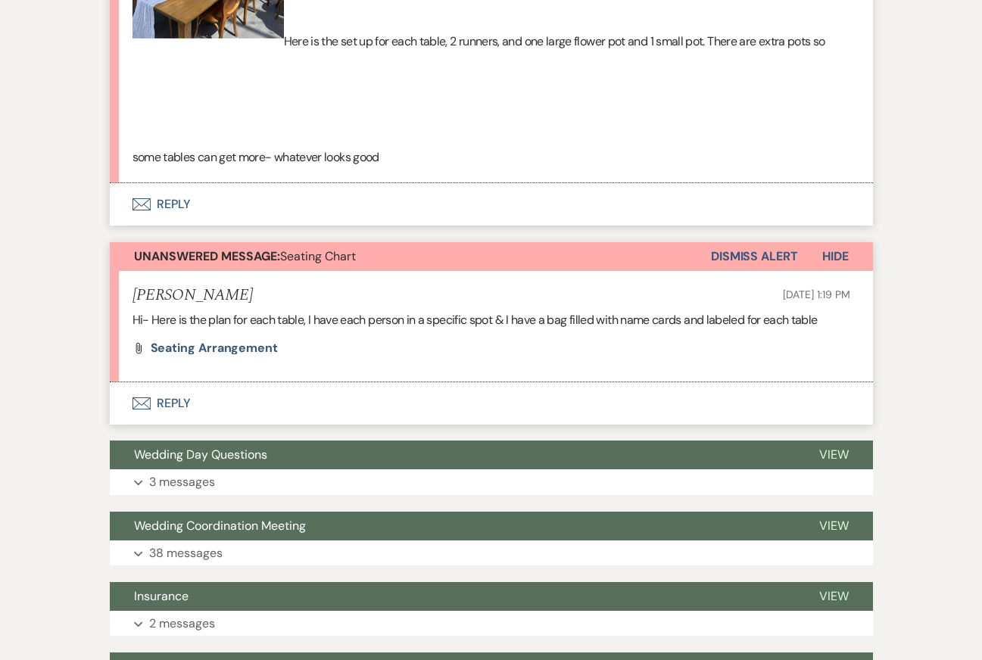
scroll to position [613, 0]
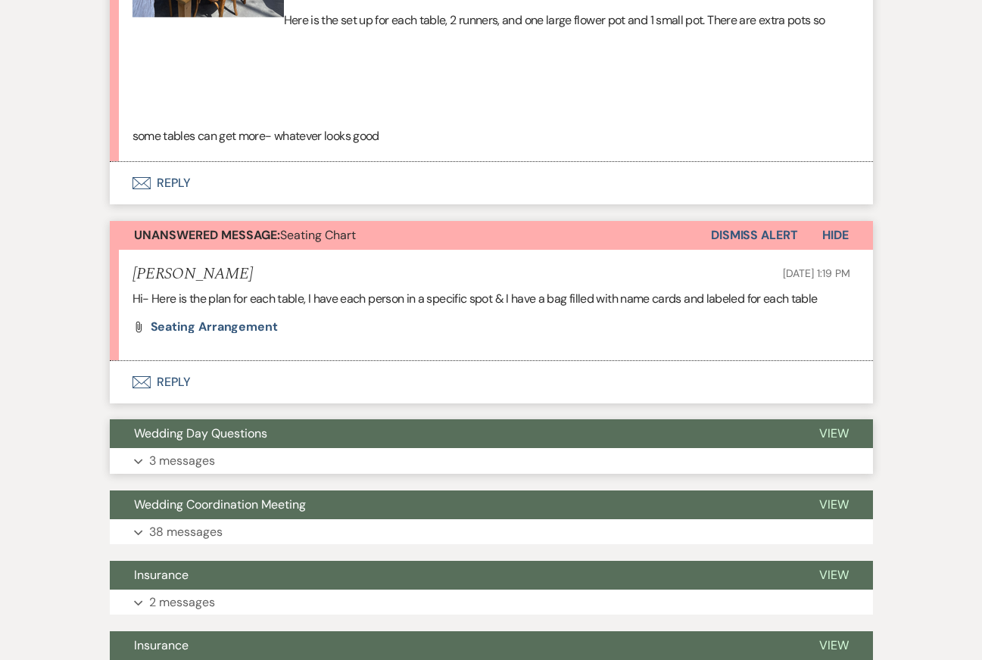
click at [268, 466] on button "Expand 3 messages" at bounding box center [491, 461] width 763 height 26
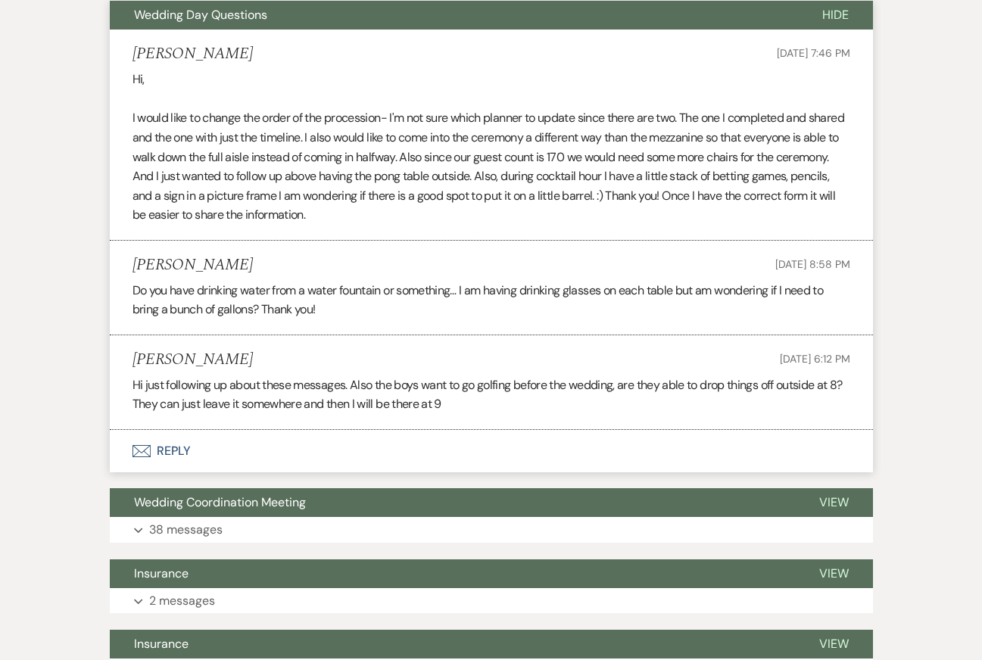
scroll to position [972, 0]
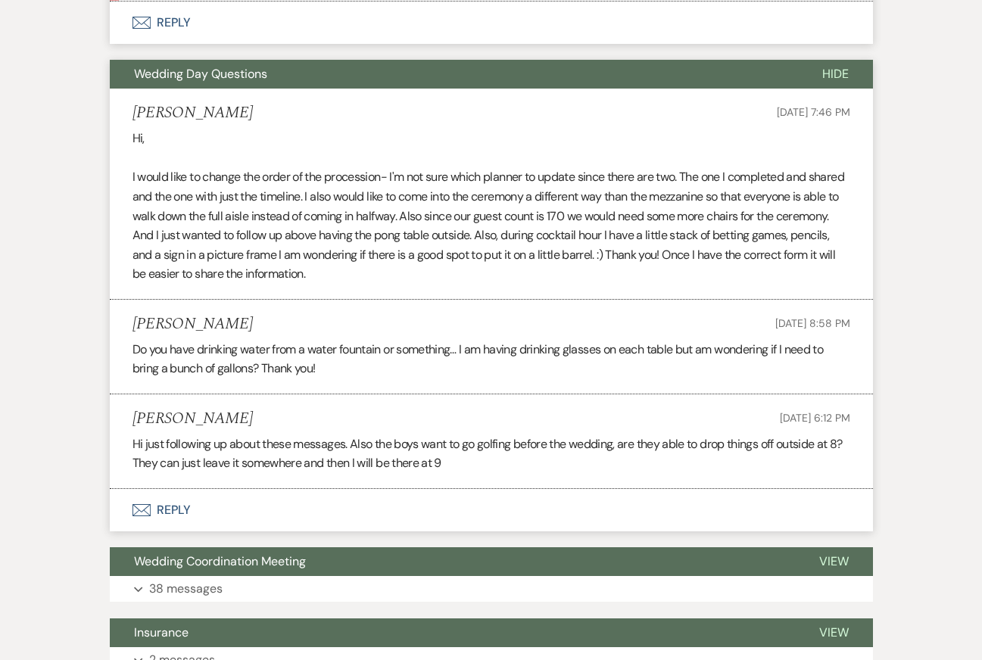
click at [92, 358] on div "Event Messages Log Log Message + New Message Communicate with clients by clicki…" at bounding box center [491, 361] width 863 height 2080
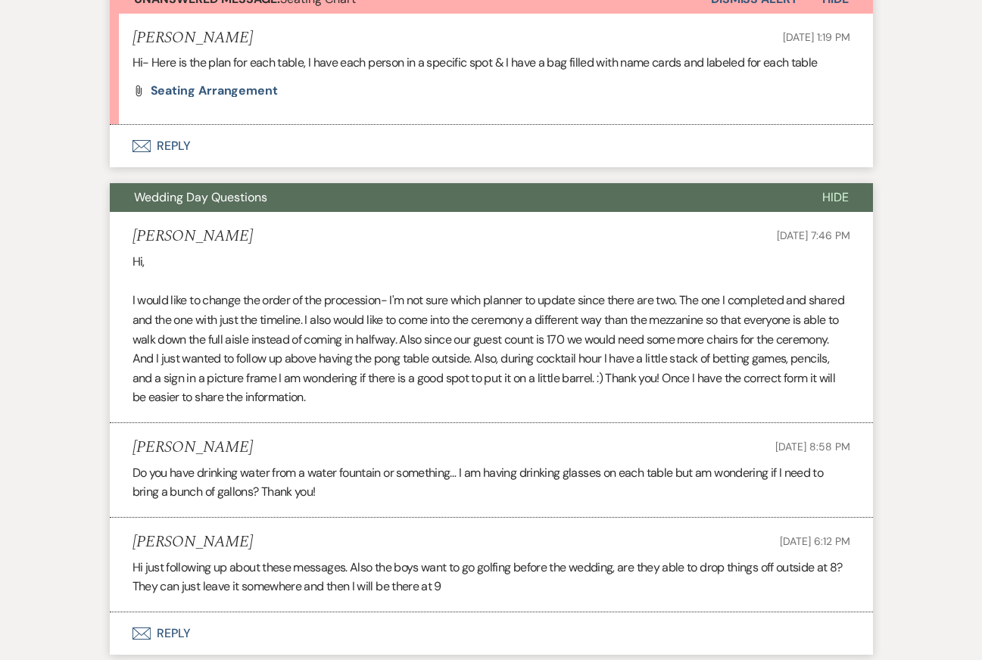
scroll to position [757, 0]
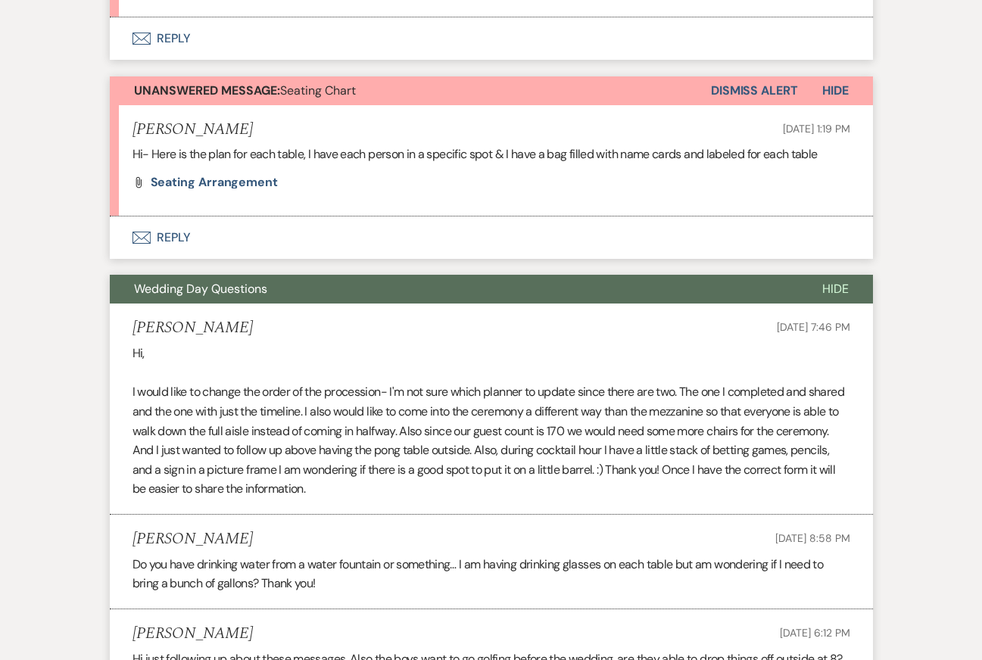
click at [142, 292] on span "Wedding Day Questions" at bounding box center [200, 289] width 133 height 16
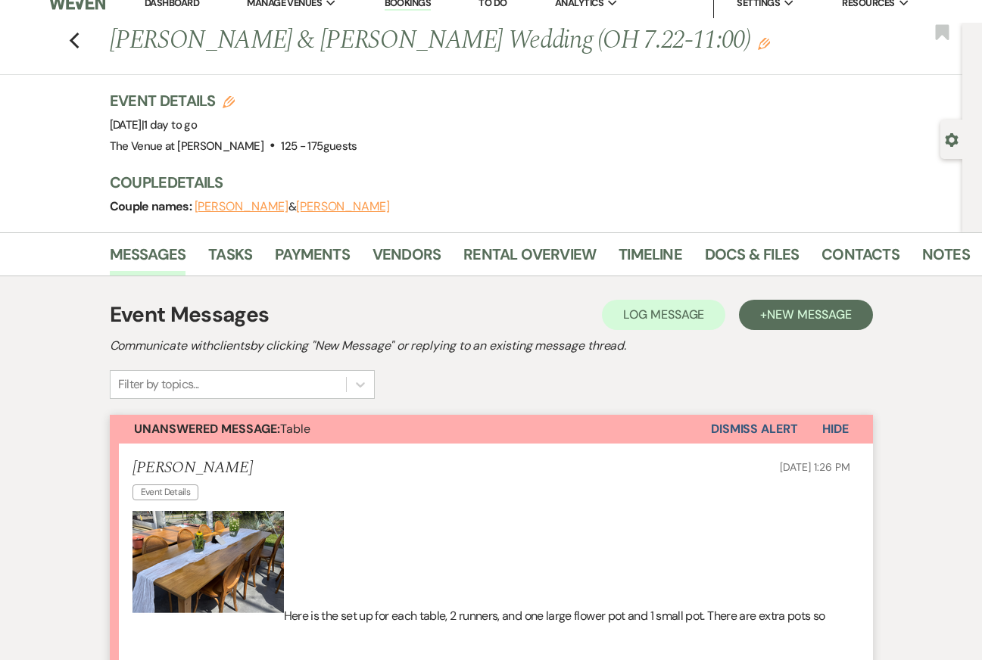
scroll to position [0, 0]
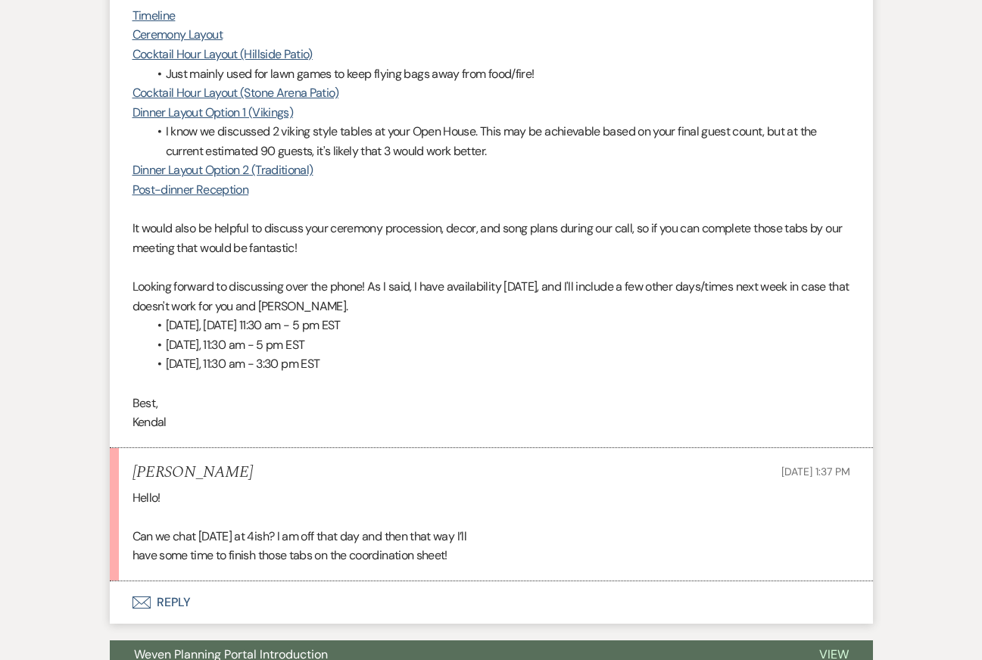
scroll to position [3573, 0]
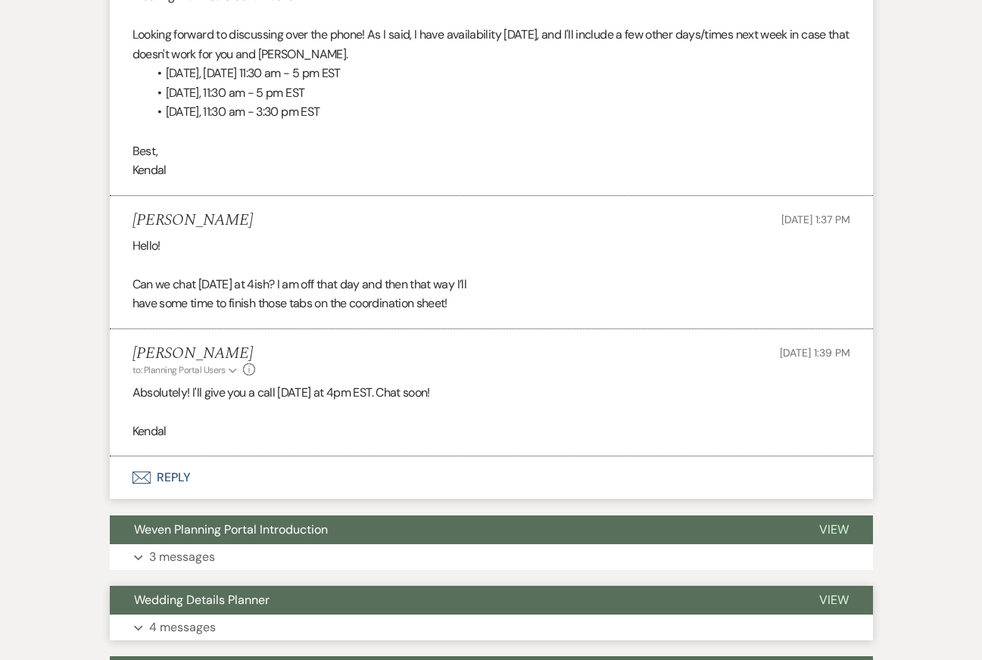
scroll to position [3833, 0]
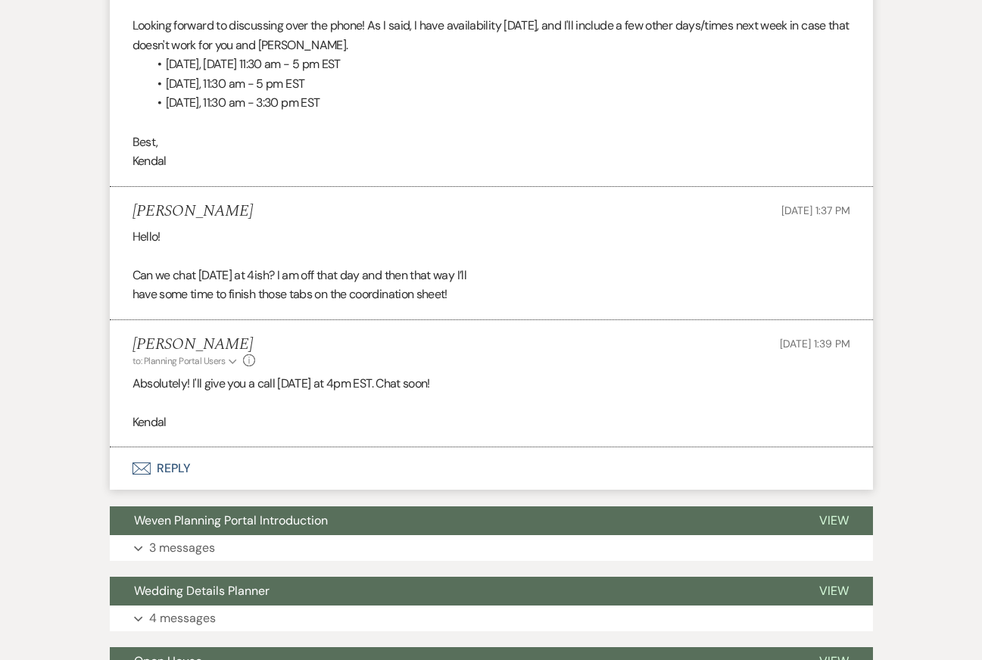
click at [281, 448] on button "Envelope Reply" at bounding box center [491, 469] width 763 height 42
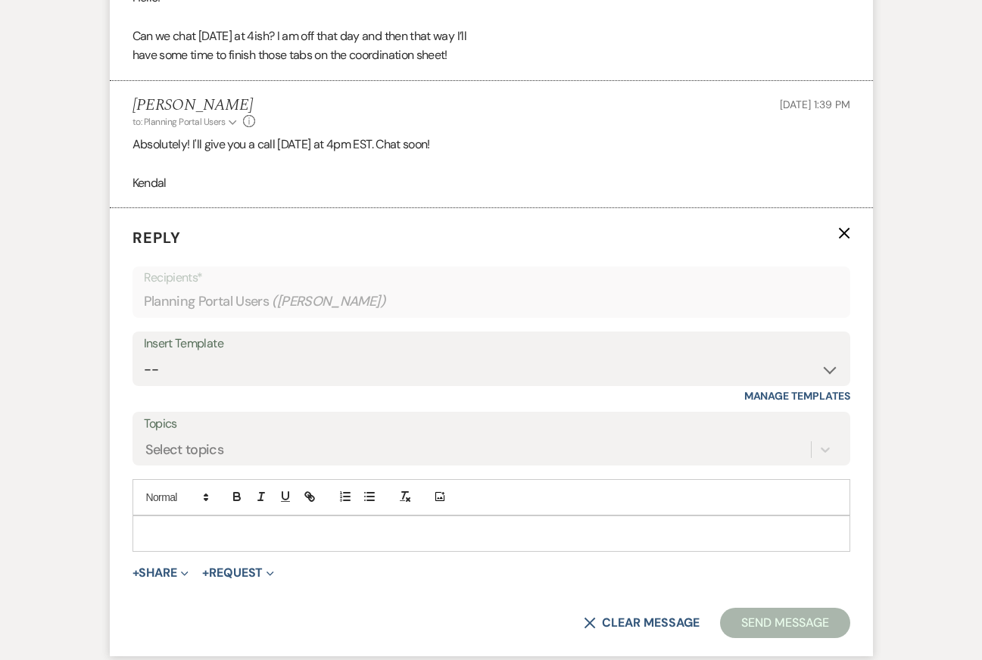
scroll to position [4073, 0]
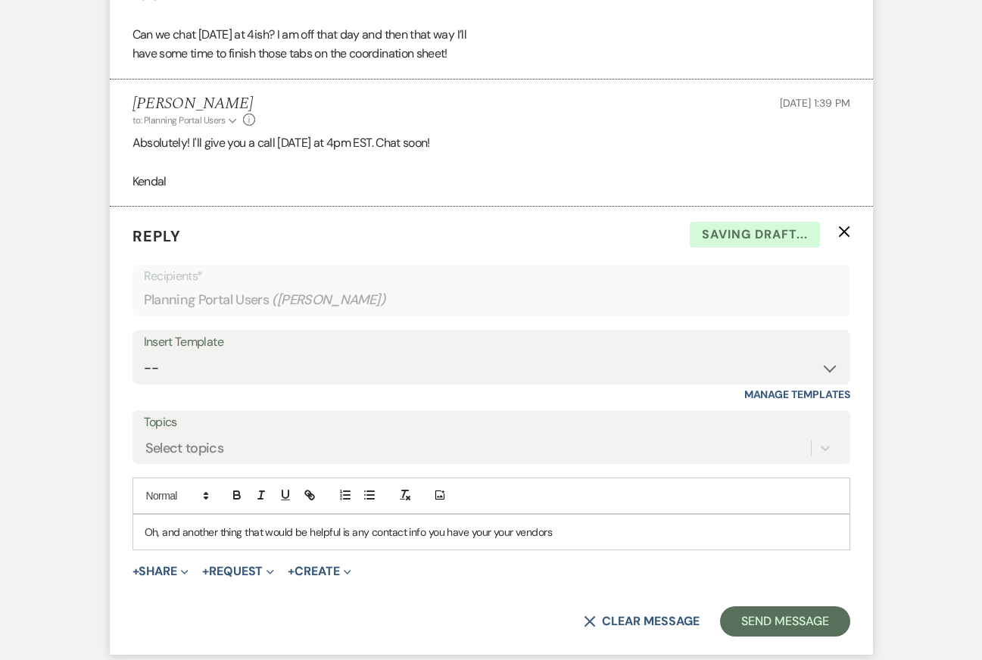
click at [210, 524] on p "Oh, and another thing that would be helpful is any contact info you have your y…" at bounding box center [492, 532] width 694 height 17
click at [476, 524] on p "Oh, and another thing that would be helpful is any contact info you have your y…" at bounding box center [492, 532] width 694 height 17
click at [576, 524] on p "Oh, and another thing that would be helpful is any contact info you have for yo…" at bounding box center [492, 532] width 694 height 17
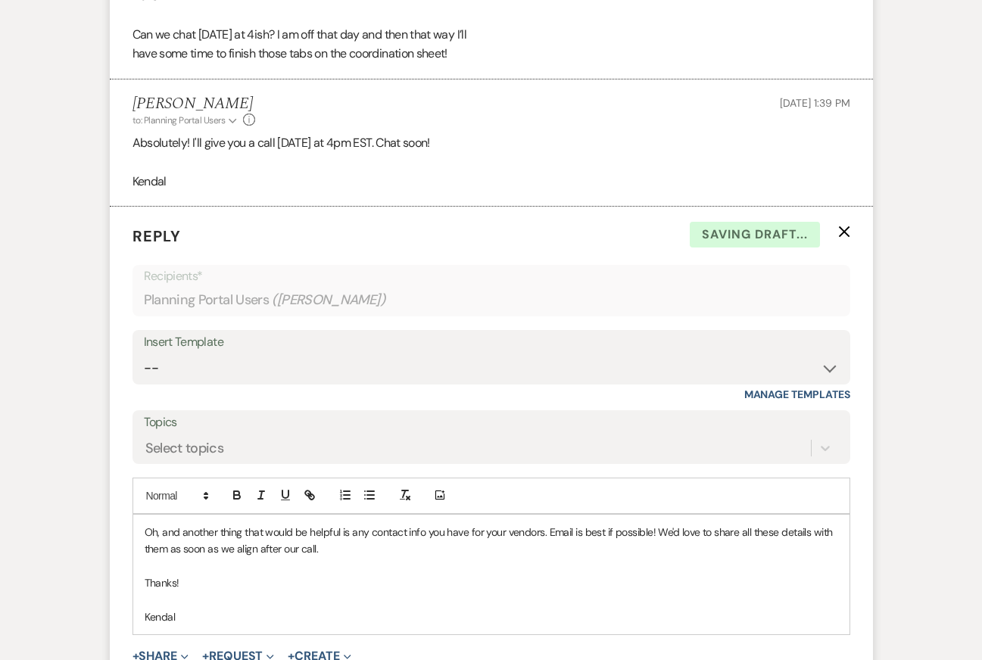
click at [539, 524] on p "Oh, and another thing that would be helpful is any contact info you have for yo…" at bounding box center [492, 541] width 694 height 34
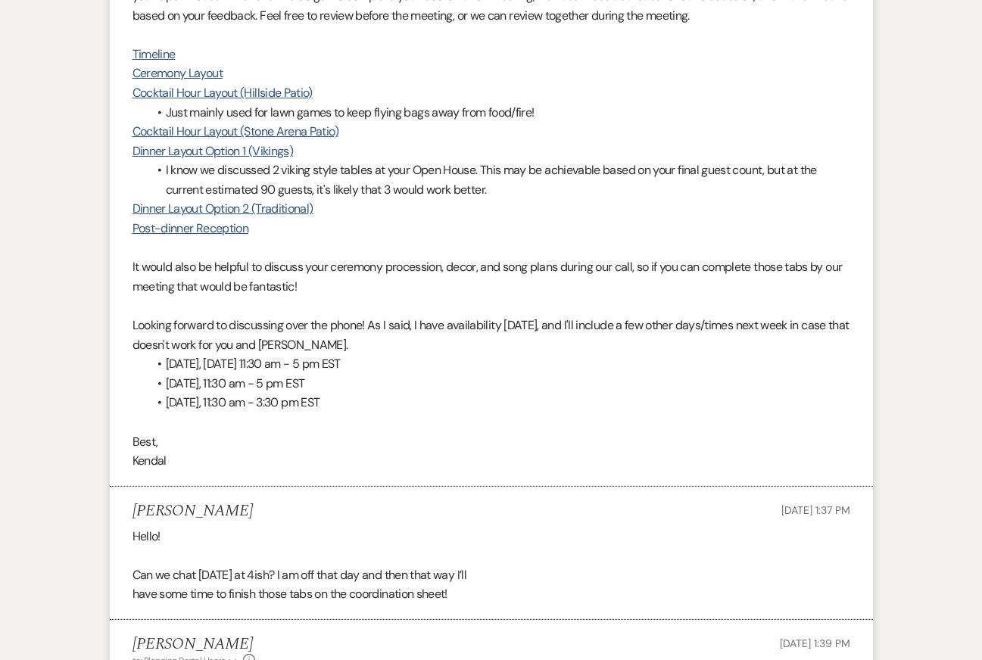
scroll to position [3501, 0]
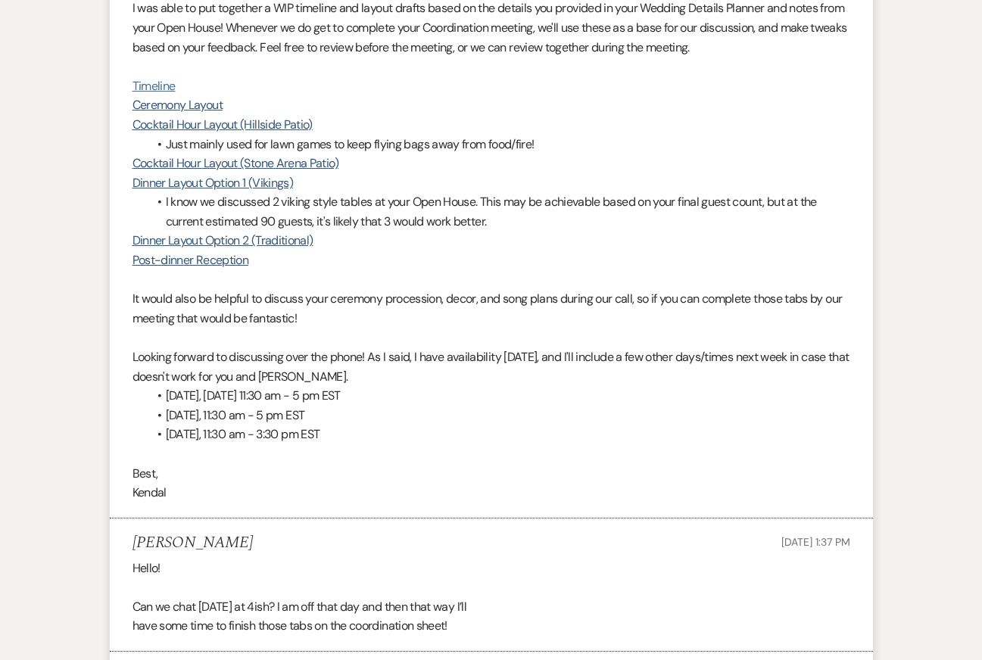
click at [160, 78] on link "Timeline" at bounding box center [154, 86] width 43 height 16
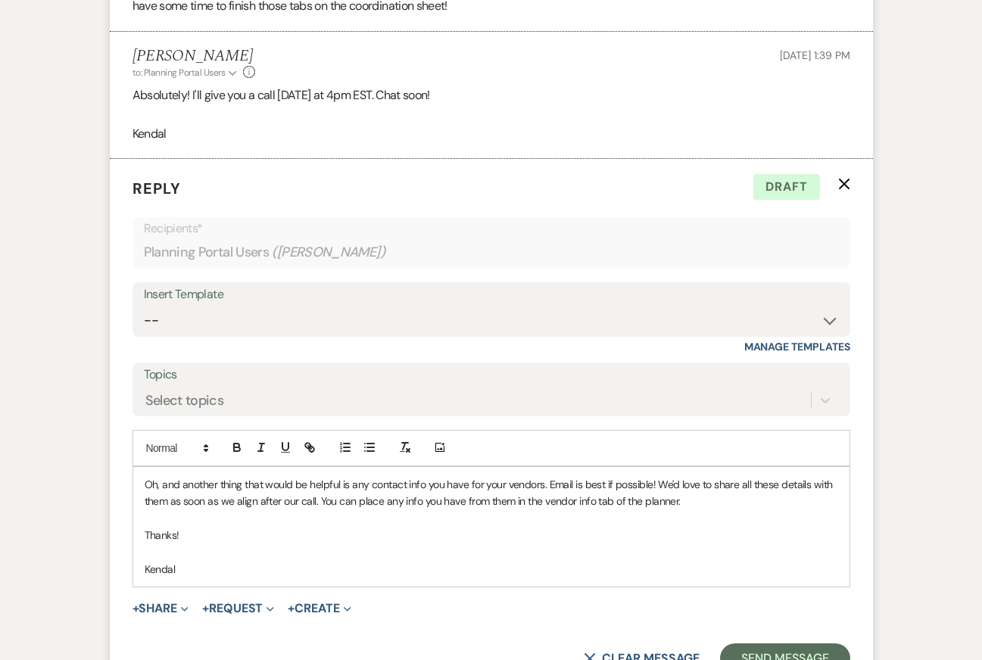
scroll to position [4122, 0]
drag, startPoint x: 542, startPoint y: 466, endPoint x: 593, endPoint y: 466, distance: 50.7
click at [593, 476] on p "Oh, and another thing that would be helpful is any contact info you have for yo…" at bounding box center [492, 493] width 694 height 34
click at [314, 440] on icon "button" at bounding box center [310, 447] width 14 height 14
paste input "https://docs.google.com/spreadsheets/d/12dZivrQjz8PSISrkGkLQxD7vM1zYXq11NeWIoZ8…"
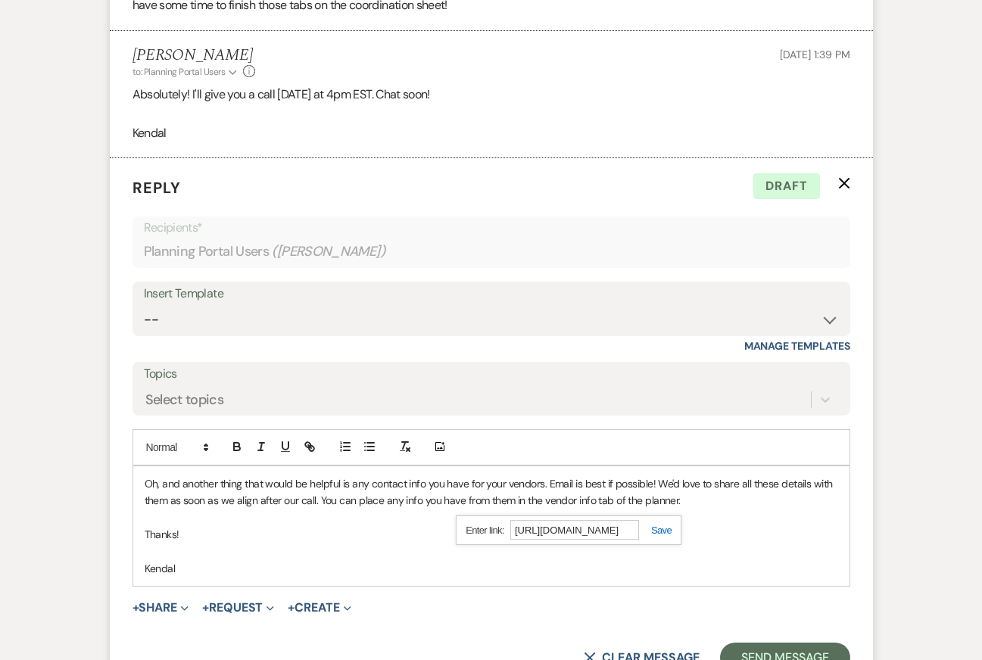
scroll to position [0, 464]
type input "https://docs.google.com/spreadsheets/d/12dZivrQjz8PSISrkGkLQxD7vM1zYXq11NeWIoZ8…"
click at [660, 516] on div "https://docs.google.com/spreadsheets/d/12dZivrQjz8PSISrkGkLQxD7vM1zYXq11NeWIoZ8…" at bounding box center [569, 531] width 226 height 30
click at [657, 525] on link at bounding box center [655, 530] width 33 height 11
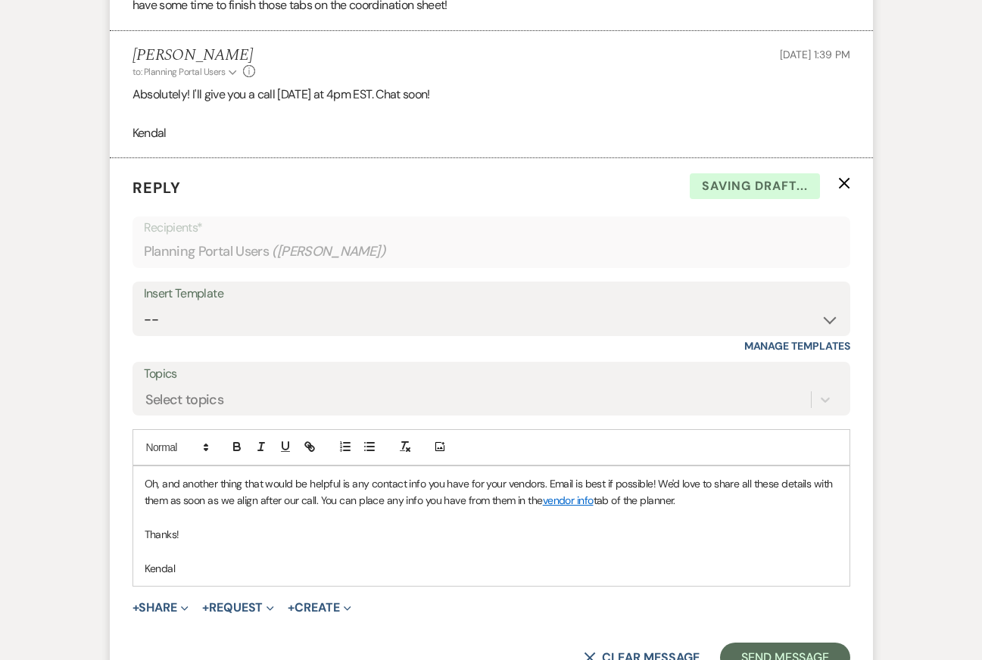
click at [529, 543] on p at bounding box center [492, 551] width 694 height 17
click at [407, 476] on p "Oh, and another thing that would be helpful is any contact info you have for yo…" at bounding box center [492, 493] width 694 height 34
click at [567, 494] on link "vendor info" at bounding box center [568, 501] width 51 height 14
click at [574, 520] on link "https://docs.google.com/spreadsheets/d/12dZivrQjz8PSISrkGkLQxD7vM1zYXq11NeWIoZ8…" at bounding box center [526, 530] width 95 height 20
click at [356, 526] on p "Thanks!" at bounding box center [492, 534] width 694 height 17
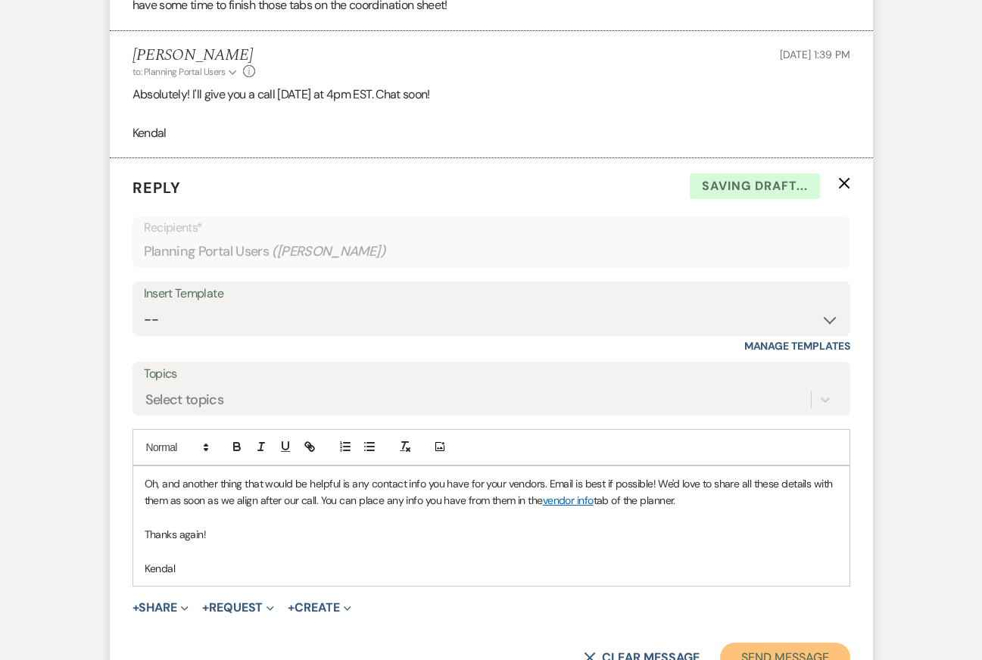
click at [754, 643] on button "Send Message" at bounding box center [784, 658] width 129 height 30
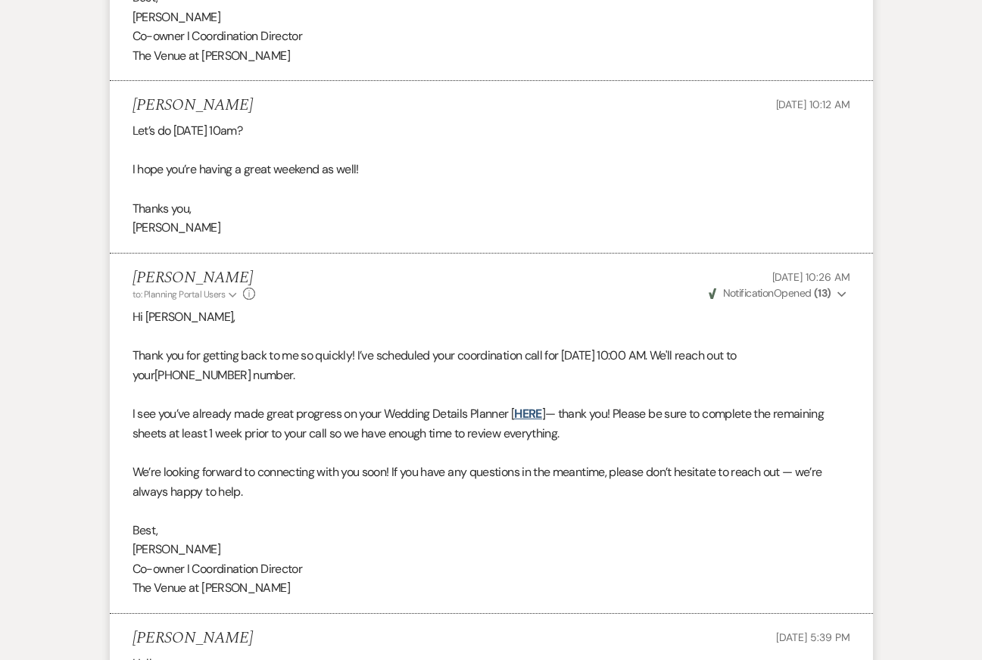
scroll to position [1795, 0]
